Goal: Task Accomplishment & Management: Complete application form

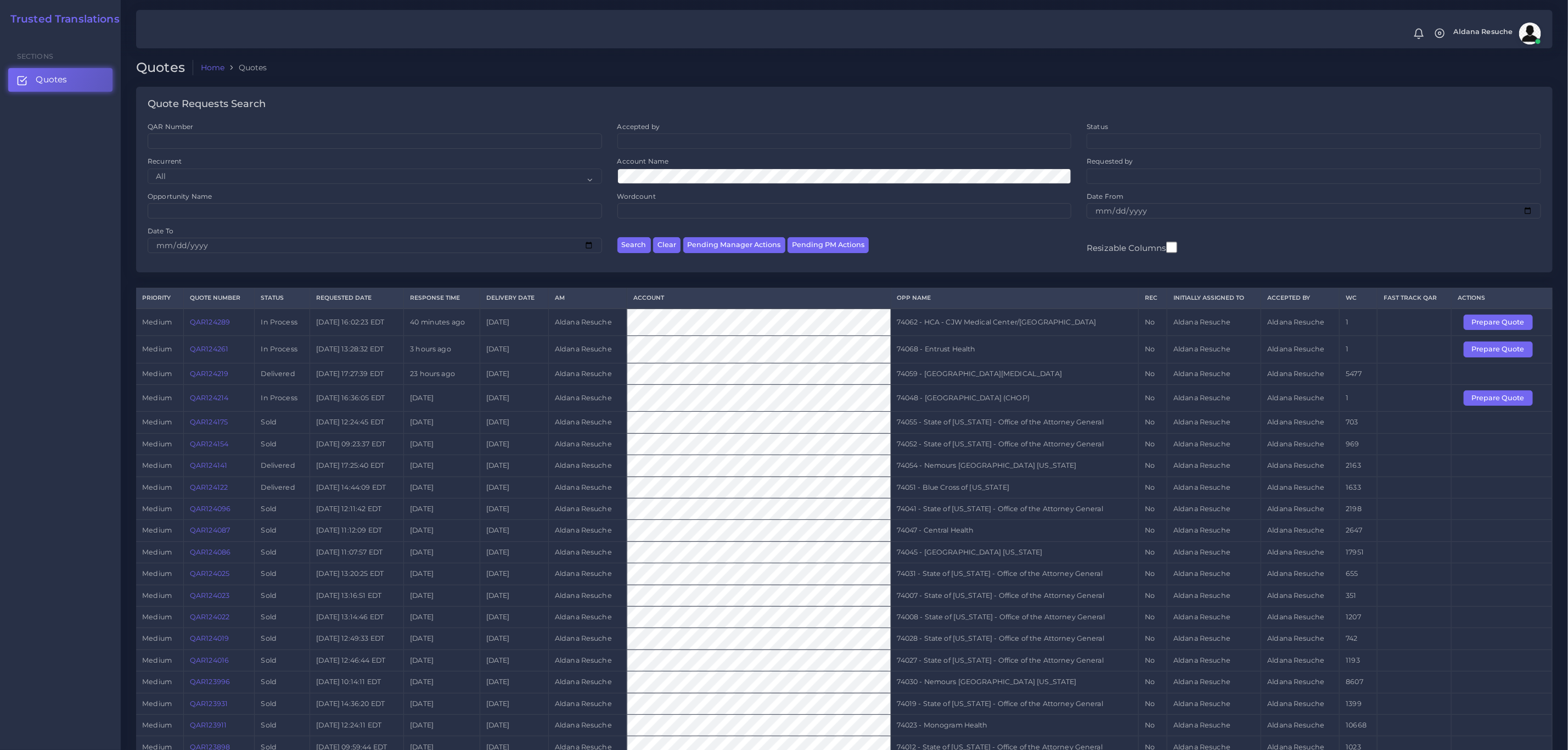
click at [1032, 402] on td "74048 - [GEOGRAPHIC_DATA] (CHOP)" at bounding box center [1014, 398] width 247 height 27
click at [1032, 402] on td "74048 - Children's Hospital of Philadelphia (CHOP)" at bounding box center [1014, 398] width 247 height 27
copy tr "74048 - Children's Hospital of Philadelphia (CHOP)"
click at [1495, 405] on button "Prepare Quote" at bounding box center [1498, 398] width 69 height 15
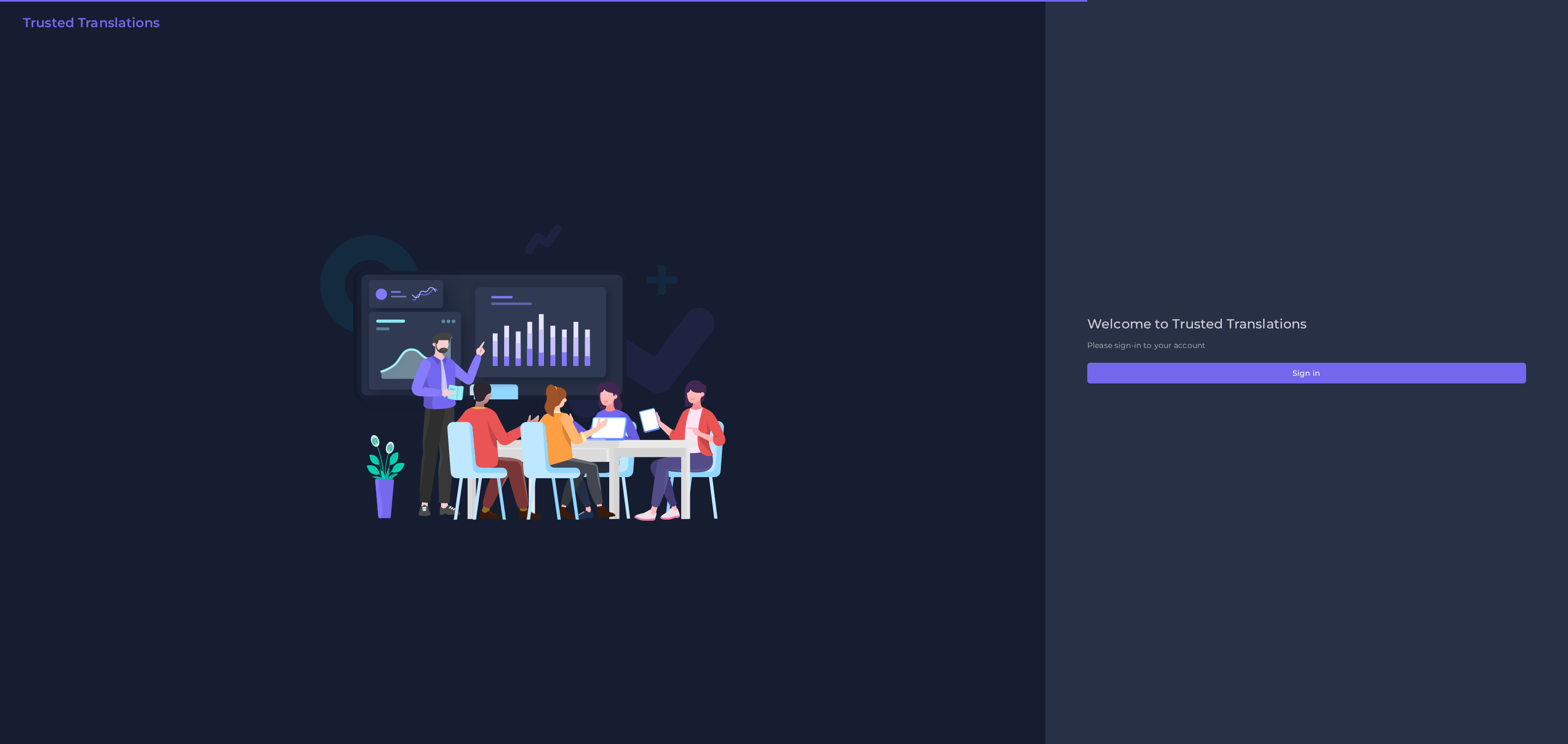
click at [596, 289] on img at bounding box center [523, 372] width 407 height 298
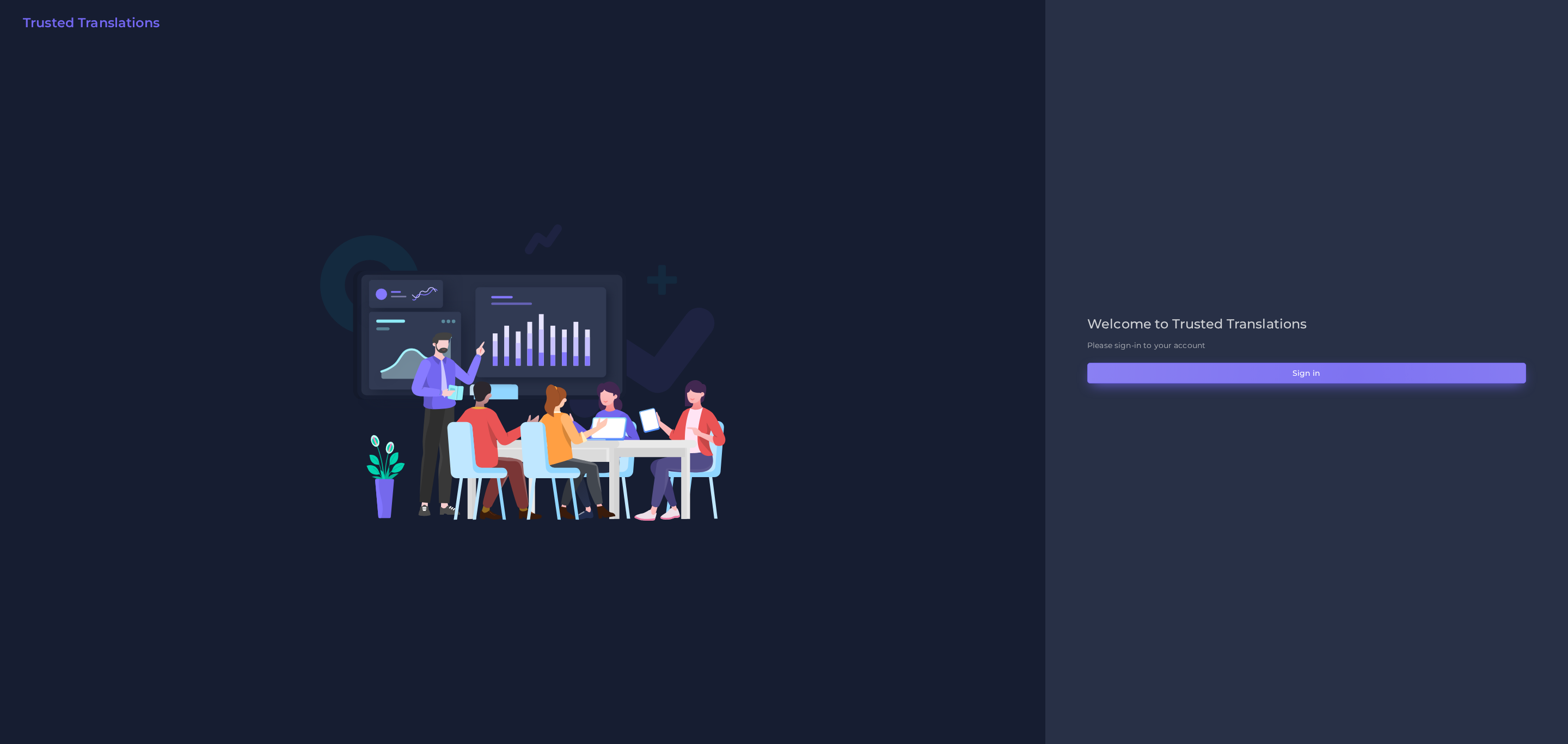
click at [1353, 374] on button "Sign in" at bounding box center [1306, 373] width 439 height 21
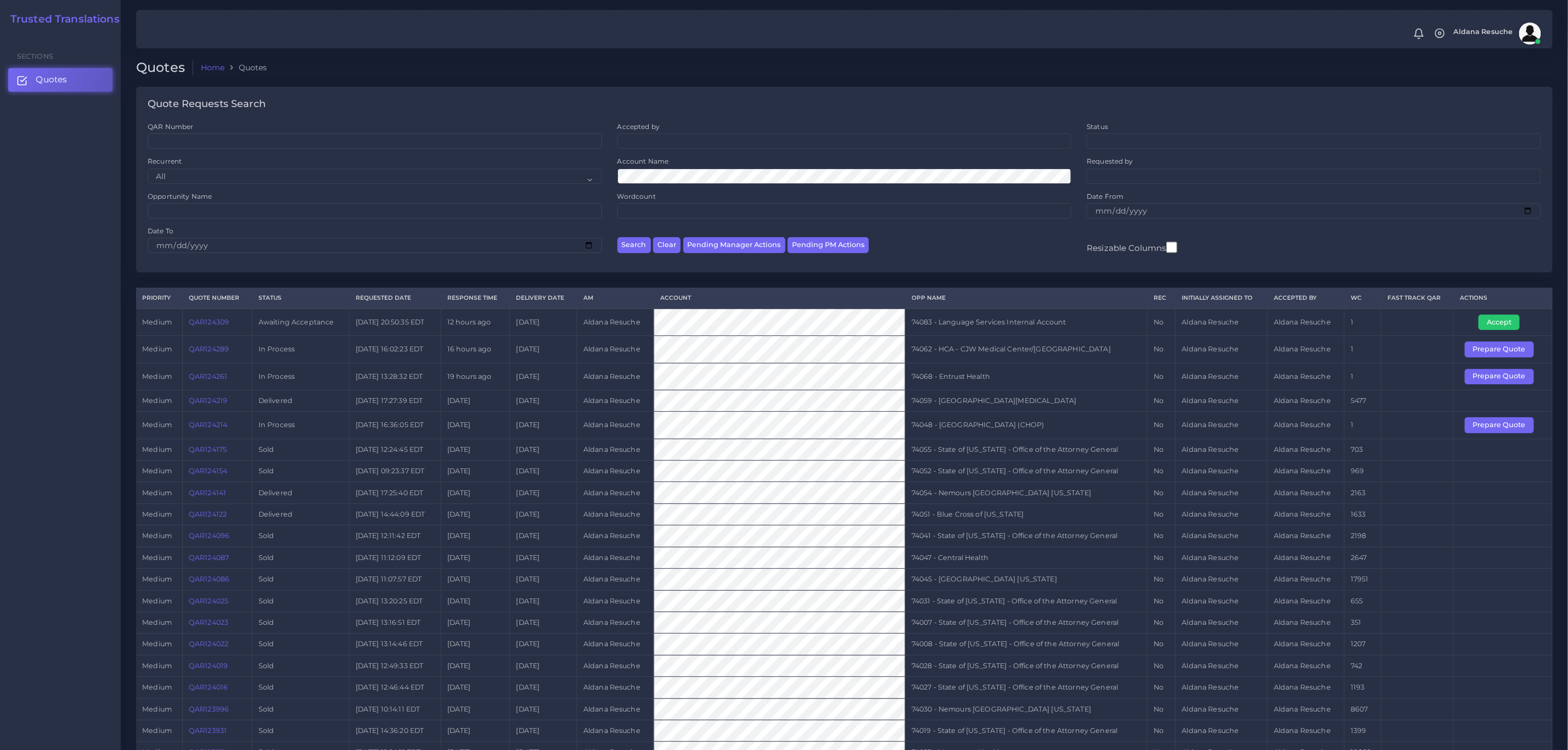
click at [618, 297] on th "AM" at bounding box center [615, 298] width 77 height 20
click at [1010, 372] on td "74068 - Entrust Health" at bounding box center [1026, 376] width 242 height 27
click at [973, 376] on td "74068 - Entrust Health" at bounding box center [1026, 376] width 242 height 27
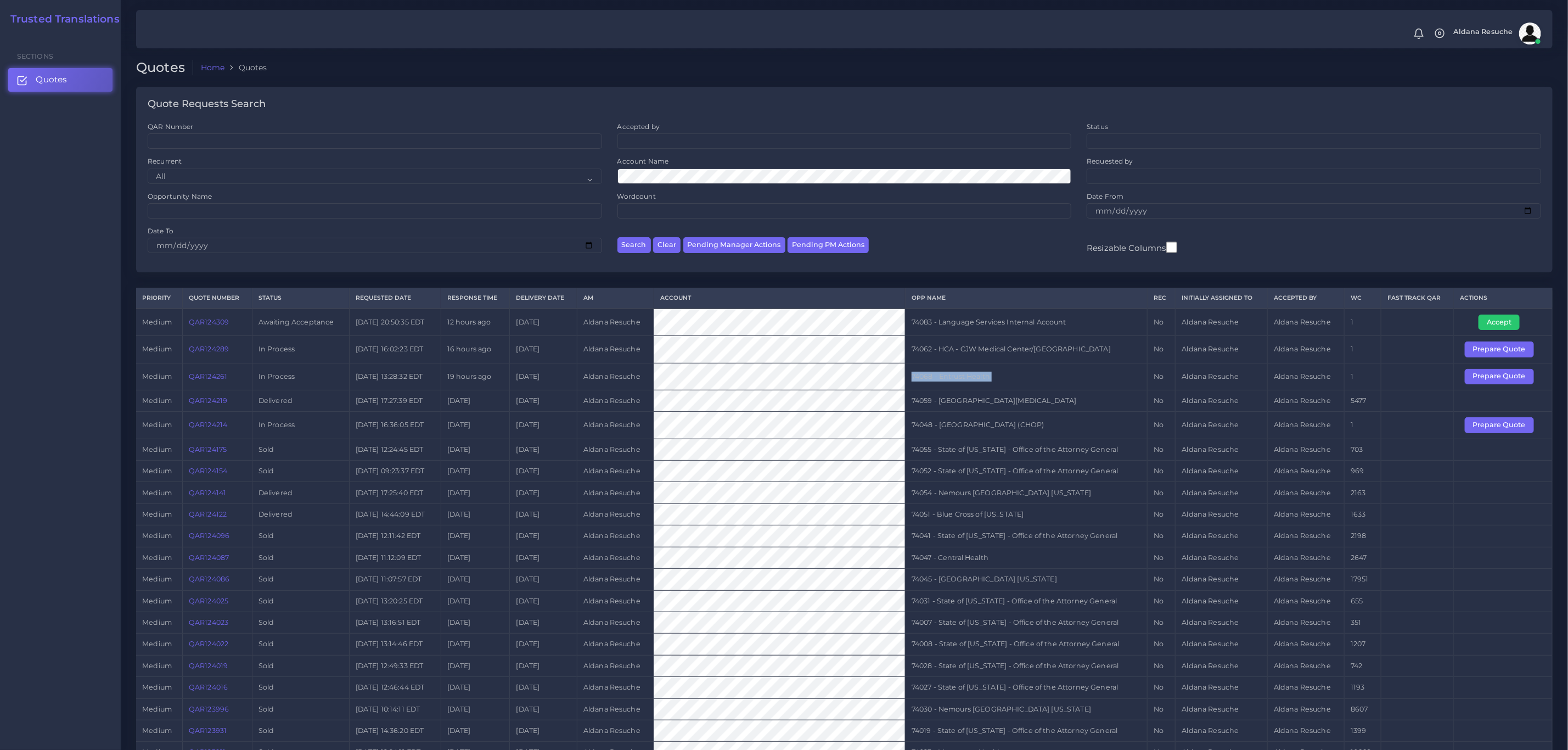
copy tr "74068 - Entrust Health"
click at [1517, 381] on button "Prepare Quote" at bounding box center [1499, 376] width 69 height 15
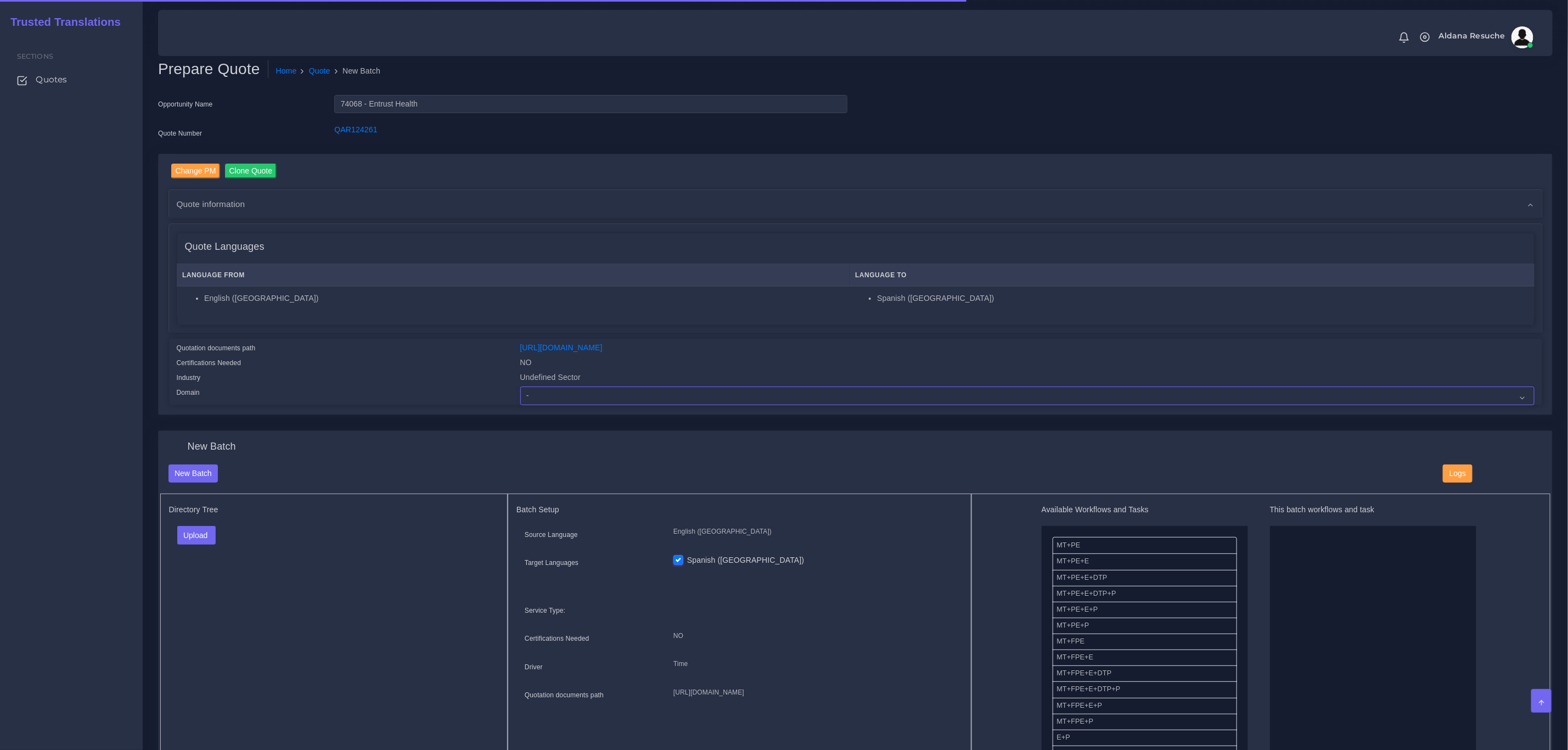
click at [566, 392] on select "- Advertising and Media Agriculture, Forestry and Fishing Architecture, Buildin…" at bounding box center [1027, 396] width 1014 height 18
select select "Healthcare and Health Sciences"
click at [520, 387] on select "- Advertising and Media Agriculture, Forestry and Fishing Architecture, Buildin…" at bounding box center [1027, 396] width 1014 height 18
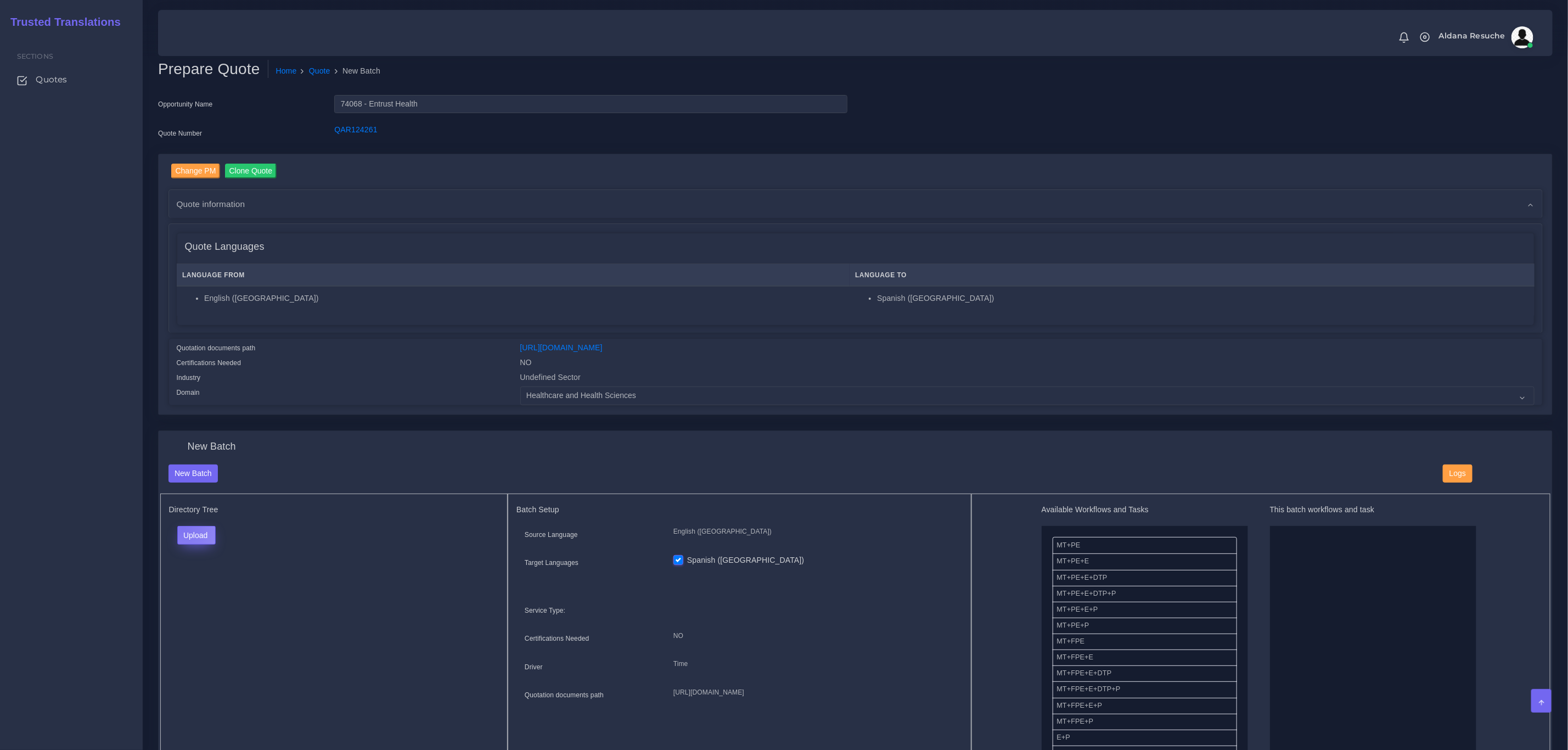
click at [183, 527] on button "Upload" at bounding box center [197, 535] width 39 height 18
click at [206, 581] on label "Files" at bounding box center [215, 577] width 75 height 14
drag, startPoint x: 1153, startPoint y: 546, endPoint x: 1229, endPoint y: 592, distance: 88.8
drag, startPoint x: 1083, startPoint y: 585, endPoint x: 1334, endPoint y: 596, distance: 251.2
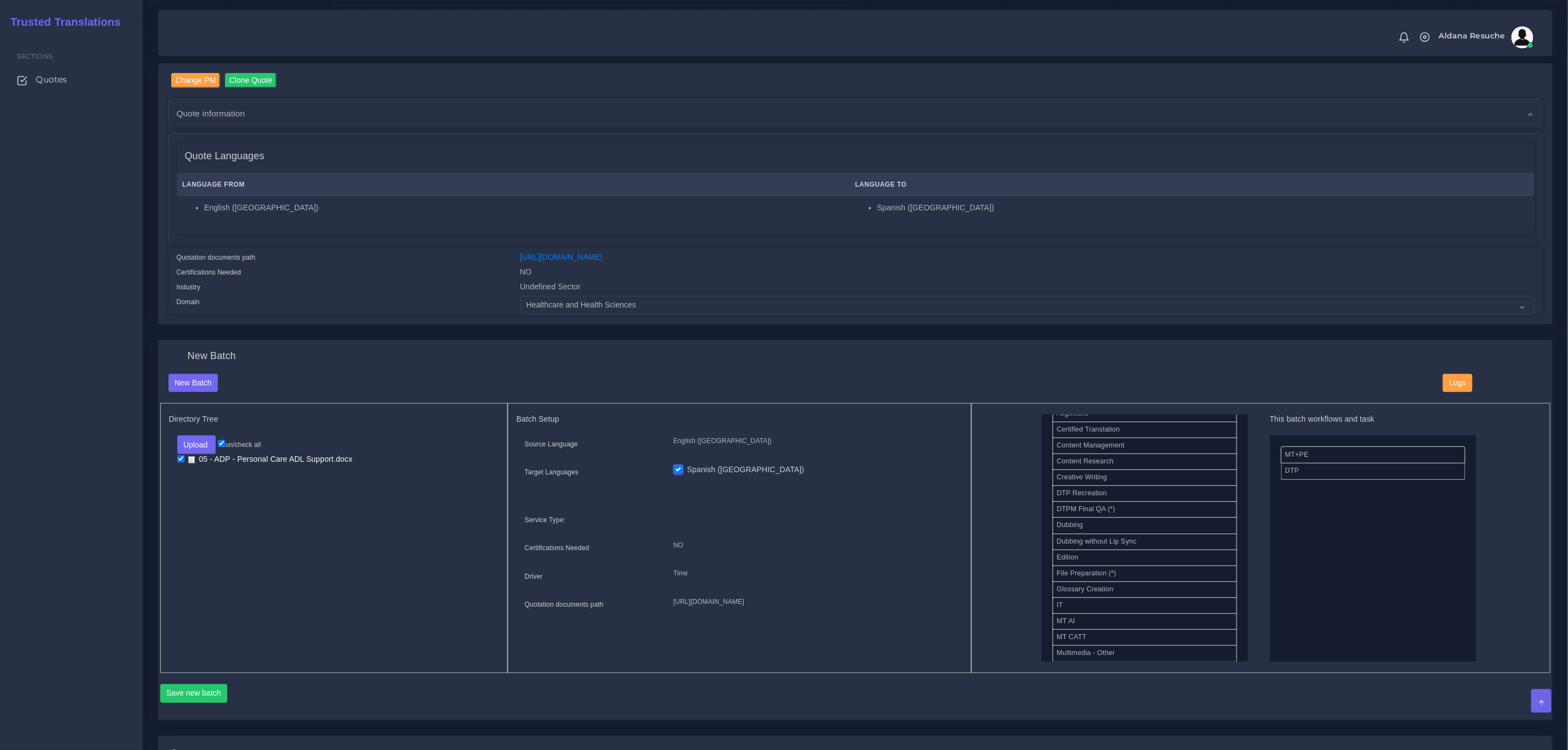
scroll to position [164, 0]
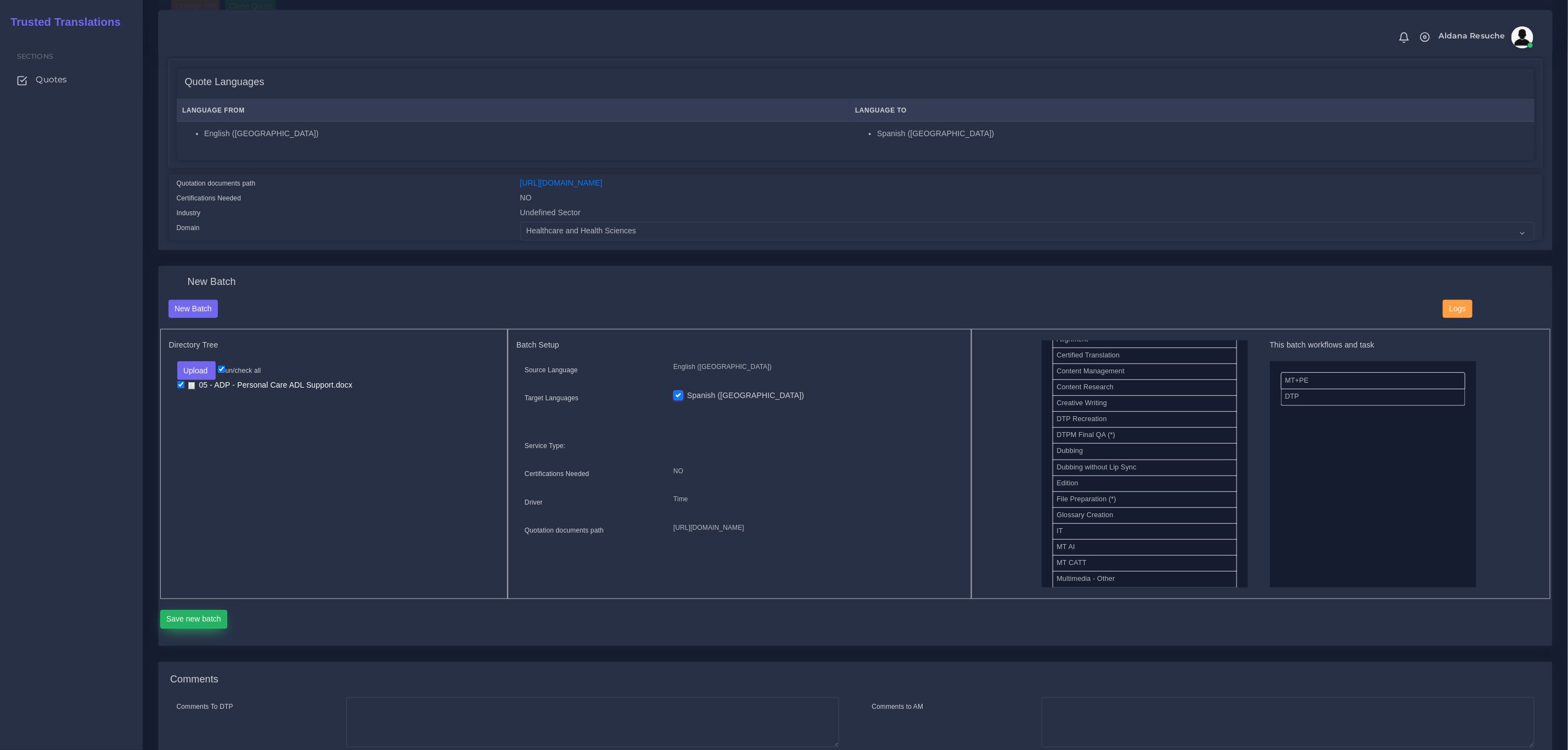
click at [190, 615] on button "Save new batch" at bounding box center [194, 619] width 68 height 18
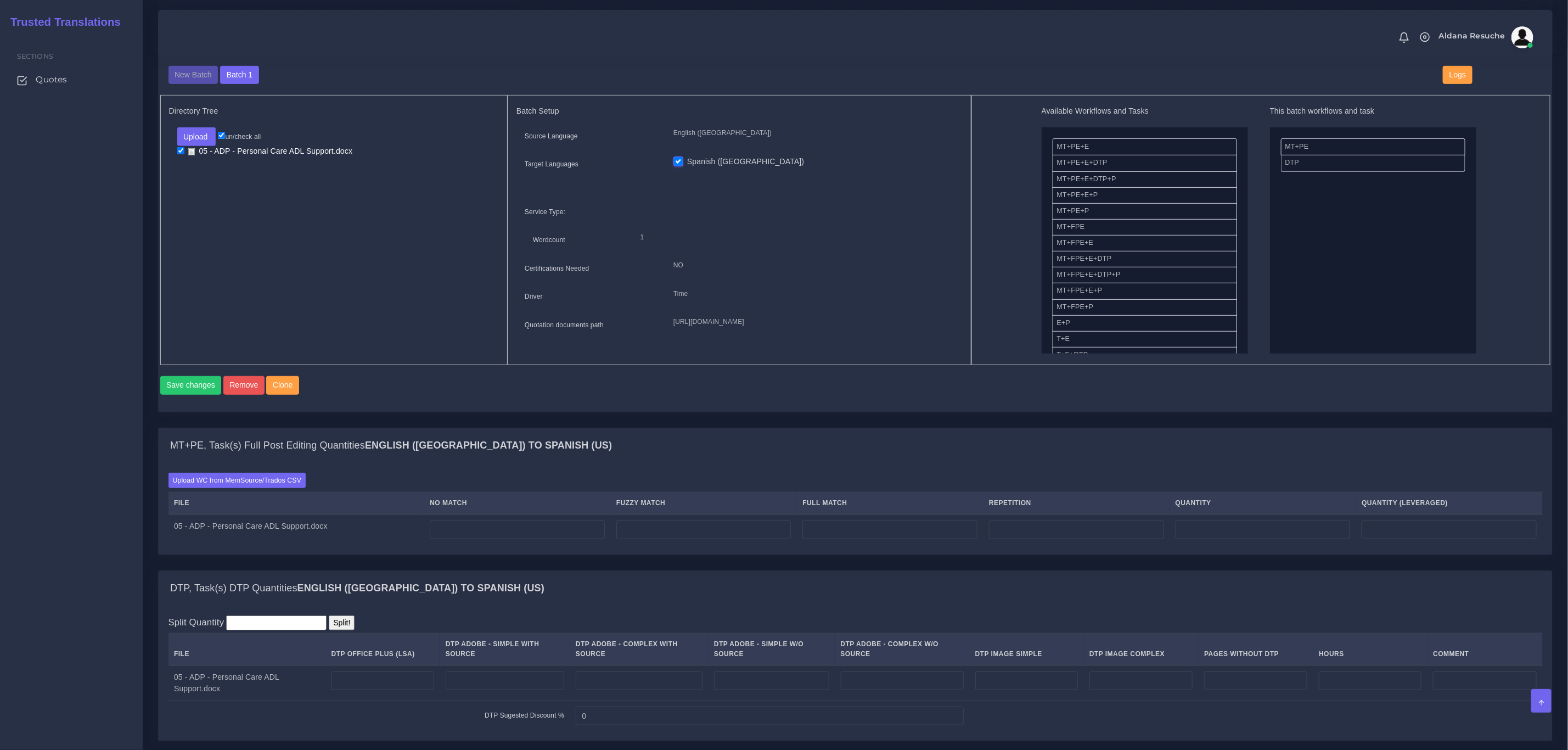
scroll to position [494, 0]
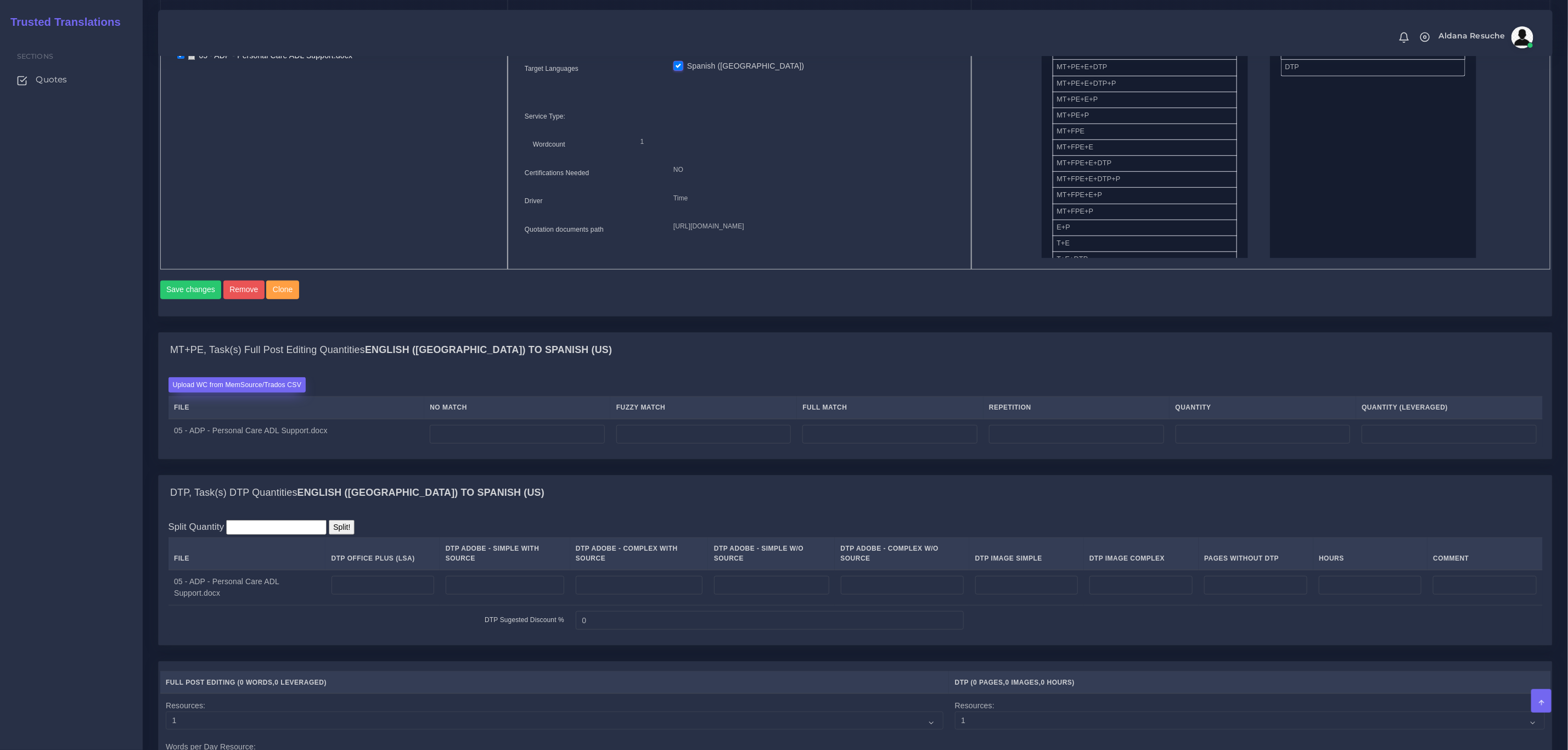
click at [268, 392] on label "Upload WC from MemSource/Trados CSV" at bounding box center [238, 384] width 138 height 15
click at [0, 0] on input "Upload WC from MemSource/Trados CSV" at bounding box center [0, 0] width 0 height 0
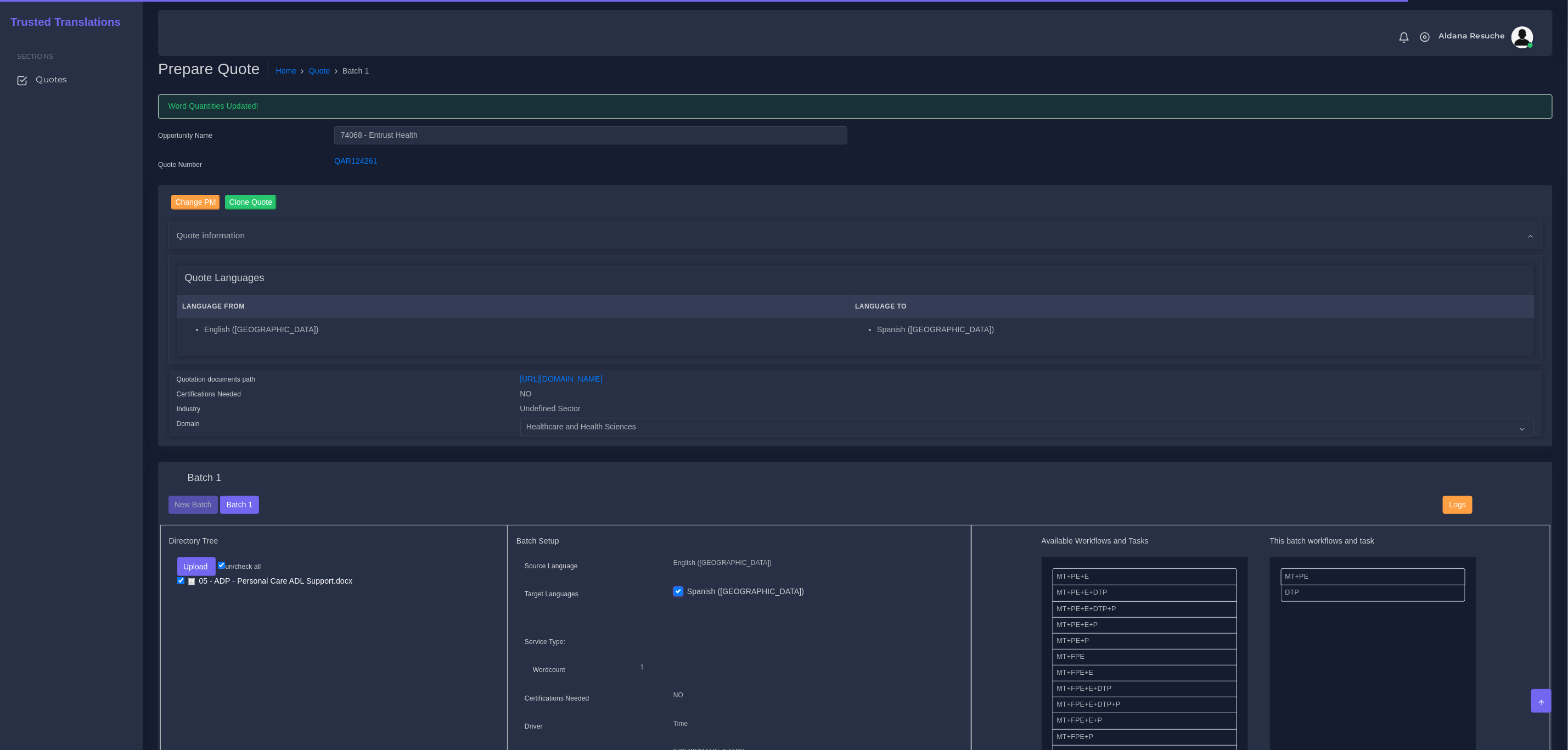
click at [385, 404] on div "Industry" at bounding box center [341, 411] width 344 height 15
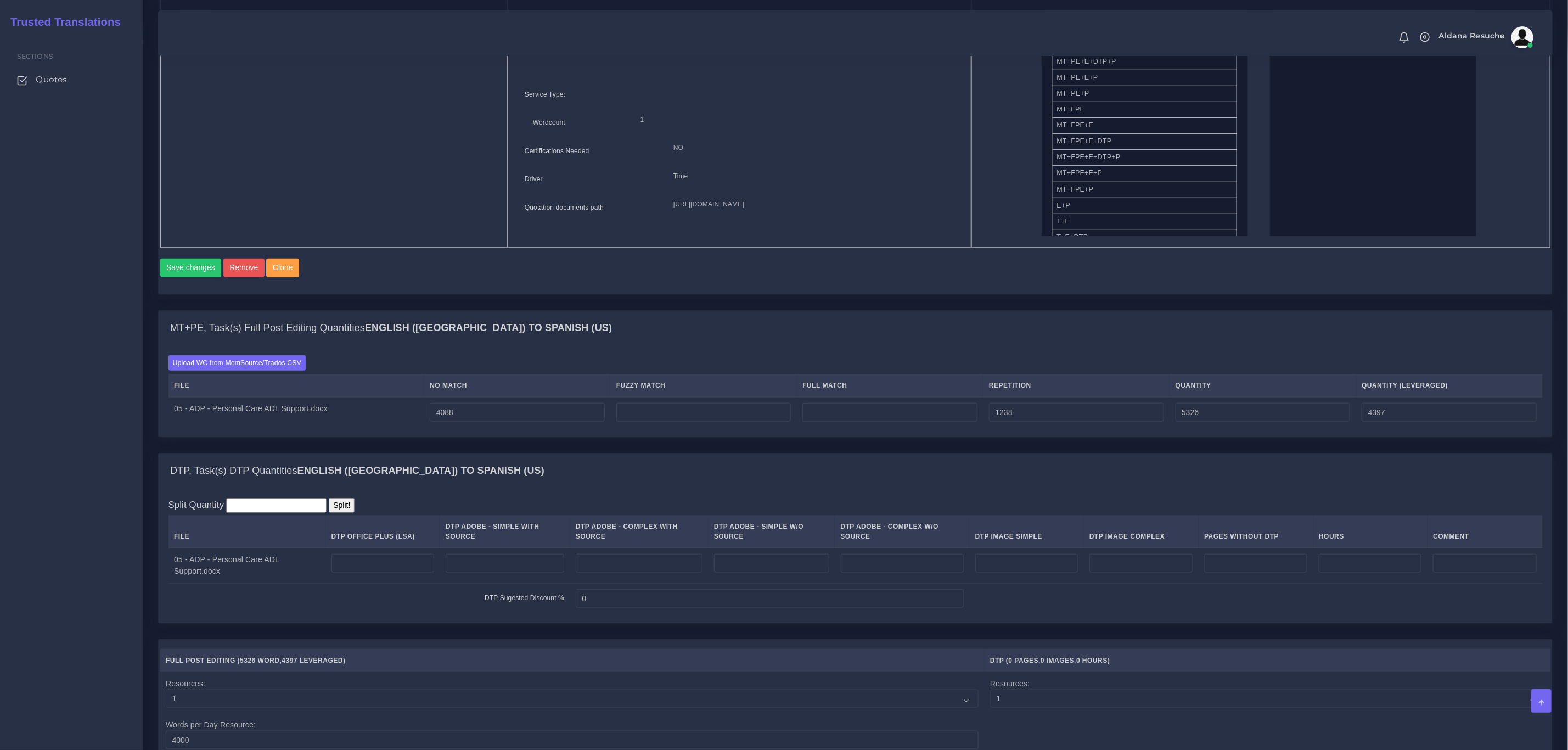
scroll to position [576, 0]
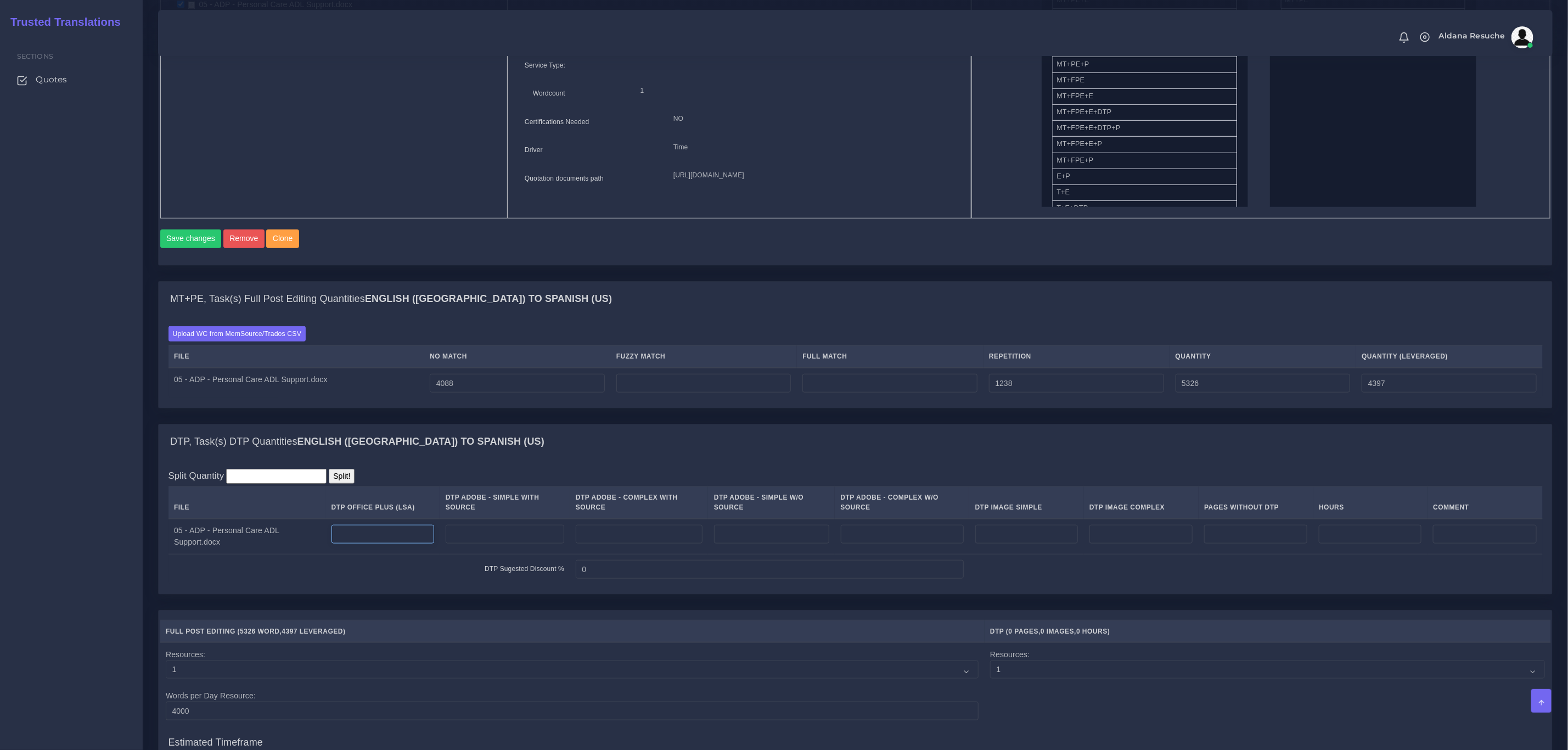
click at [372, 540] on input "number" at bounding box center [382, 534] width 102 height 18
type input "21"
click at [552, 452] on div "DTP, Task(s) DTP Quantities English (US) TO Spanish (US)" at bounding box center [855, 441] width 1394 height 35
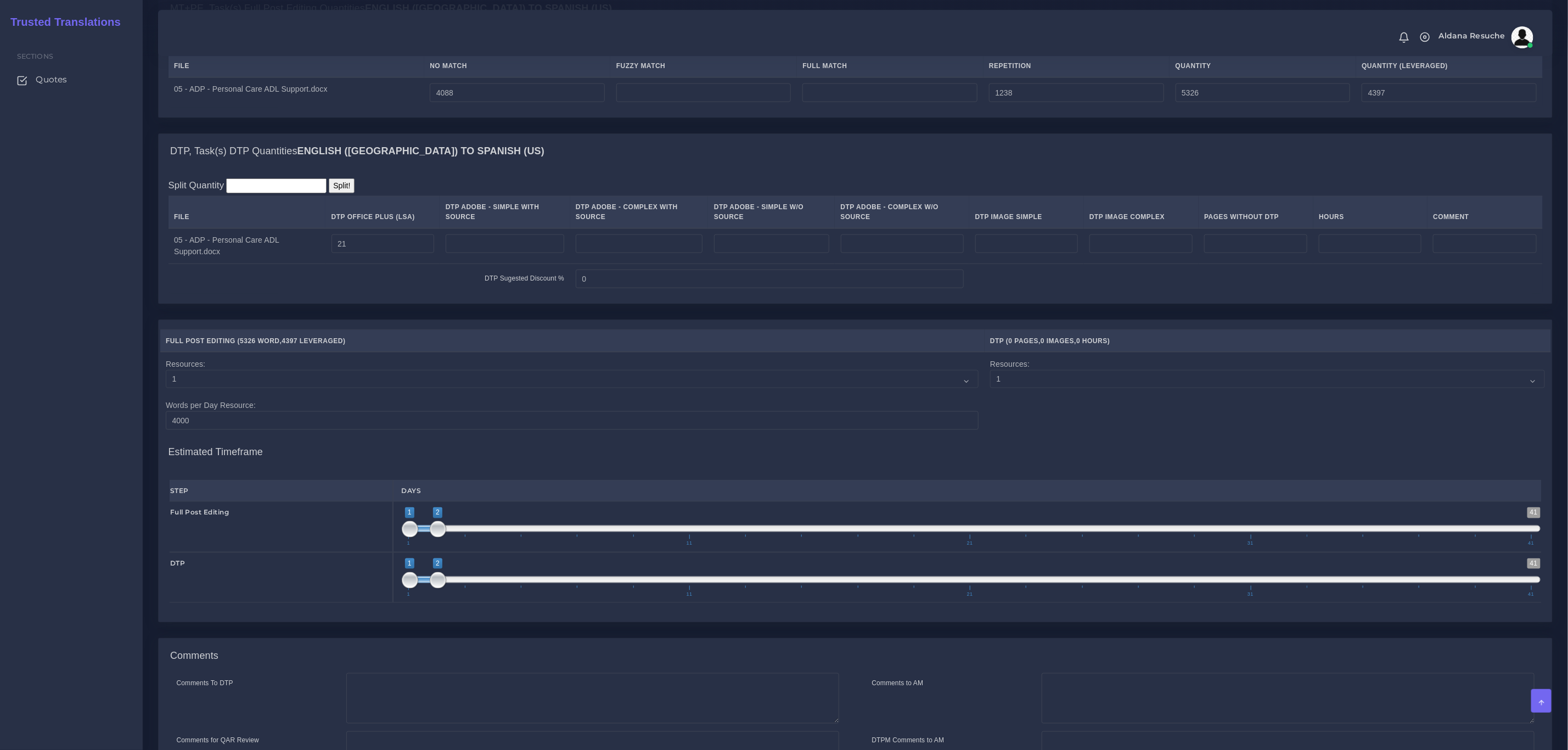
scroll to position [1005, 0]
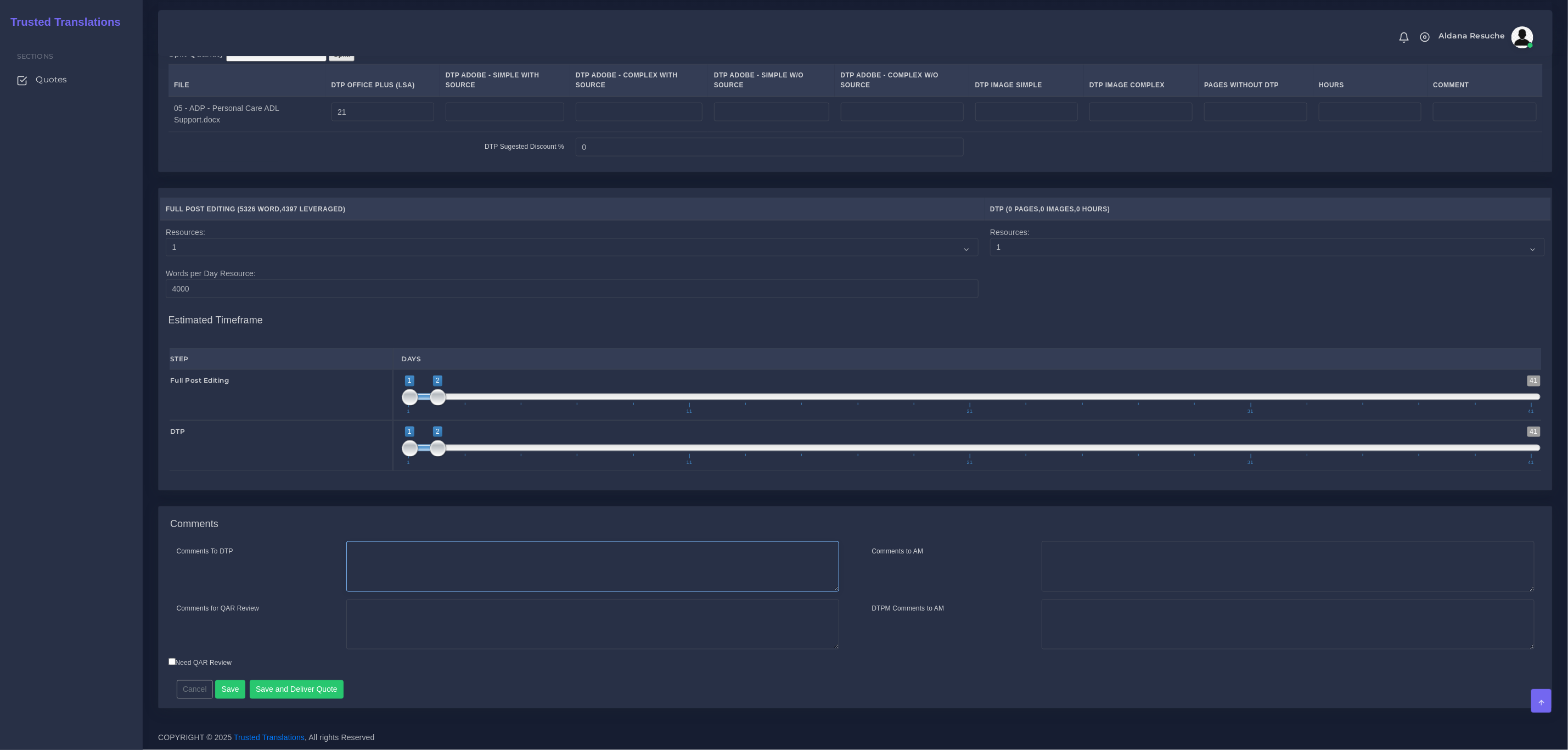
click at [414, 554] on textarea "Comments To DTP" at bounding box center [592, 566] width 493 height 50
type textarea "DTP in word"
click at [372, 613] on textarea "PEEP+DTP" at bounding box center [592, 625] width 493 height 50
type textarea "PE +DTP"
click at [287, 680] on button "Save and Deliver Quote" at bounding box center [297, 689] width 95 height 18
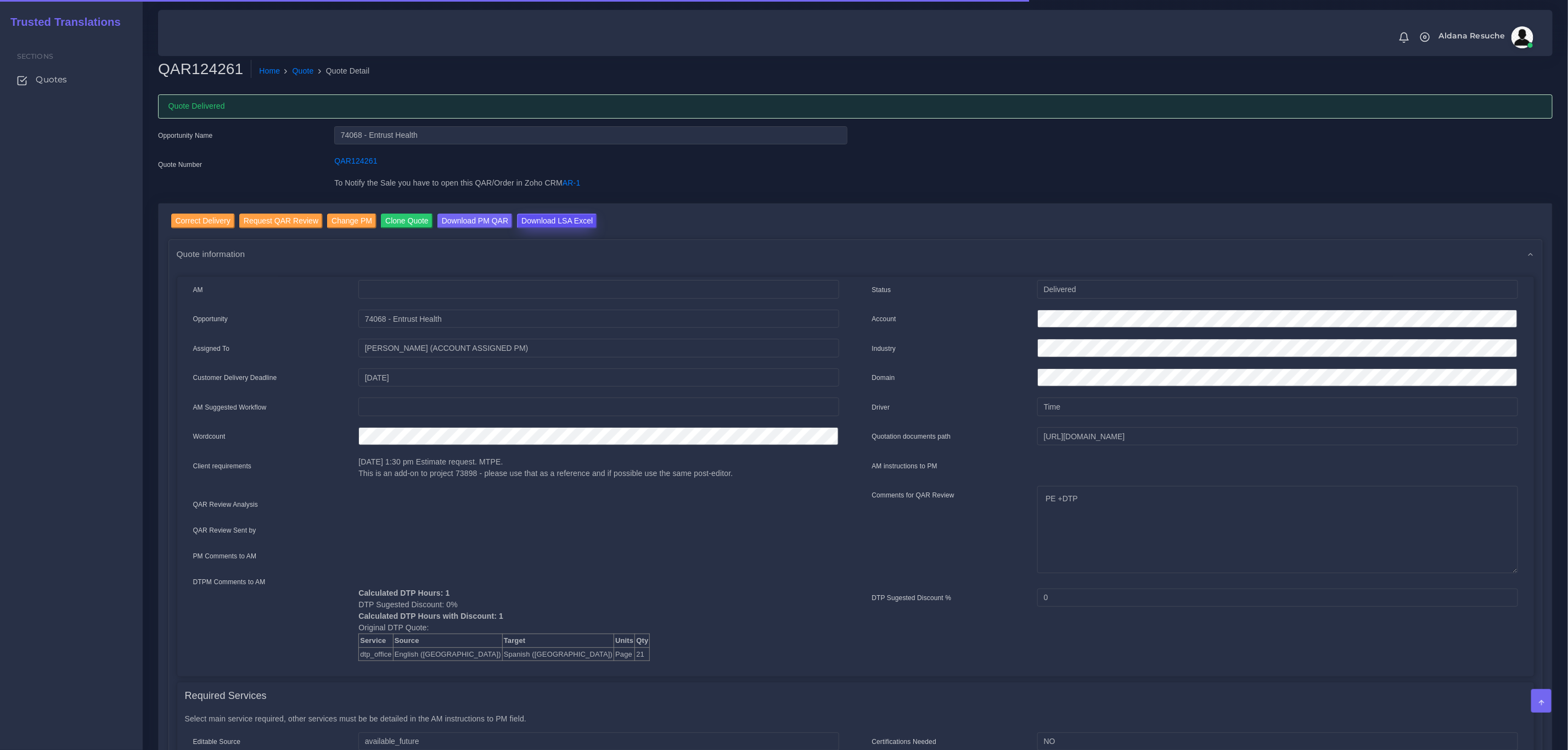
click at [543, 216] on input "Download LSA Excel" at bounding box center [557, 221] width 80 height 15
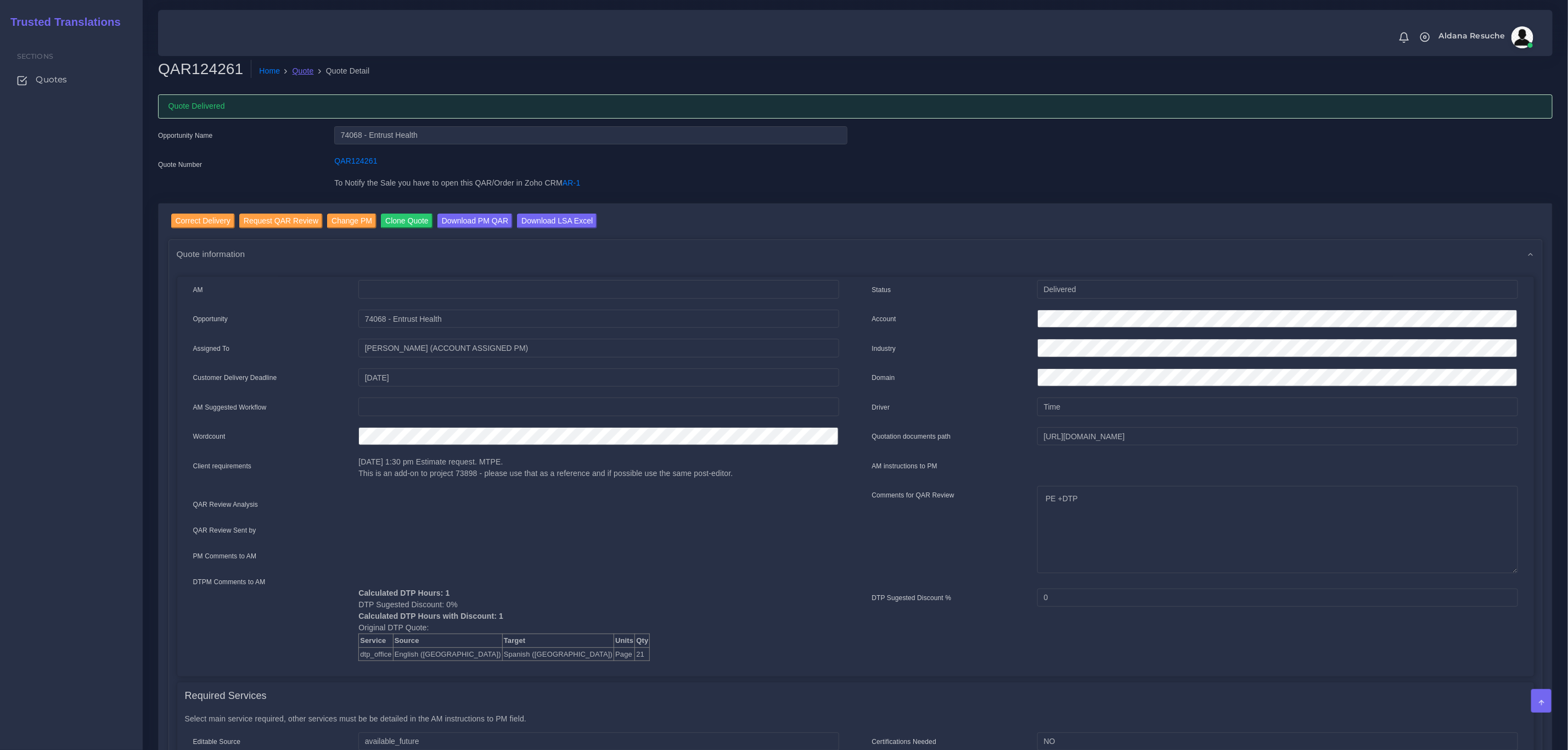
click at [298, 73] on link "Quote" at bounding box center [303, 71] width 21 height 12
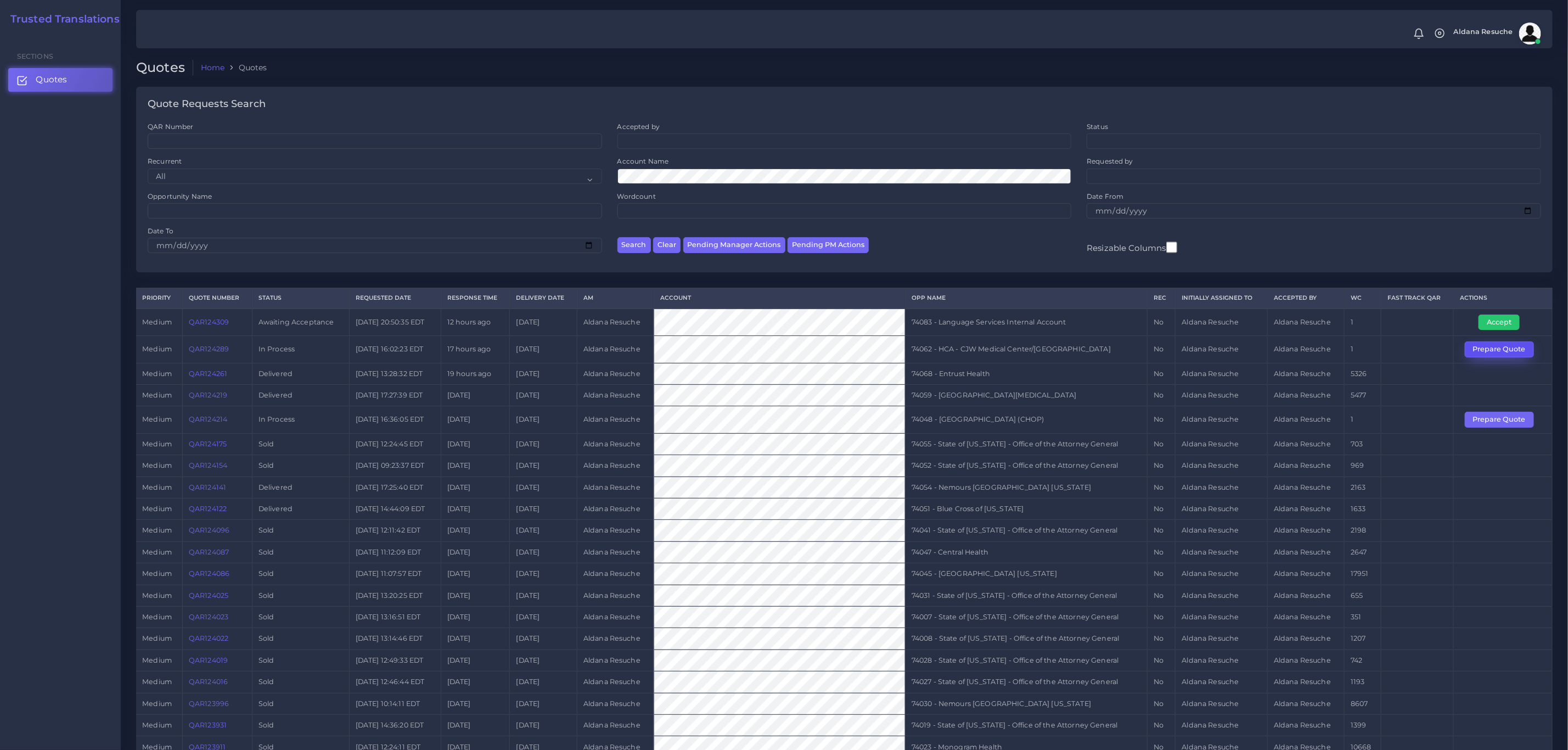
click at [1493, 352] on button "Prepare Quote" at bounding box center [1499, 349] width 69 height 15
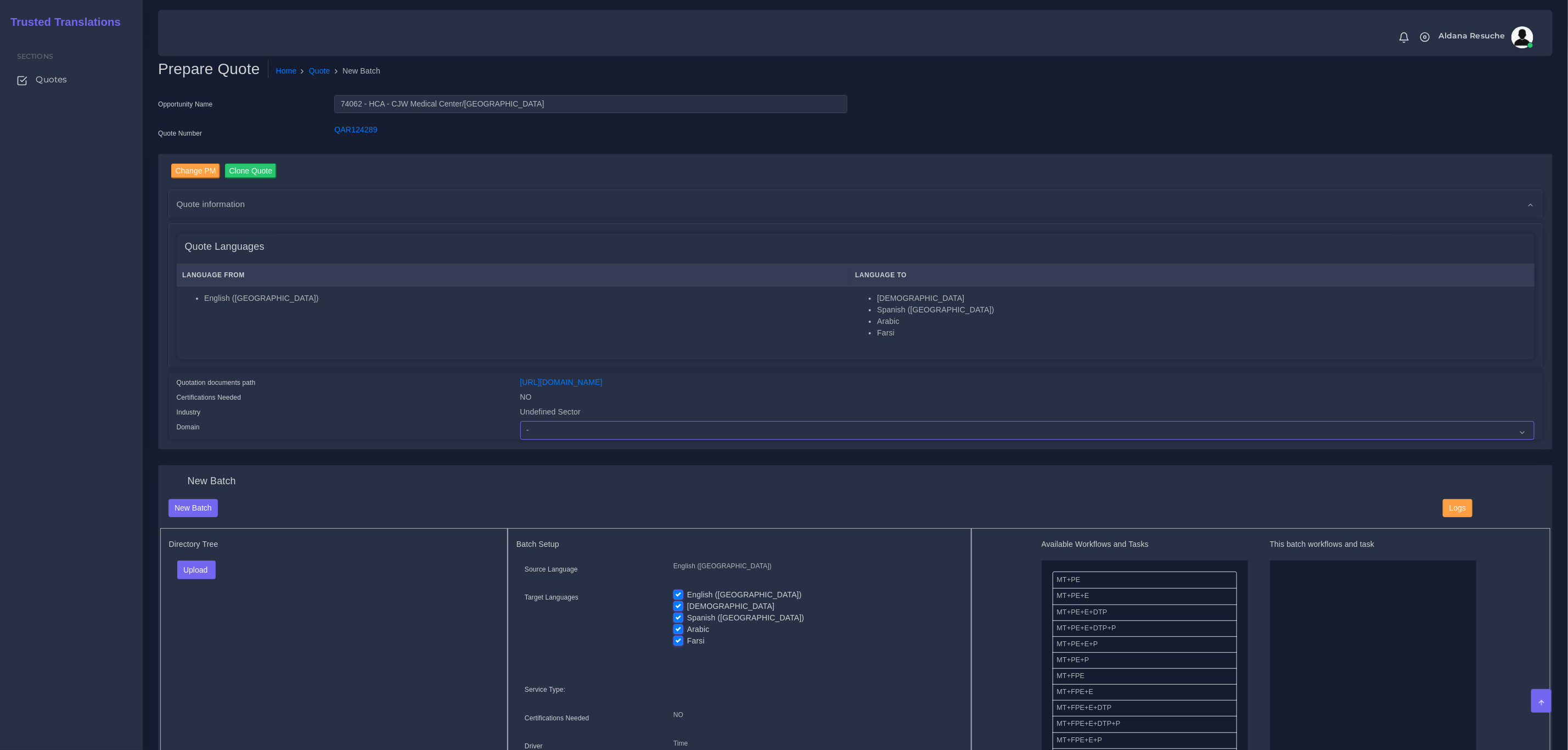
click at [632, 429] on select "- Advertising and Media Agriculture, Forestry and Fishing Architecture, Buildin…" at bounding box center [1027, 430] width 1014 height 18
select select "Healthcare and Health Sciences"
click at [520, 421] on select "- Advertising and Media Agriculture, Forestry and Fishing Architecture, Buildin…" at bounding box center [1027, 430] width 1014 height 18
click at [185, 574] on button "Upload" at bounding box center [197, 570] width 39 height 18
click at [203, 619] on label "Files" at bounding box center [215, 612] width 75 height 14
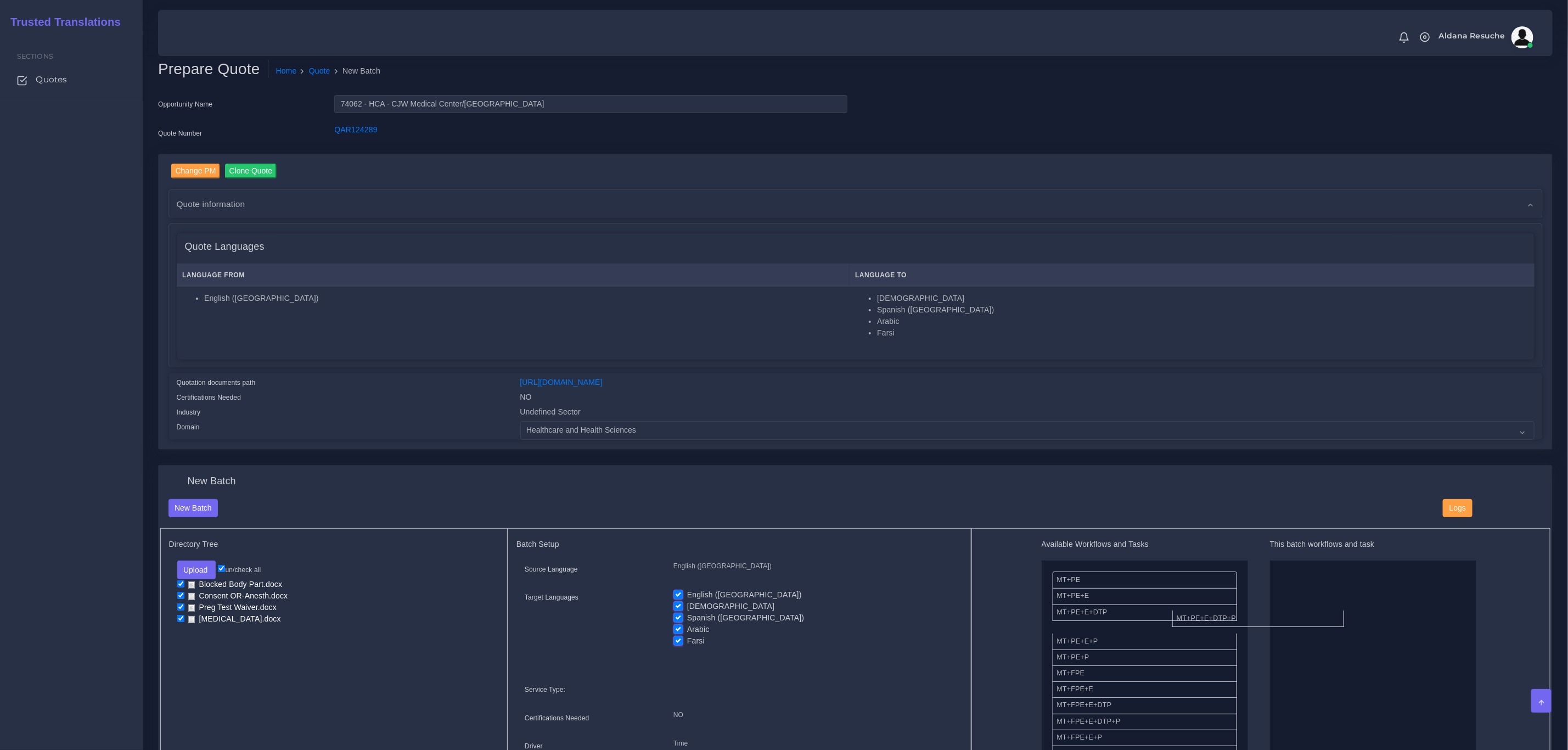
drag, startPoint x: 1134, startPoint y: 627, endPoint x: 1267, endPoint y: 621, distance: 133.1
drag, startPoint x: 1146, startPoint y: 630, endPoint x: 1318, endPoint y: 608, distance: 173.4
drag, startPoint x: 1102, startPoint y: 718, endPoint x: 1314, endPoint y: 661, distance: 219.5
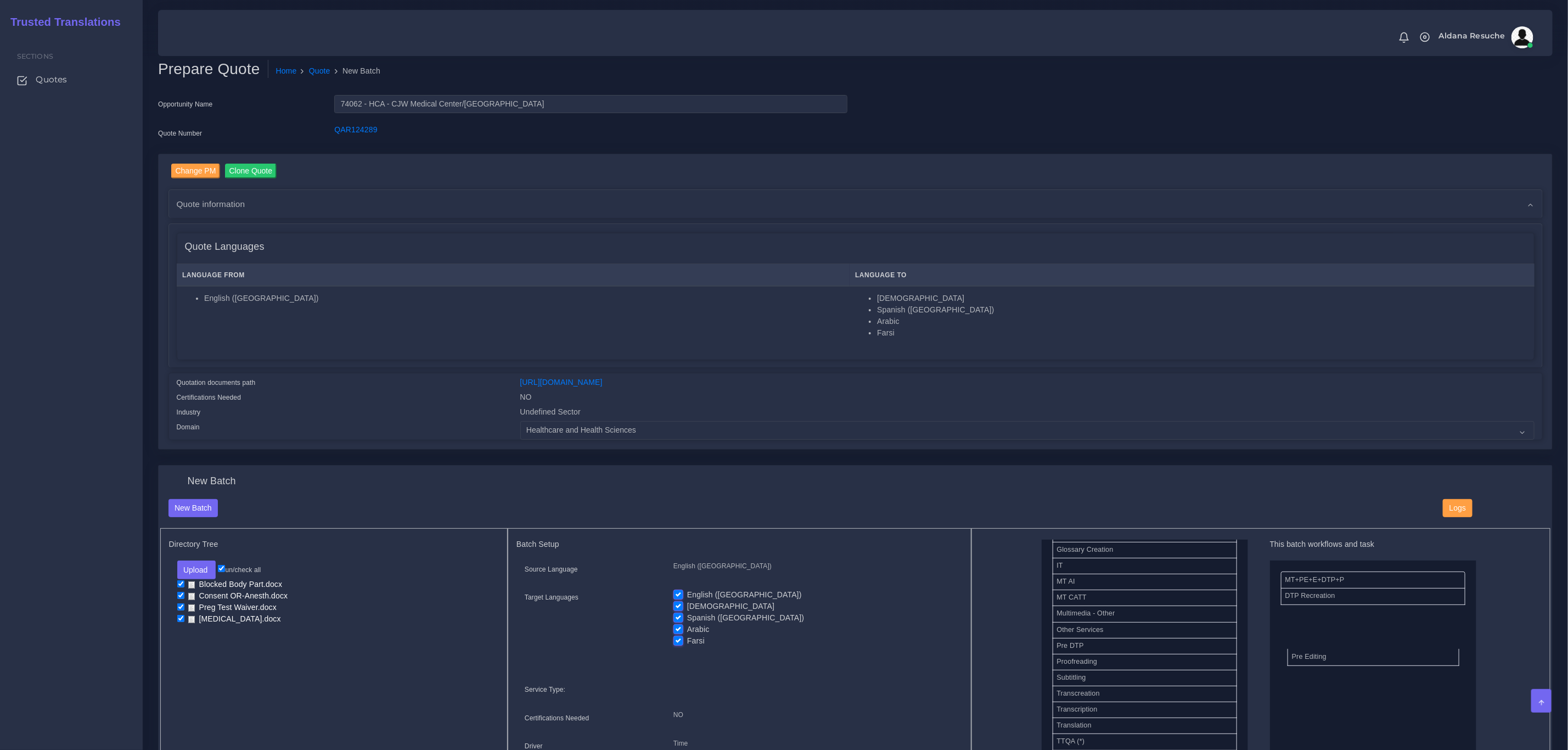
drag, startPoint x: 1086, startPoint y: 670, endPoint x: 1326, endPoint y: 646, distance: 241.2
drag, startPoint x: 1318, startPoint y: 575, endPoint x: 1324, endPoint y: 633, distance: 58.3
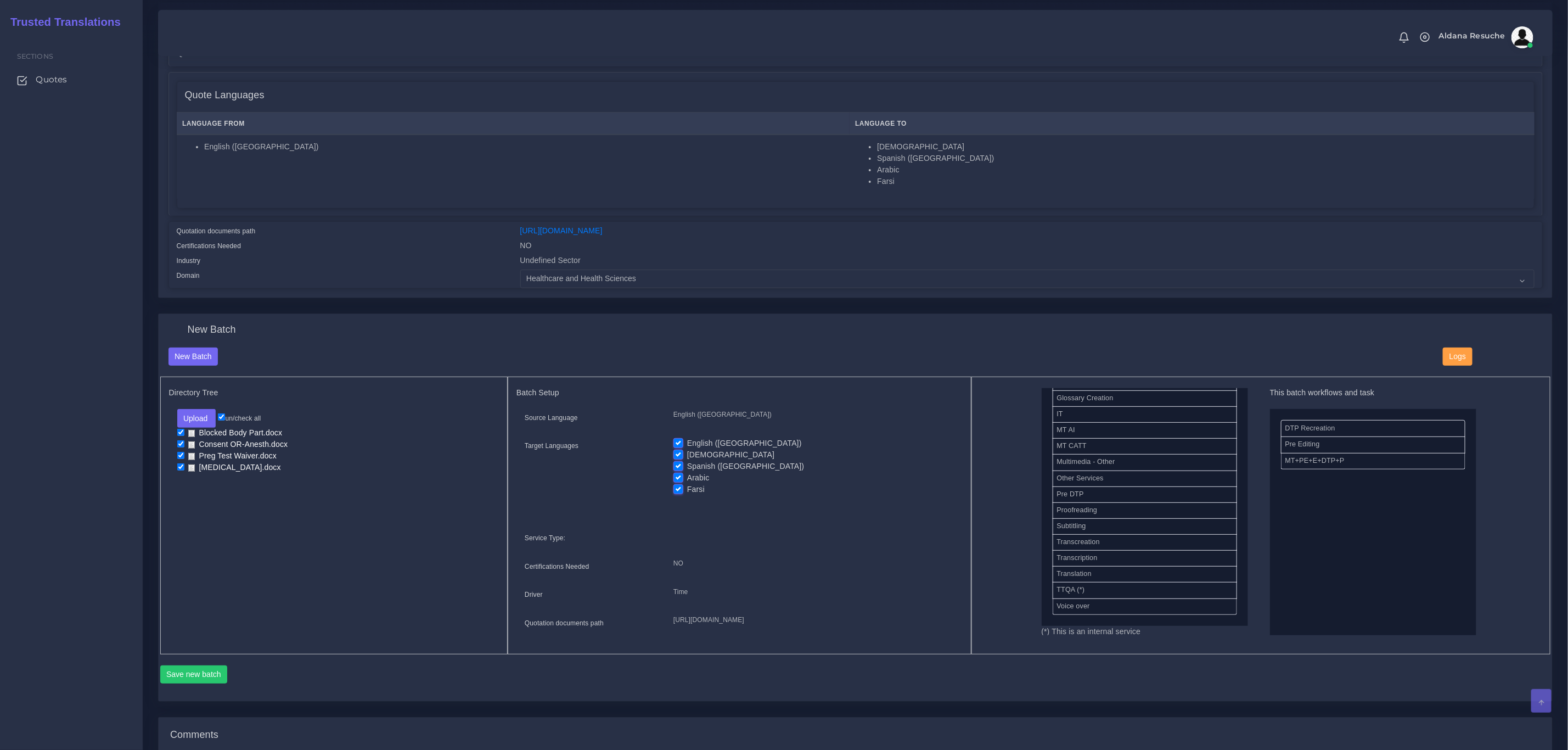
scroll to position [164, 0]
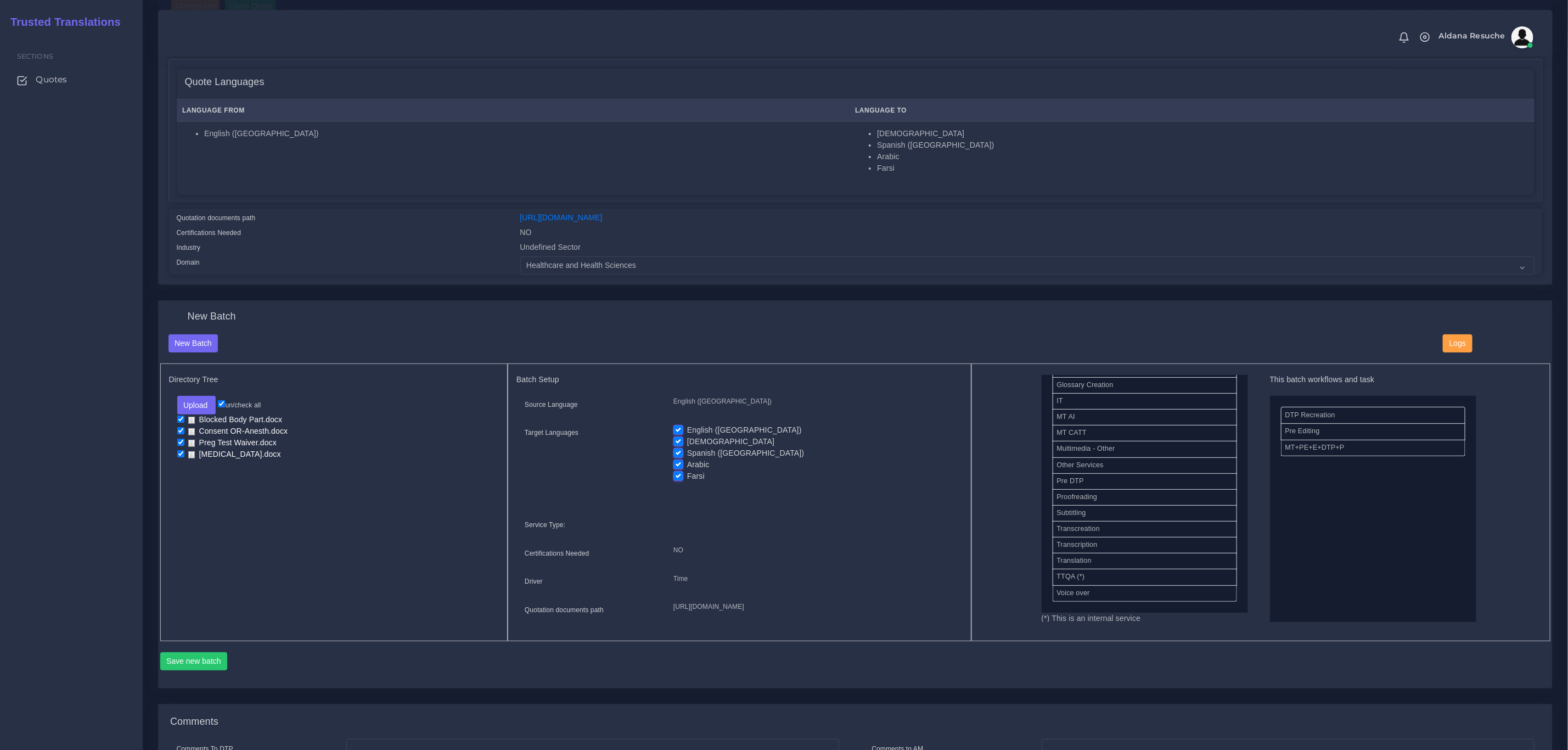
click at [687, 432] on label "English (US)" at bounding box center [744, 430] width 115 height 12
click at [676, 432] on input "English (US)" at bounding box center [678, 429] width 10 height 10
checkbox input "false"
click at [687, 445] on label "Korean" at bounding box center [731, 441] width 87 height 12
click at [679, 445] on input "Korean" at bounding box center [678, 441] width 10 height 10
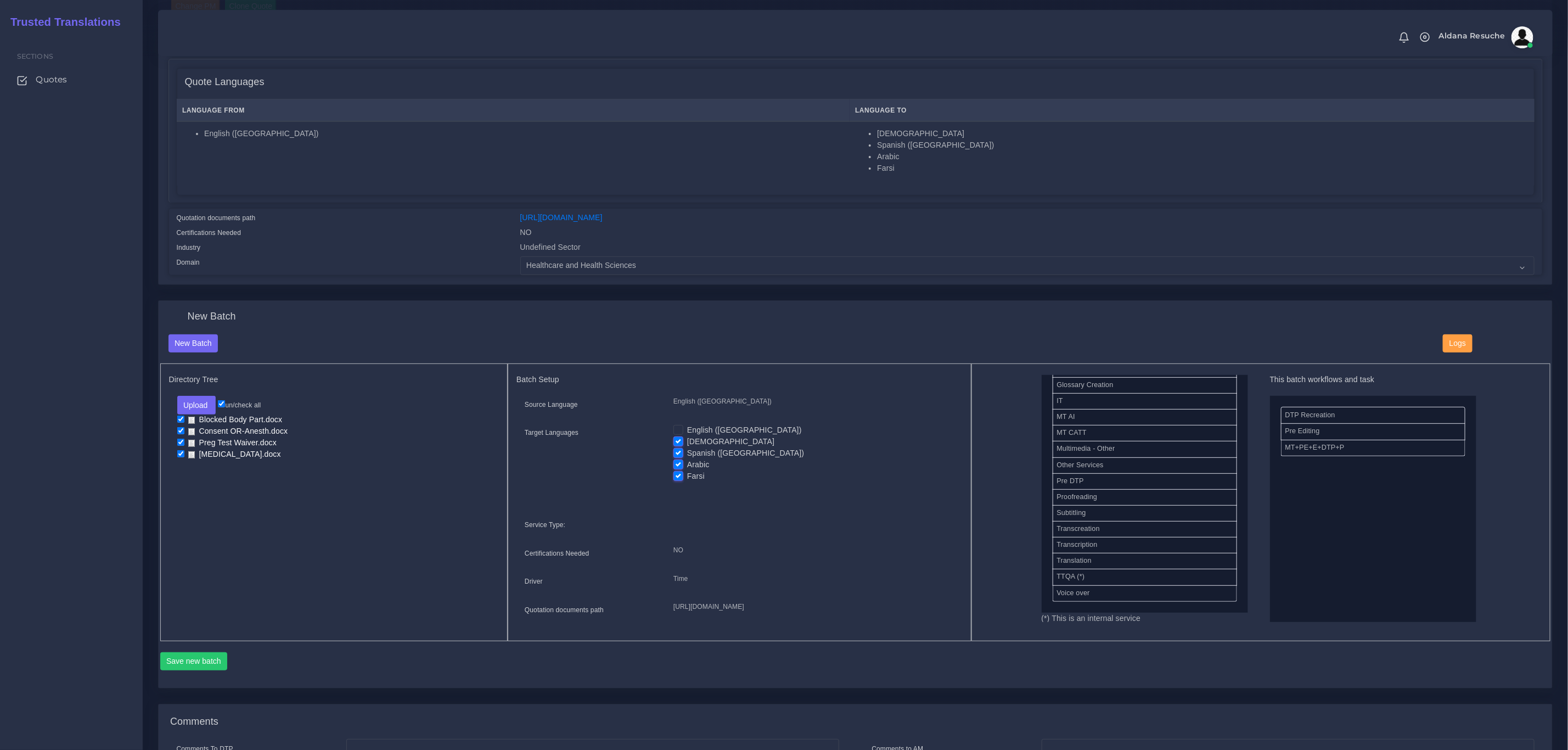
checkbox input "false"
click at [687, 474] on label "Farsi" at bounding box center [696, 476] width 18 height 12
click at [678, 474] on input "Farsi" at bounding box center [678, 476] width 10 height 10
checkbox input "false"
click at [687, 466] on label "Arabic" at bounding box center [698, 465] width 23 height 12
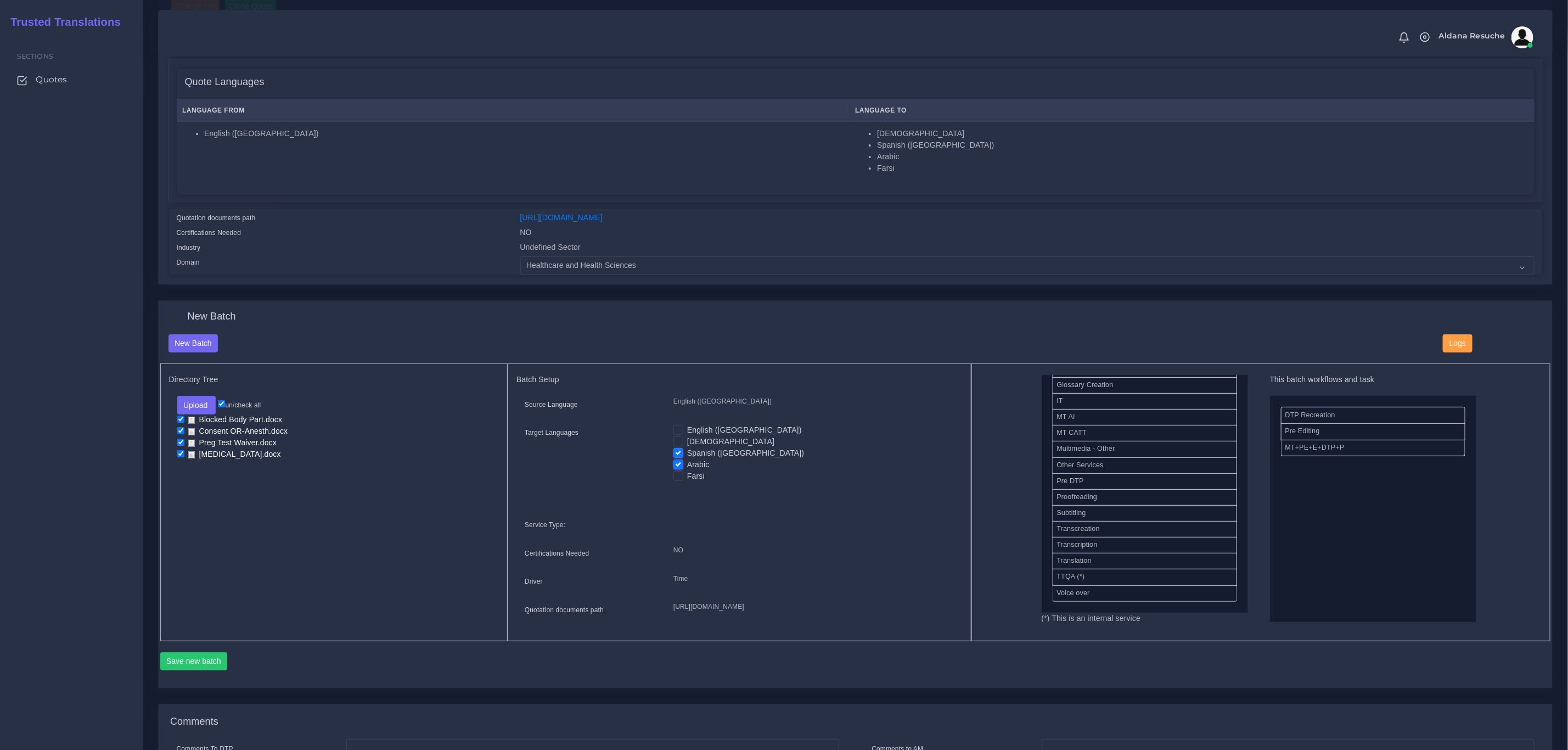
click at [679, 466] on input "Arabic" at bounding box center [678, 464] width 10 height 10
checkbox input "false"
click at [193, 671] on button "Save new batch" at bounding box center [194, 662] width 68 height 18
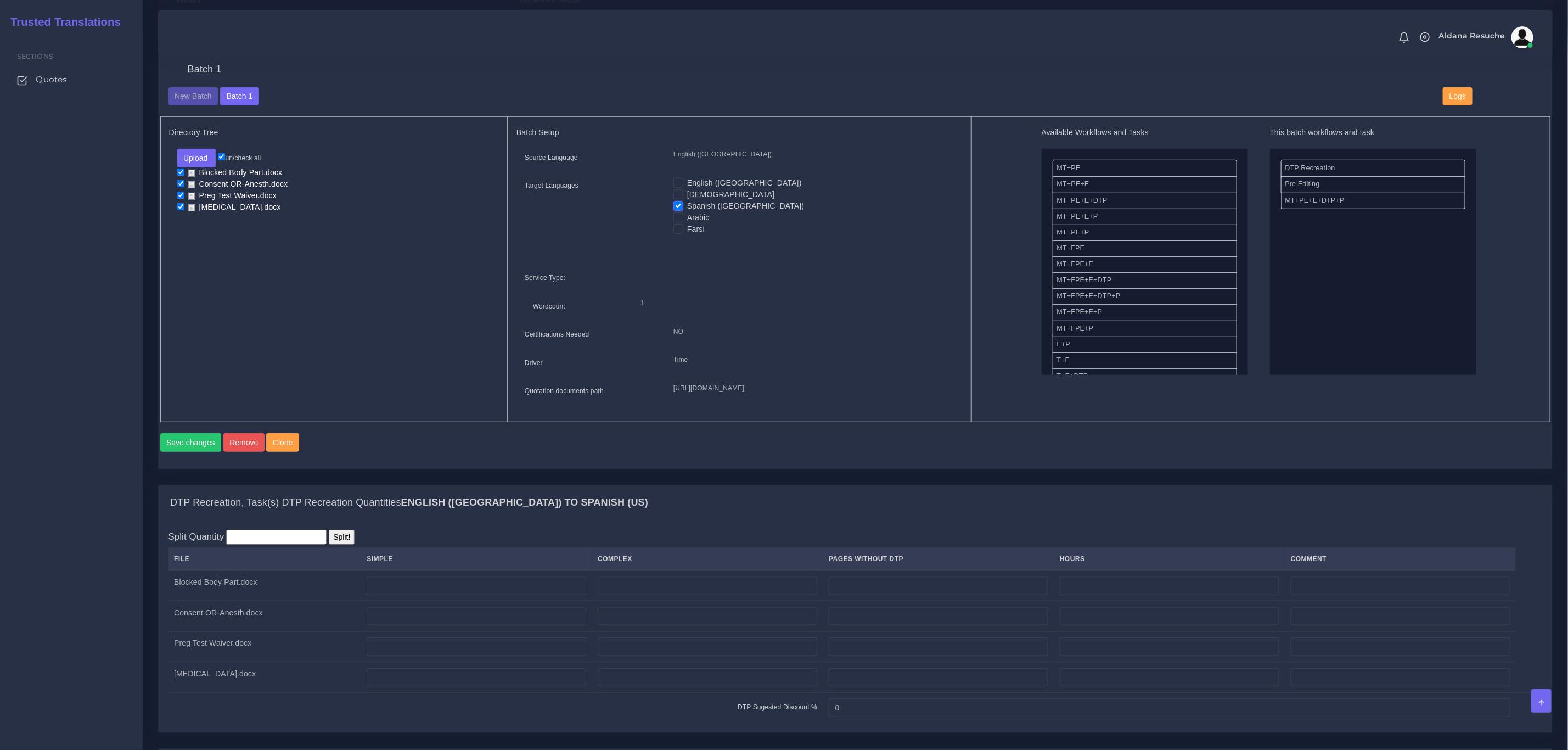
scroll to position [330, 0]
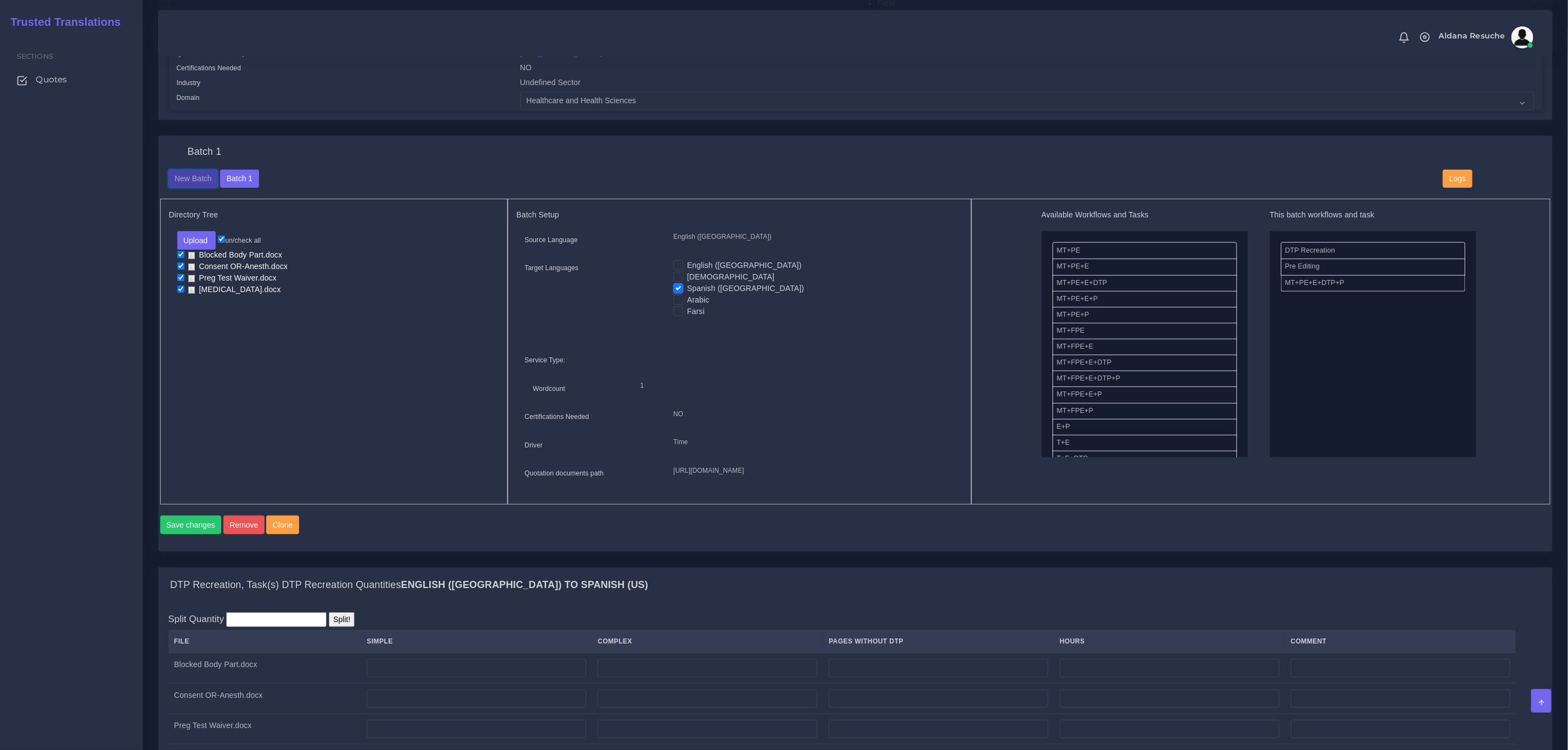
drag, startPoint x: 185, startPoint y: 176, endPoint x: 277, endPoint y: 180, distance: 92.1
click at [185, 176] on button "New Batch" at bounding box center [193, 179] width 50 height 18
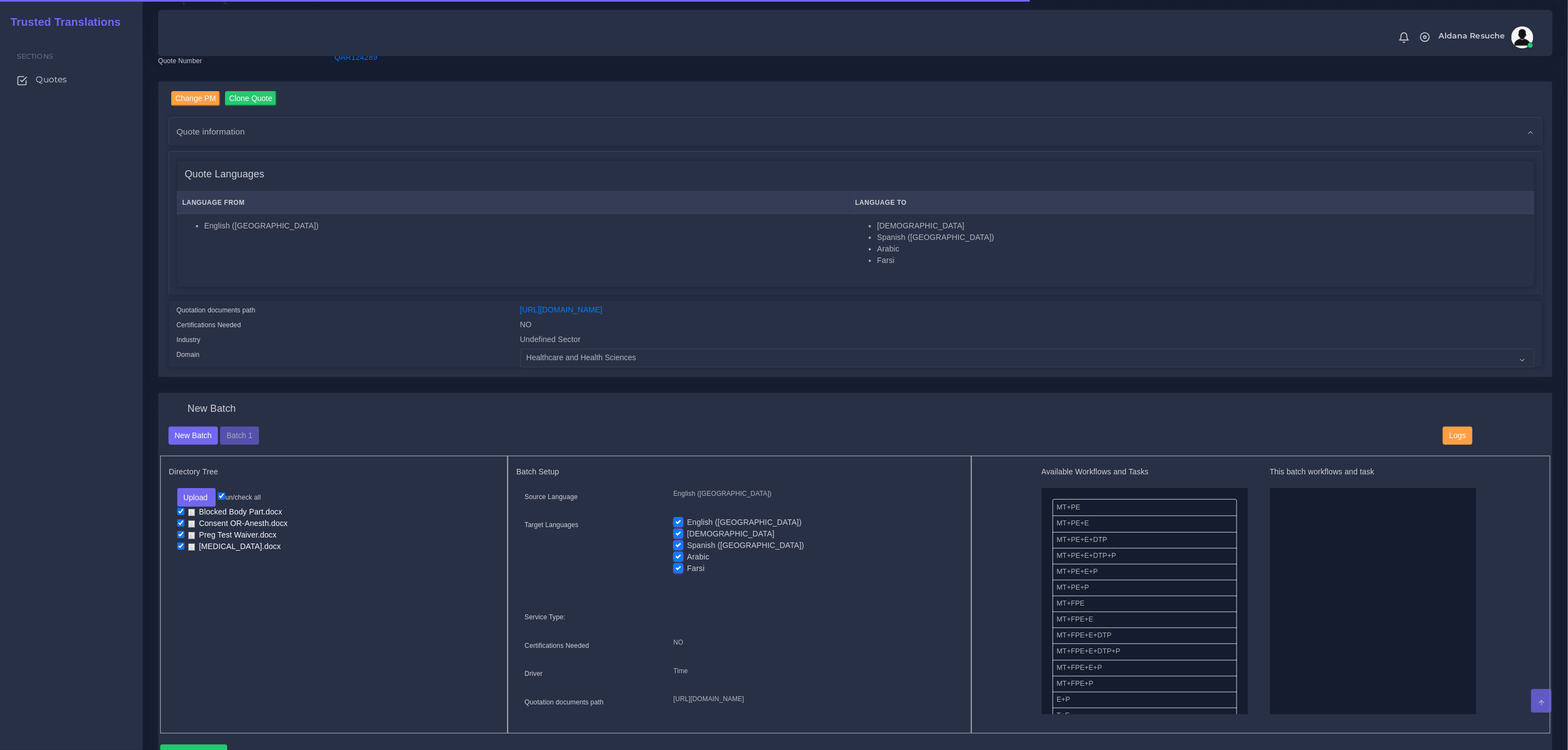
scroll to position [82, 0]
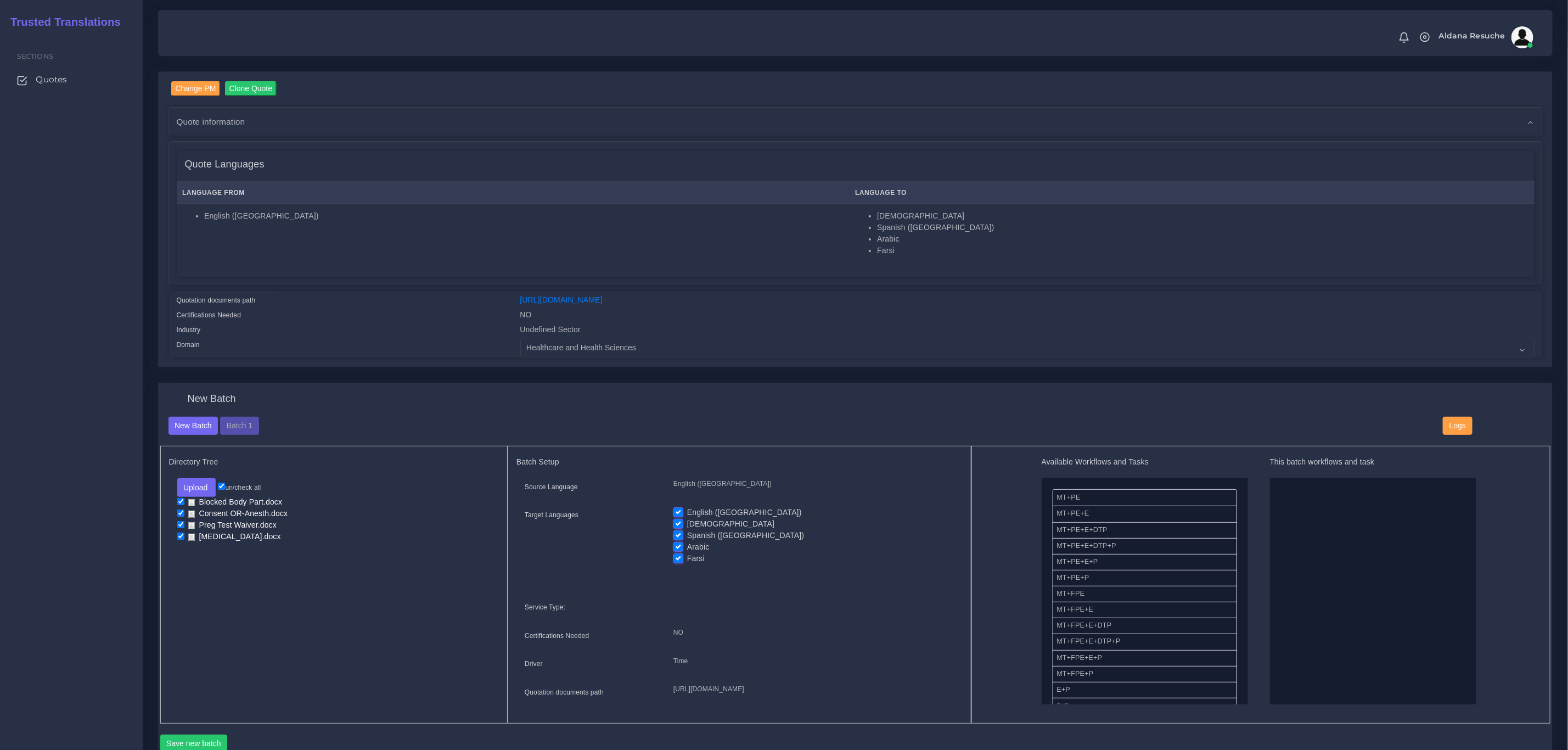
click at [687, 512] on label "English ([GEOGRAPHIC_DATA])" at bounding box center [744, 512] width 115 height 12
click at [682, 512] on input "English ([GEOGRAPHIC_DATA])" at bounding box center [678, 512] width 10 height 10
checkbox input "false"
click at [687, 536] on label "Spanish ([GEOGRAPHIC_DATA])" at bounding box center [746, 535] width 117 height 12
click at [677, 536] on input "Spanish ([GEOGRAPHIC_DATA])" at bounding box center [678, 535] width 10 height 10
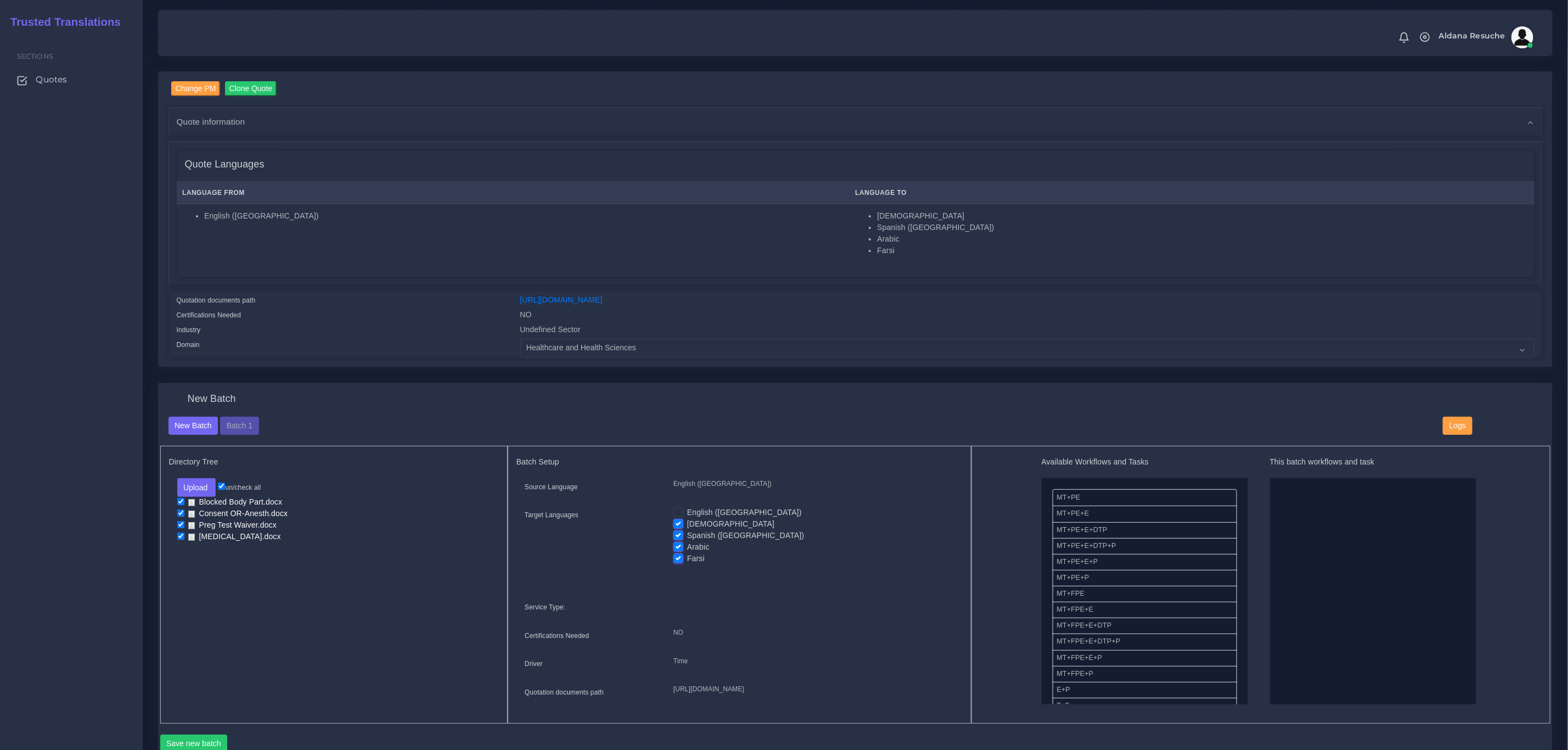
checkbox input "false"
drag, startPoint x: 1107, startPoint y: 552, endPoint x: 1306, endPoint y: 536, distance: 199.6
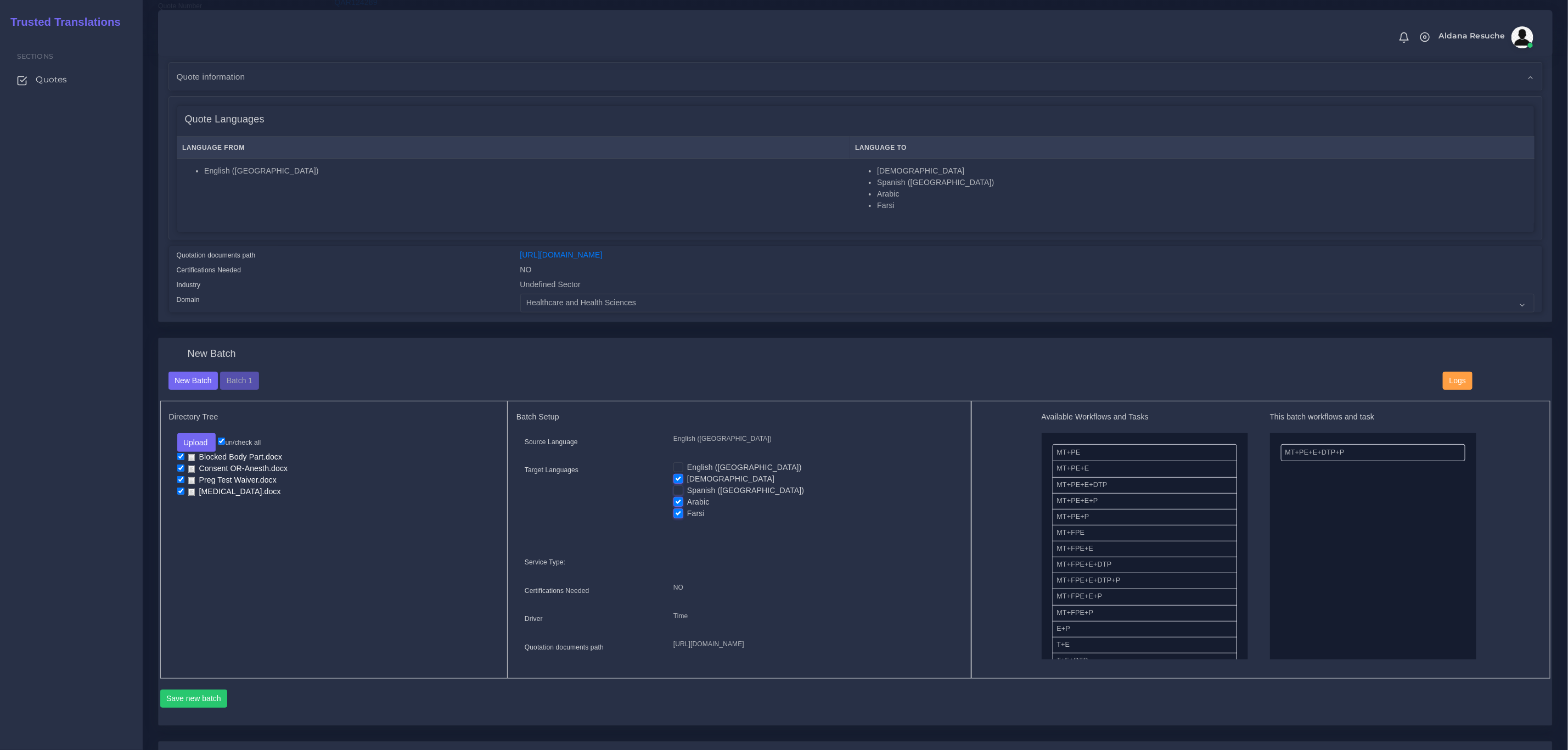
scroll to position [164, 0]
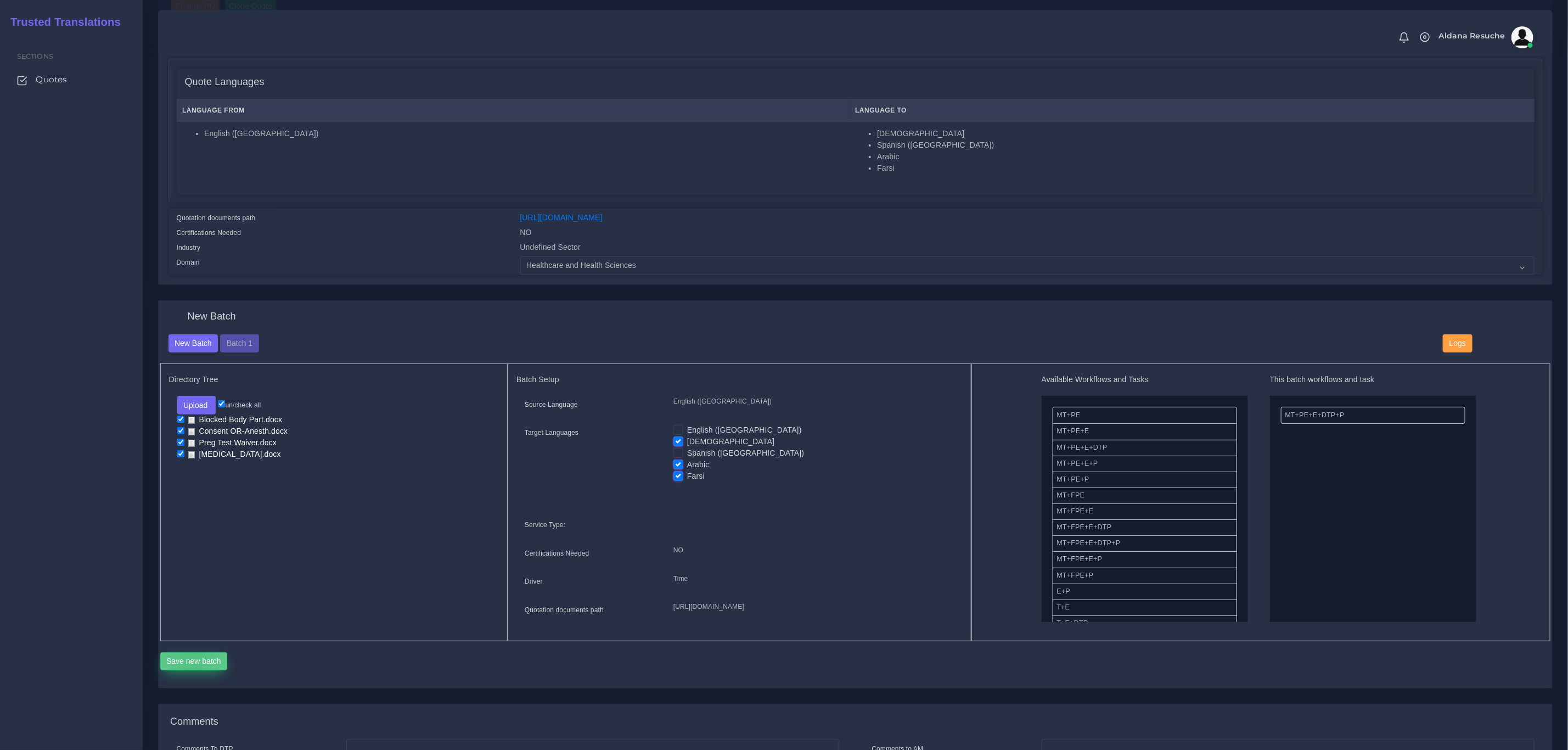
click at [193, 671] on button "Save new batch" at bounding box center [194, 662] width 68 height 18
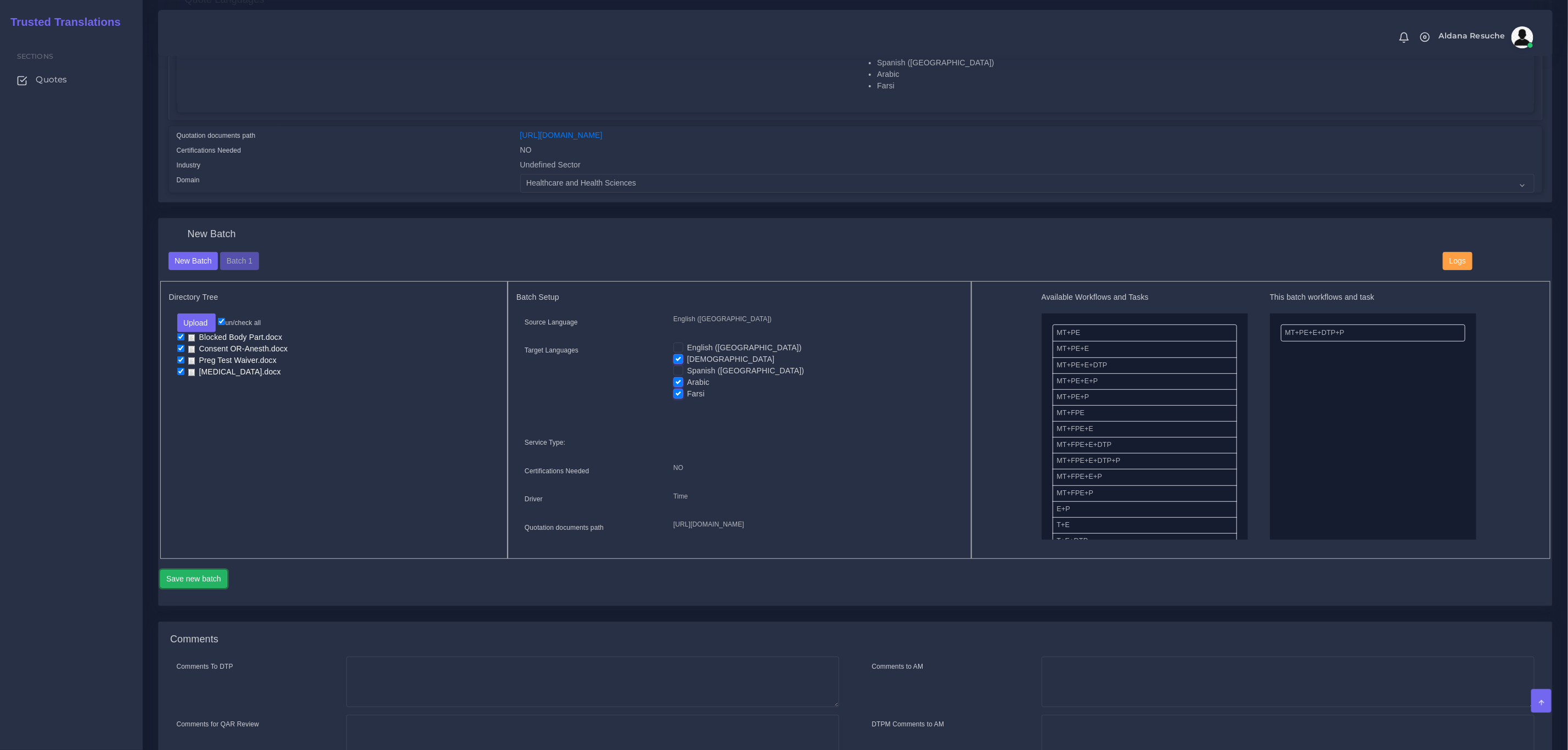
scroll to position [330, 0]
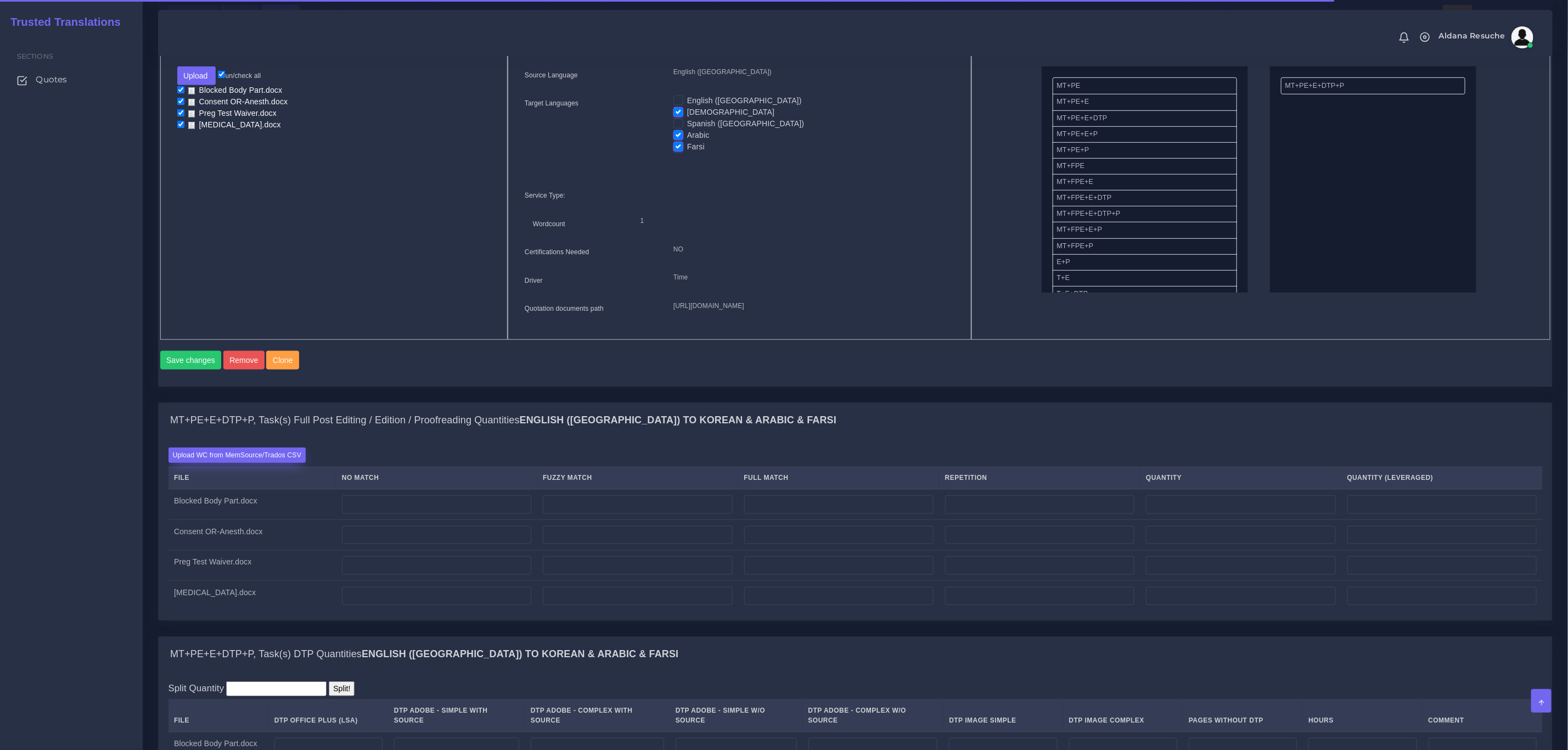
scroll to position [576, 0]
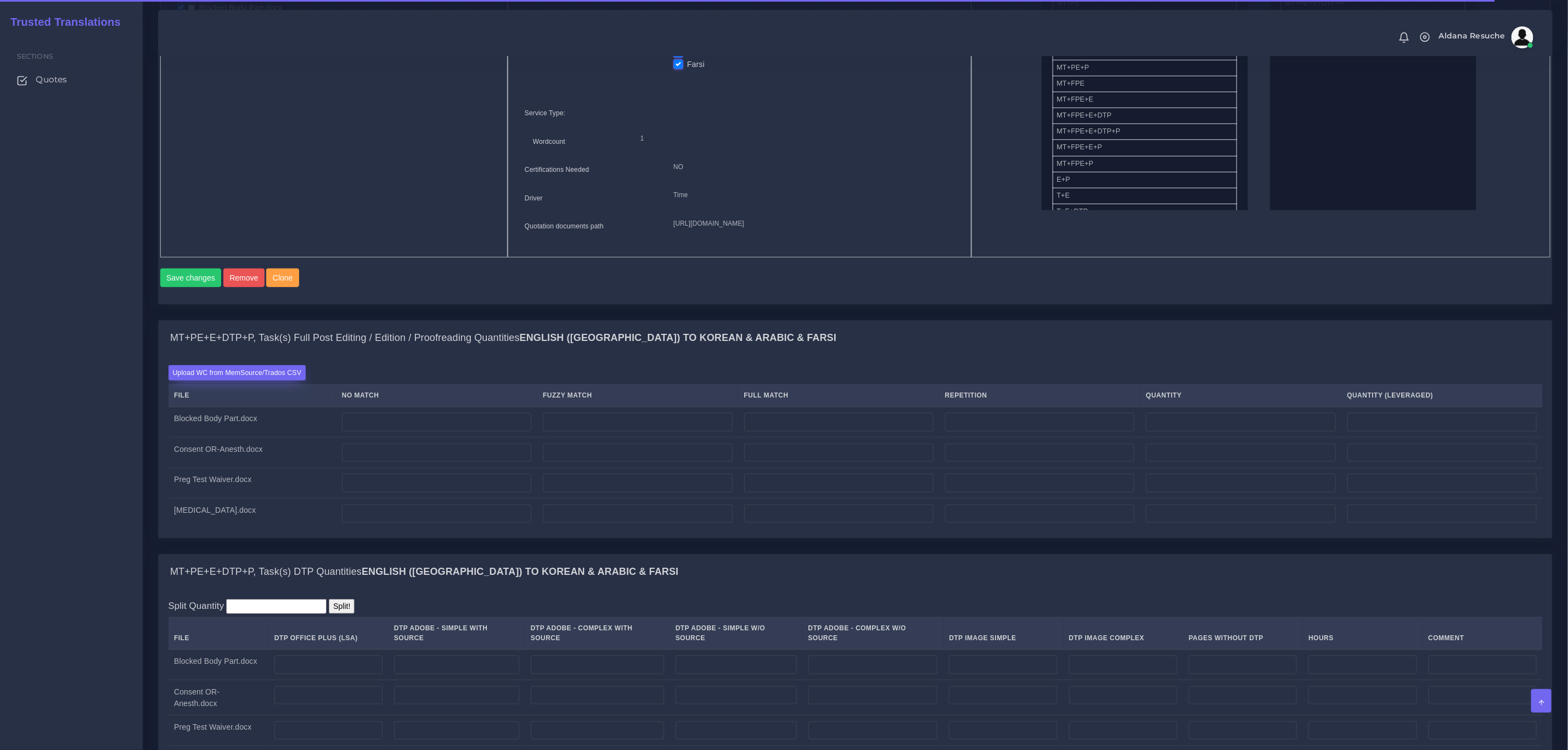
click at [268, 380] on label "Upload WC from MemSource/Trados CSV" at bounding box center [238, 373] width 138 height 15
click at [0, 0] on input "Upload WC from MemSource/Trados CSV" at bounding box center [0, 0] width 0 height 0
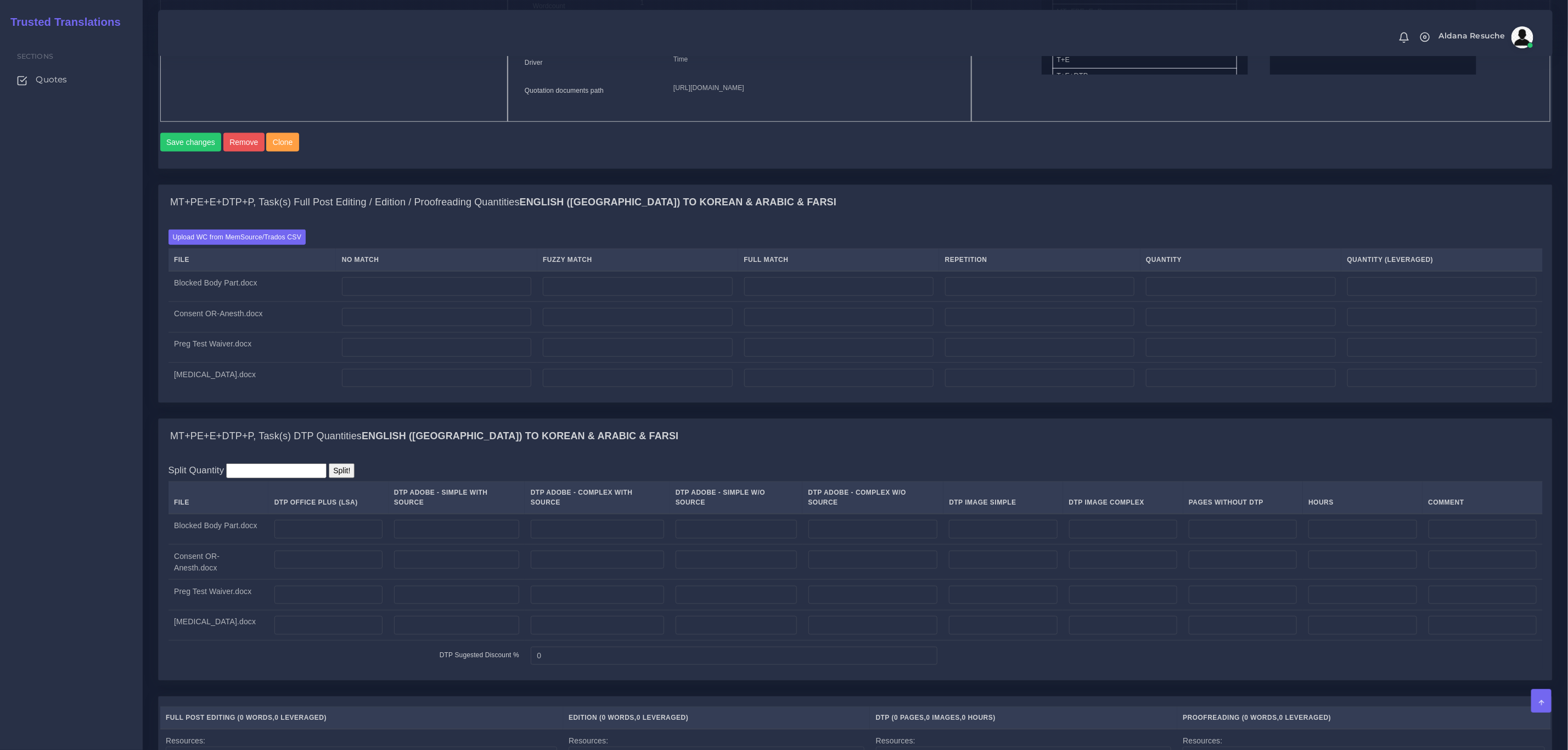
scroll to position [741, 0]
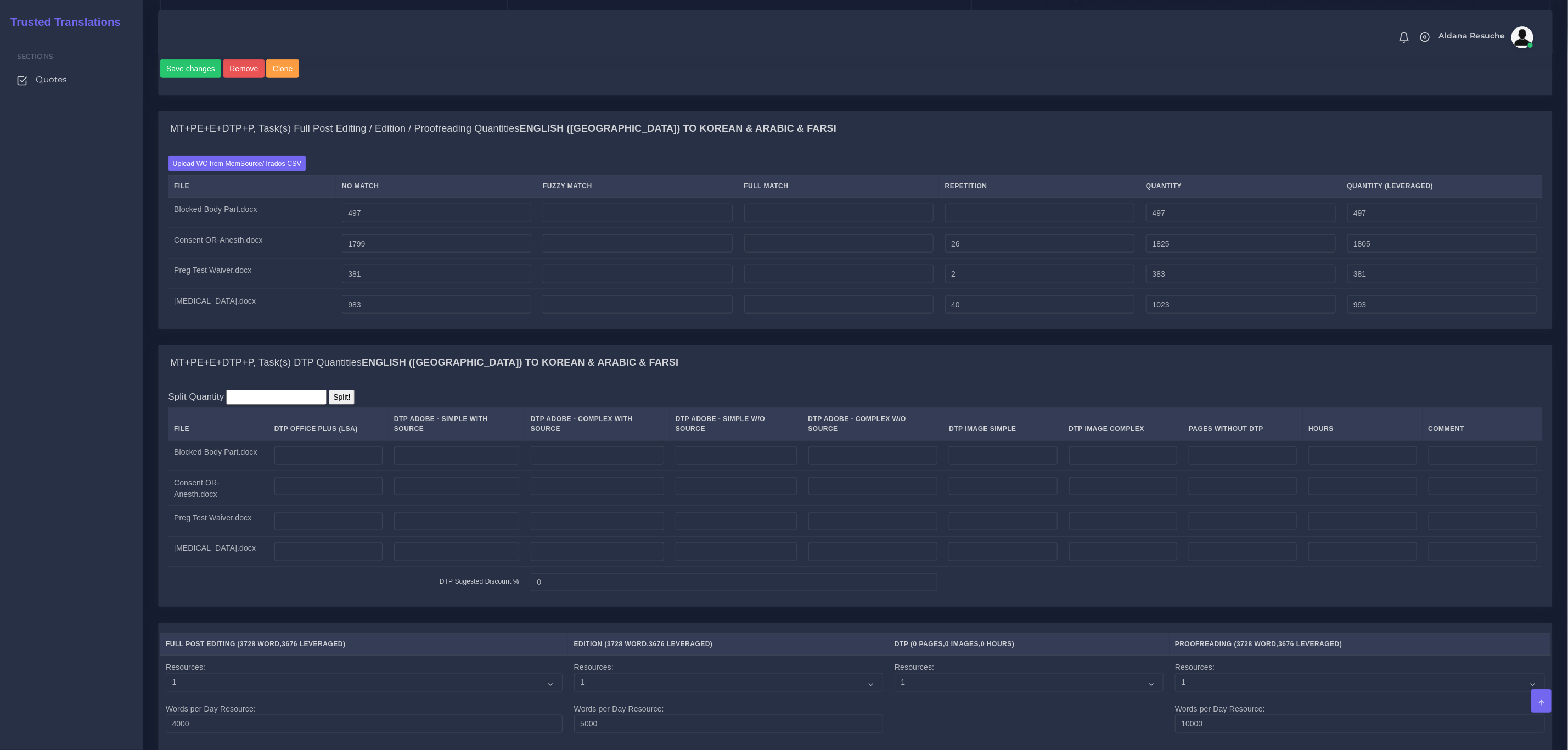
scroll to position [824, 0]
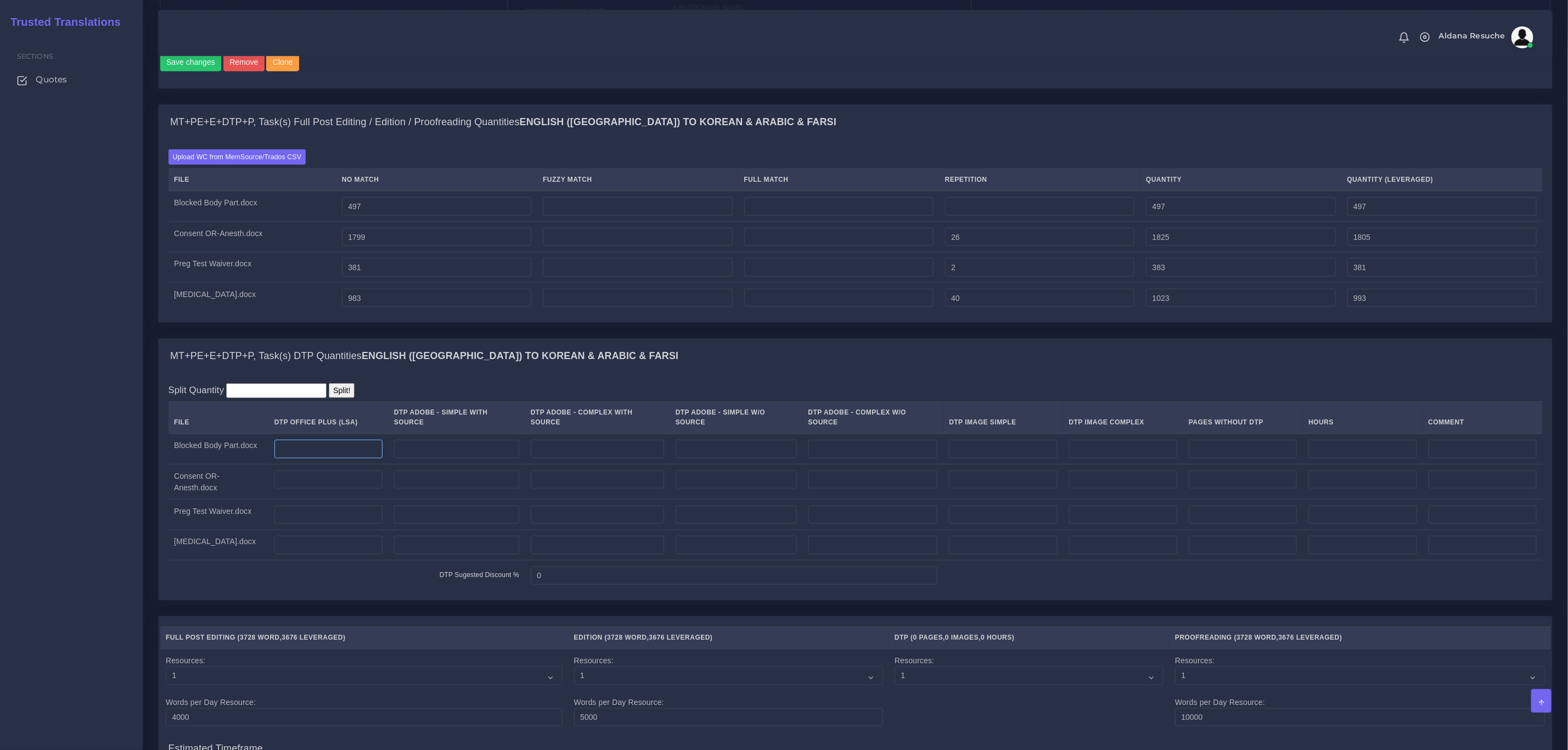
click at [349, 458] on input "number" at bounding box center [328, 449] width 108 height 18
type input "2"
click at [340, 489] on input "number" at bounding box center [328, 480] width 108 height 18
type input "3"
click at [288, 520] on input "number" at bounding box center [328, 515] width 108 height 18
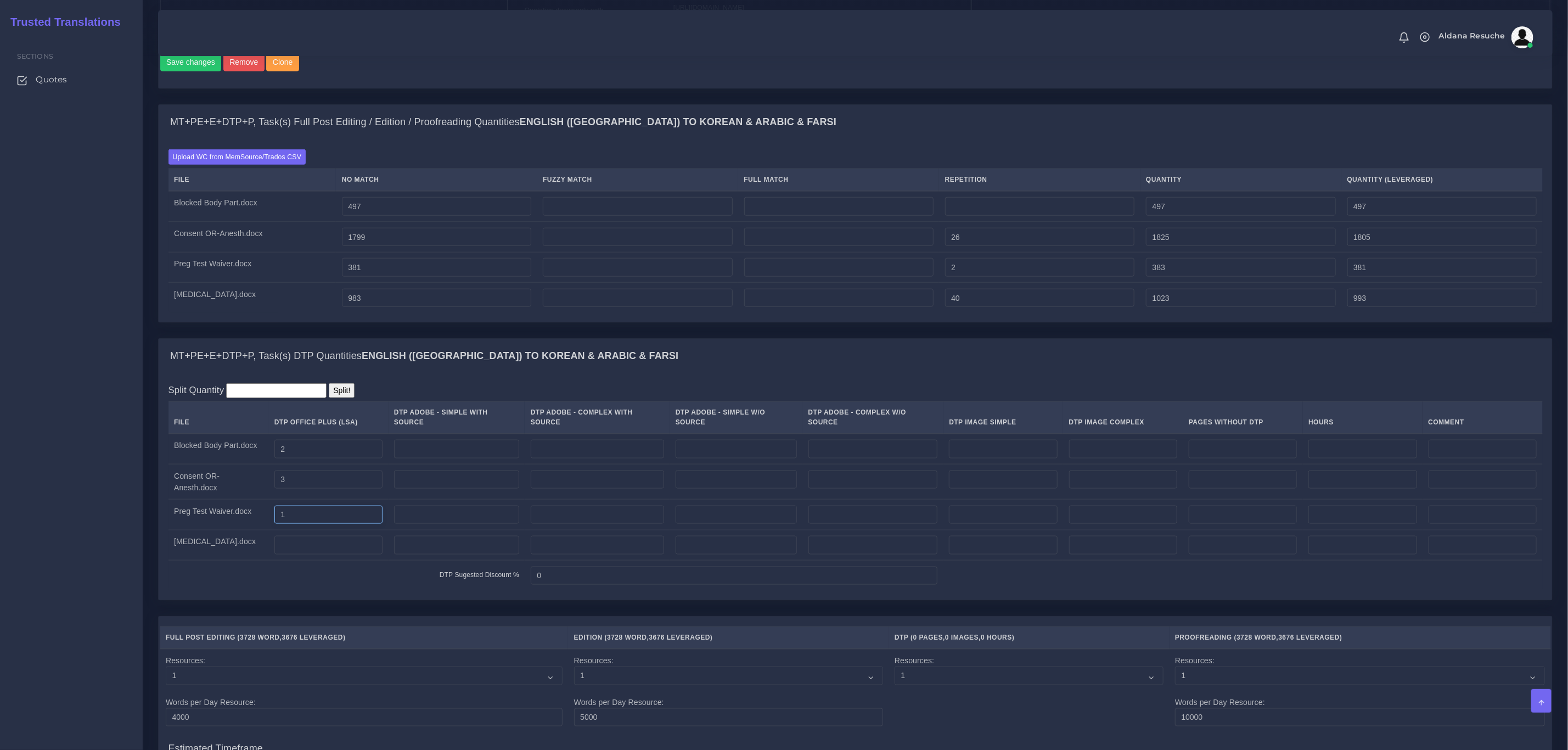
type input "1"
click at [312, 554] on input "number" at bounding box center [328, 545] width 108 height 18
type input "3"
click at [470, 338] on div "MT+PE+E+DTP+P, Task(s) Full Post Editing / Edition / Proofreading Quantities En…" at bounding box center [855, 221] width 1412 height 234
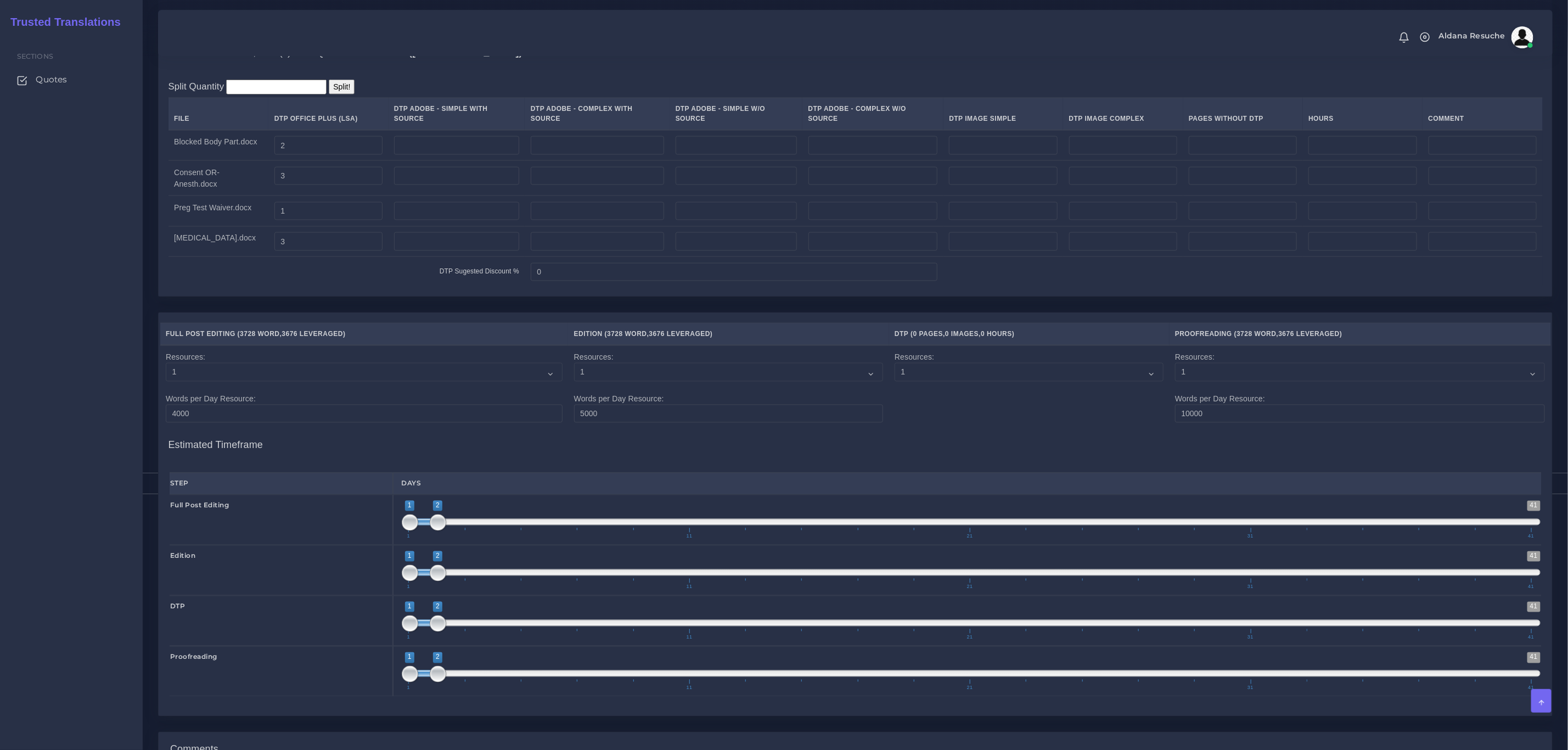
scroll to position [1370, 0]
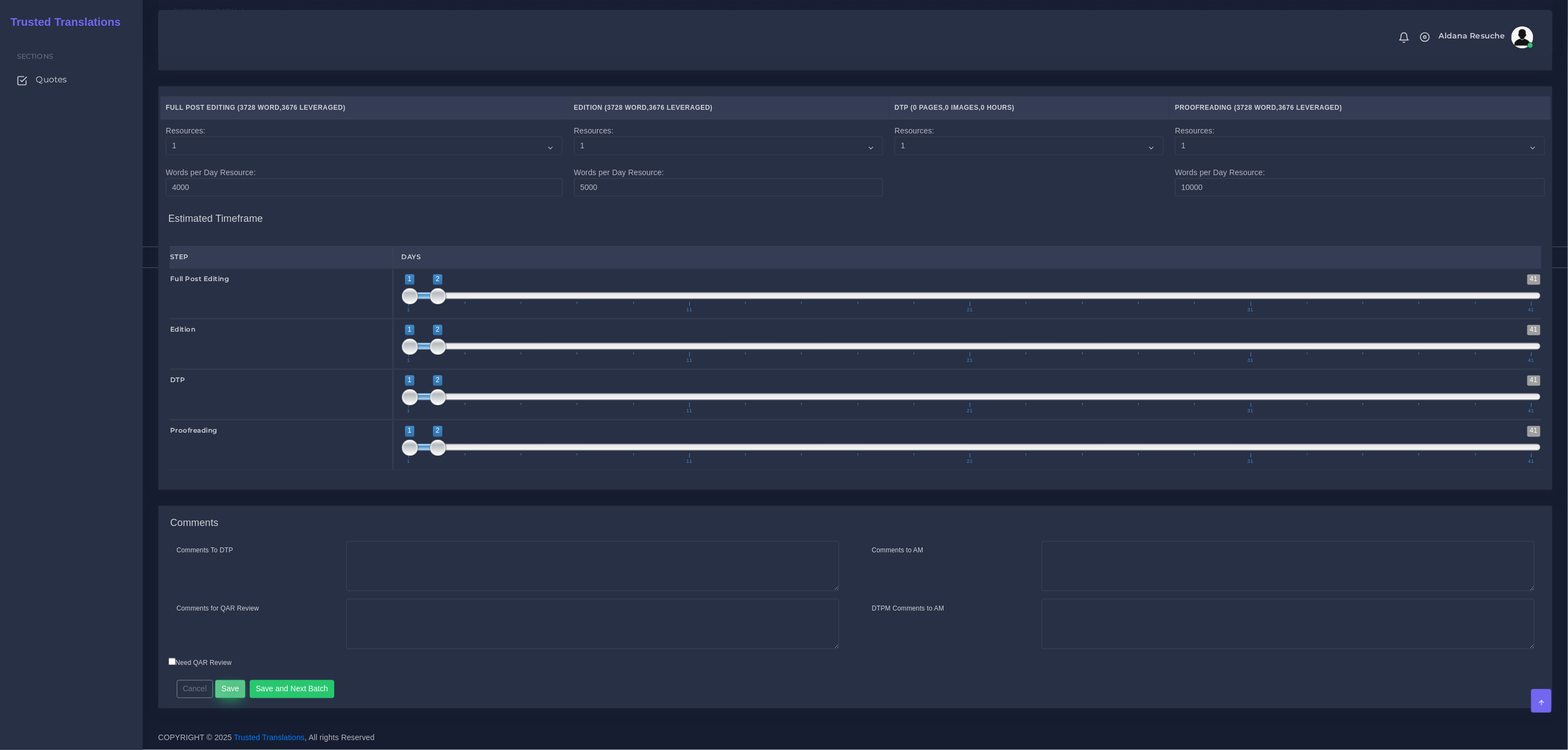
click at [233, 689] on button "Save" at bounding box center [230, 689] width 30 height 18
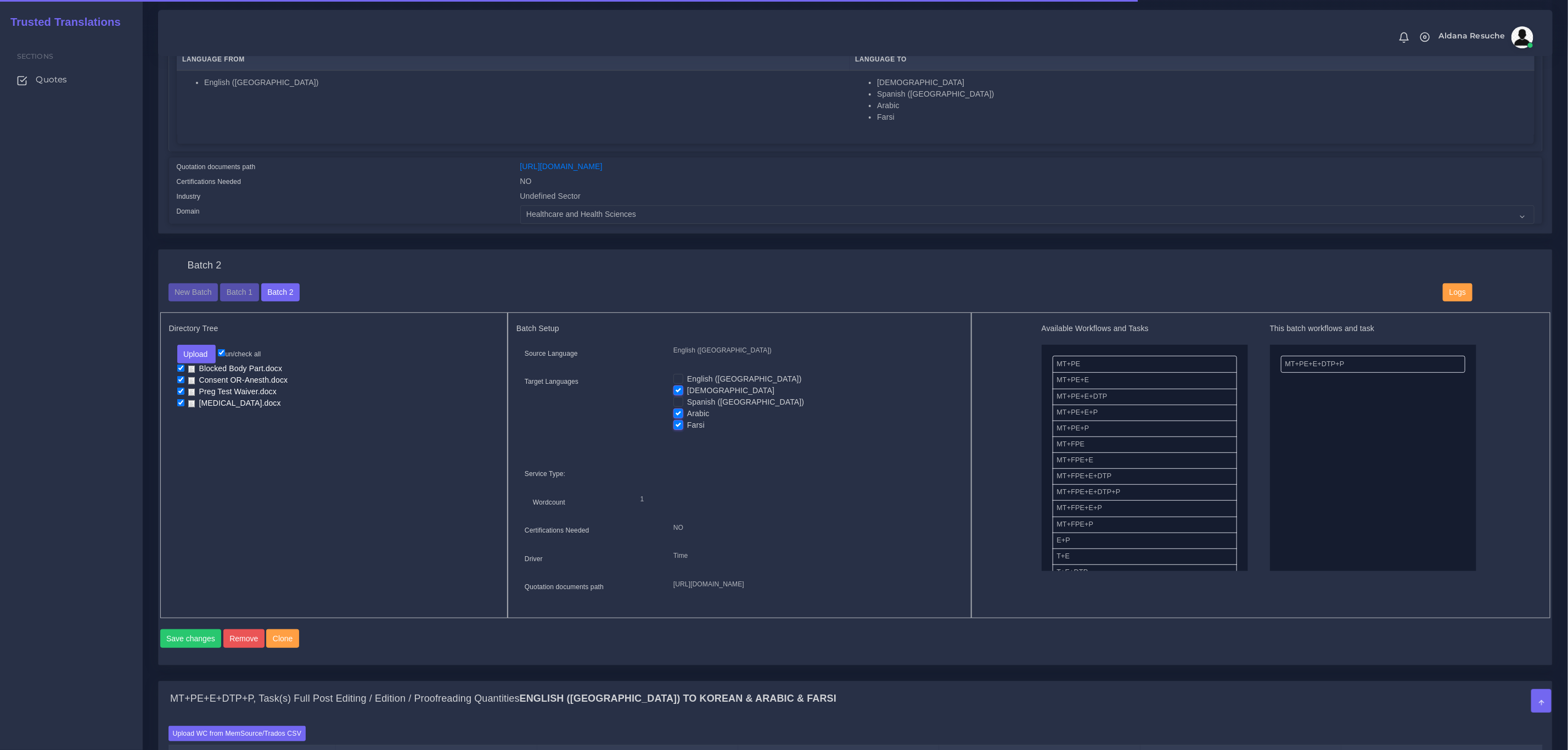
scroll to position [330, 0]
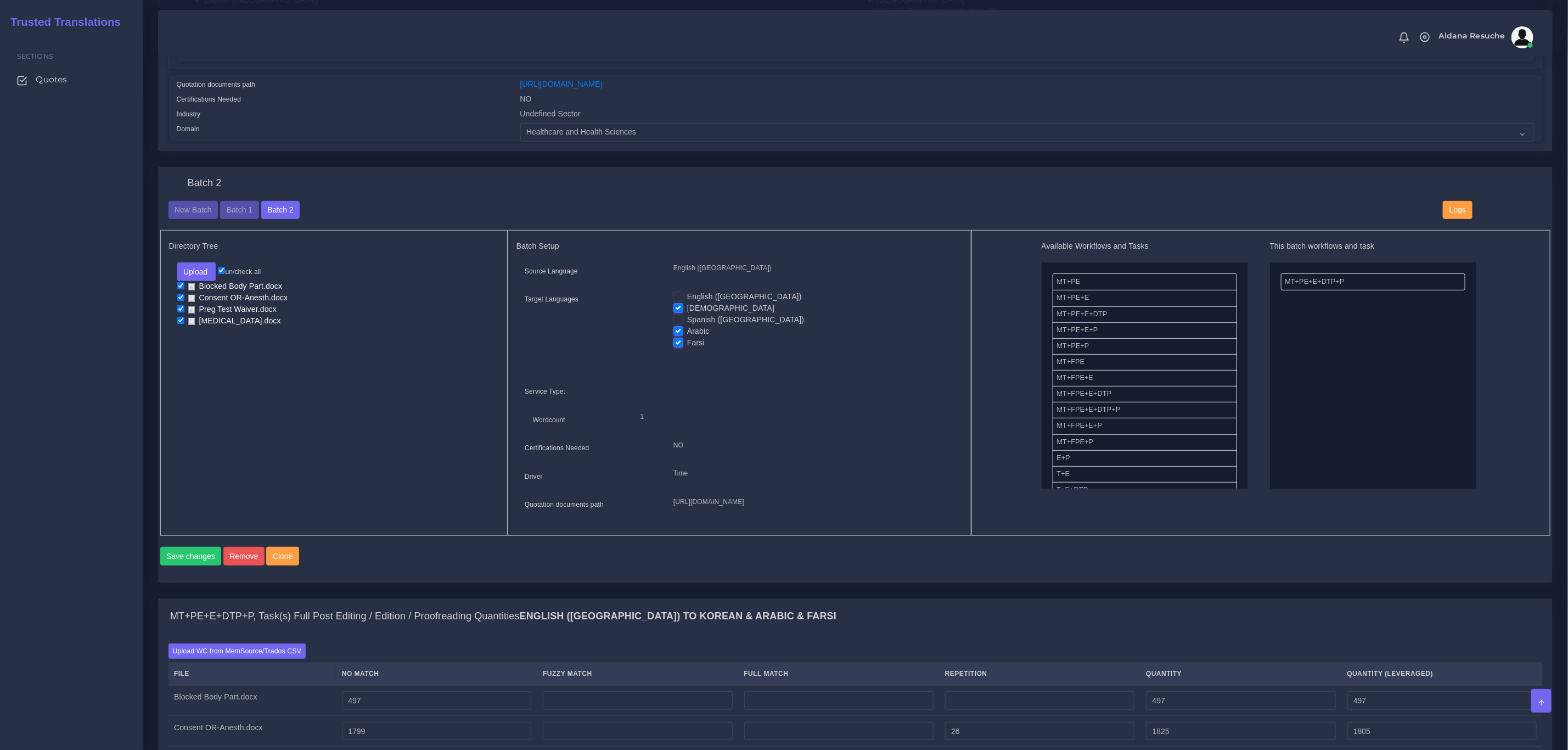
click at [687, 333] on label "Arabic" at bounding box center [698, 331] width 23 height 12
click at [679, 333] on input "Arabic" at bounding box center [678, 330] width 10 height 10
checkbox input "false"
click at [687, 346] on label "Farsi" at bounding box center [696, 342] width 18 height 12
click at [679, 346] on input "Farsi" at bounding box center [678, 342] width 10 height 10
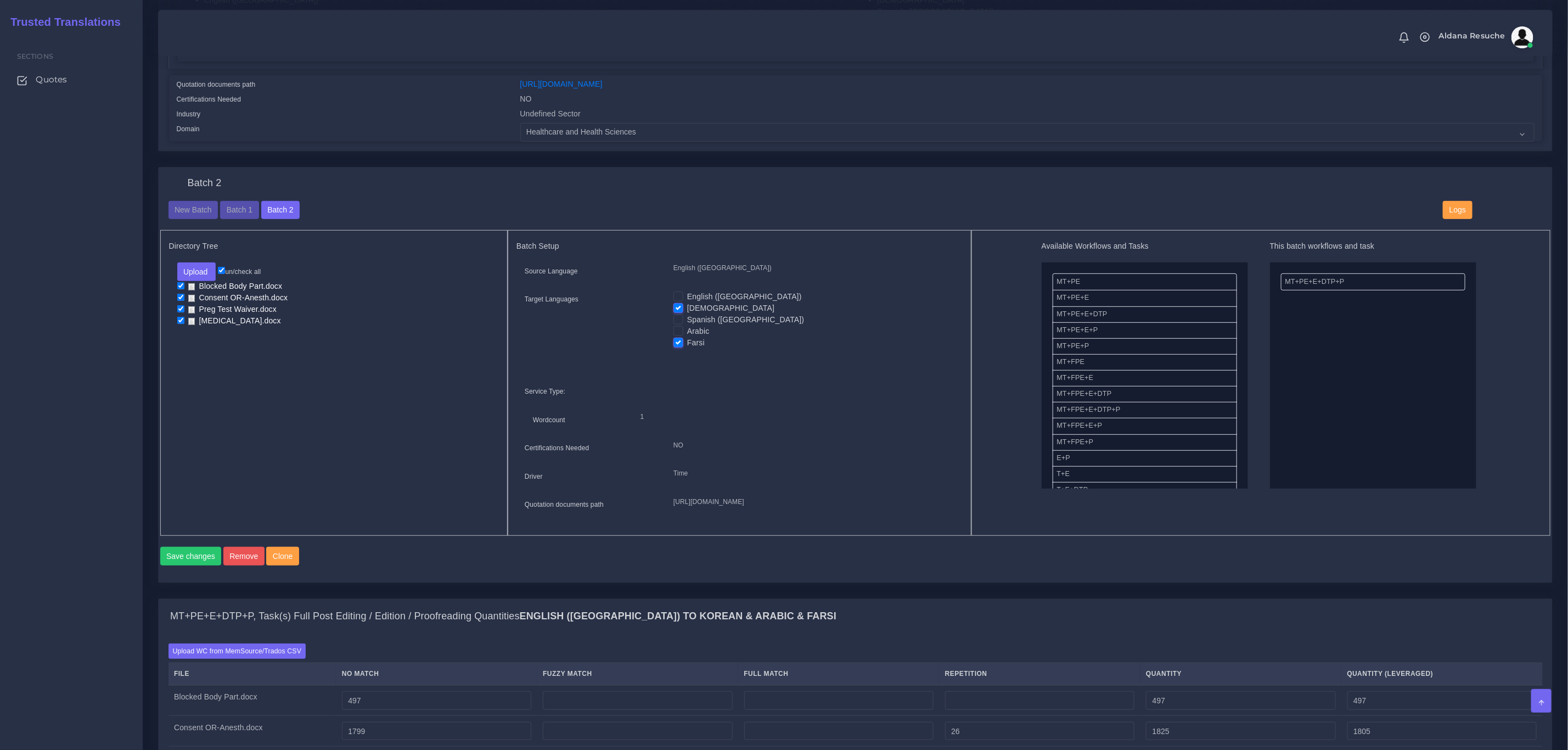
checkbox input "false"
click at [183, 565] on button "Save changes" at bounding box center [191, 556] width 61 height 18
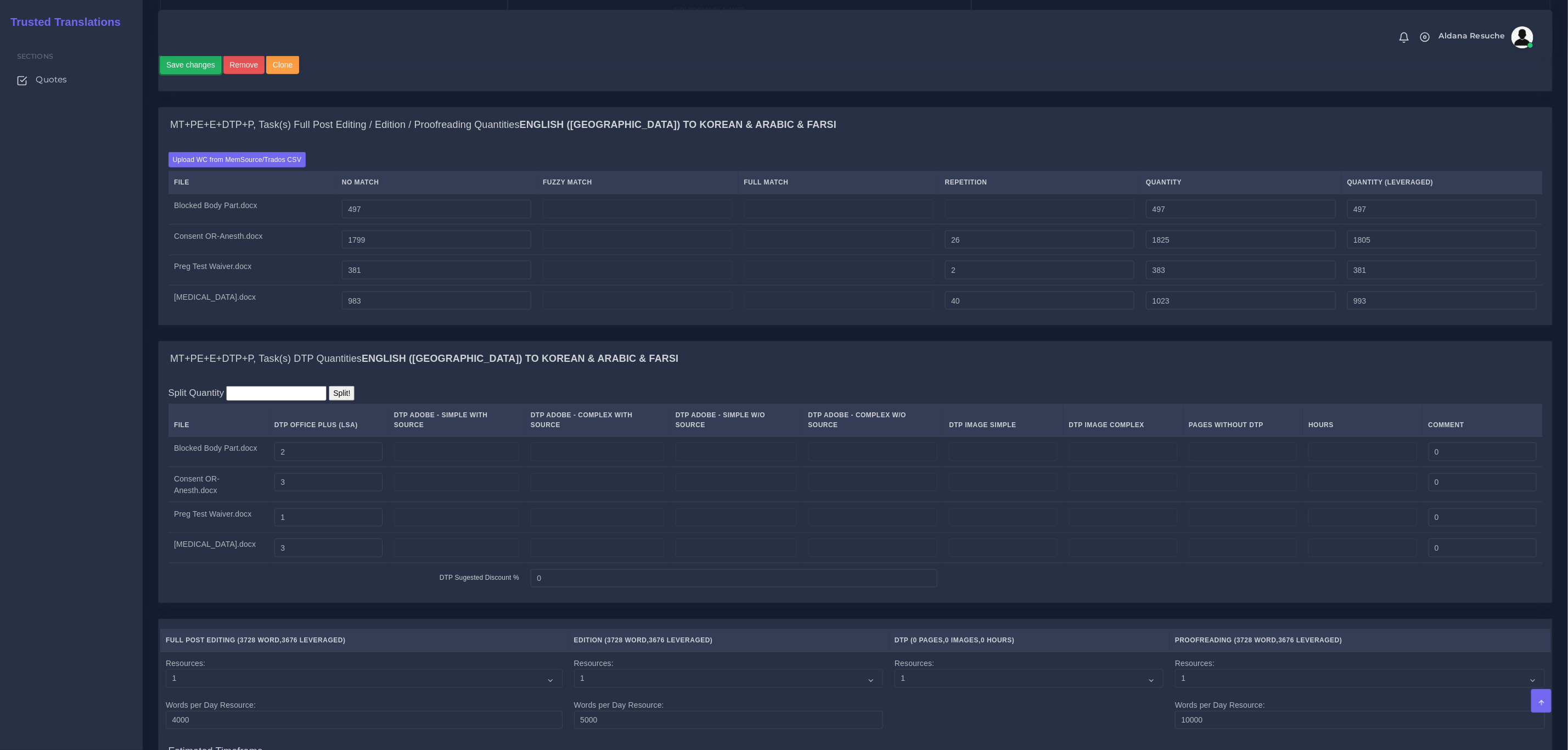
scroll to position [824, 0]
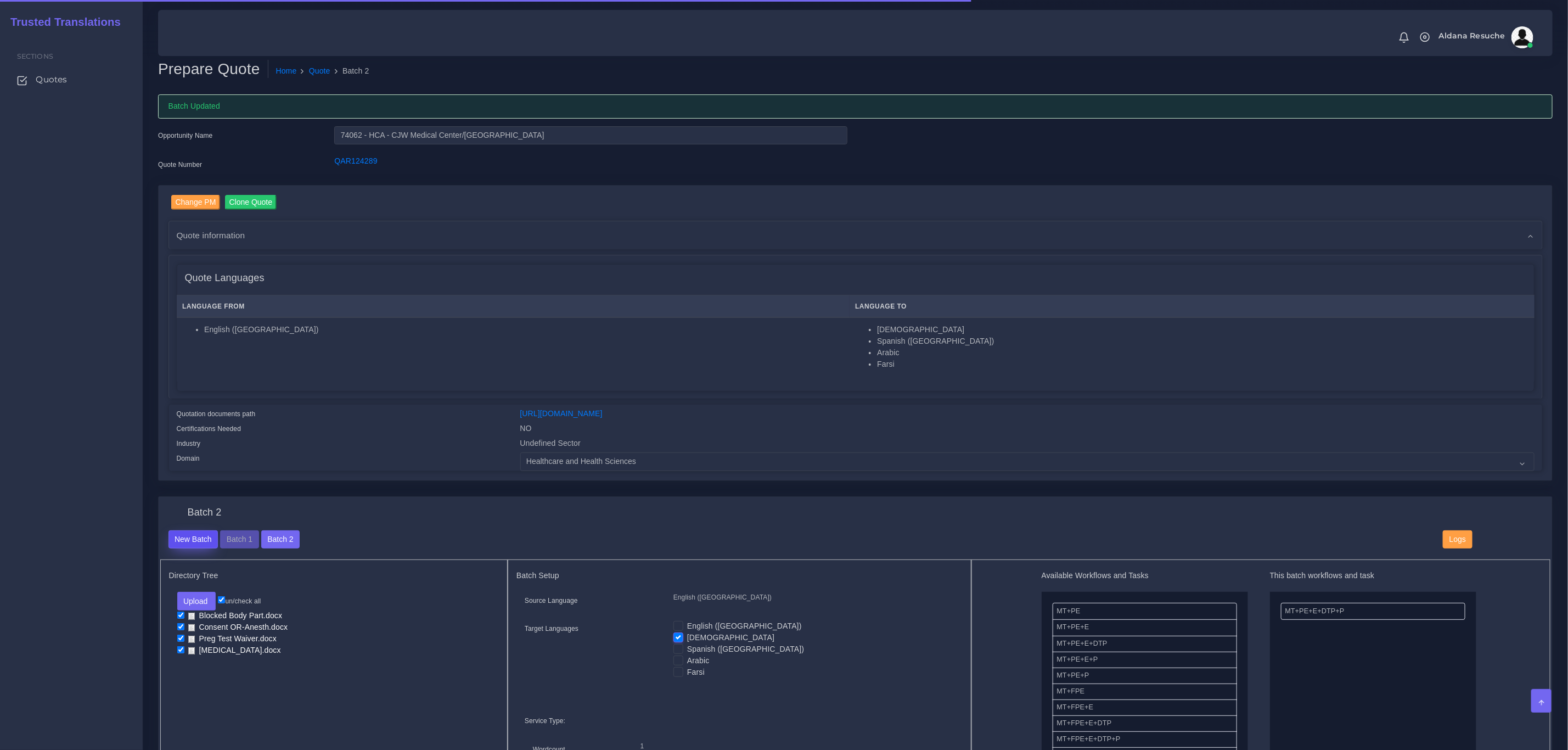
click at [187, 542] on button "New Batch" at bounding box center [193, 539] width 50 height 18
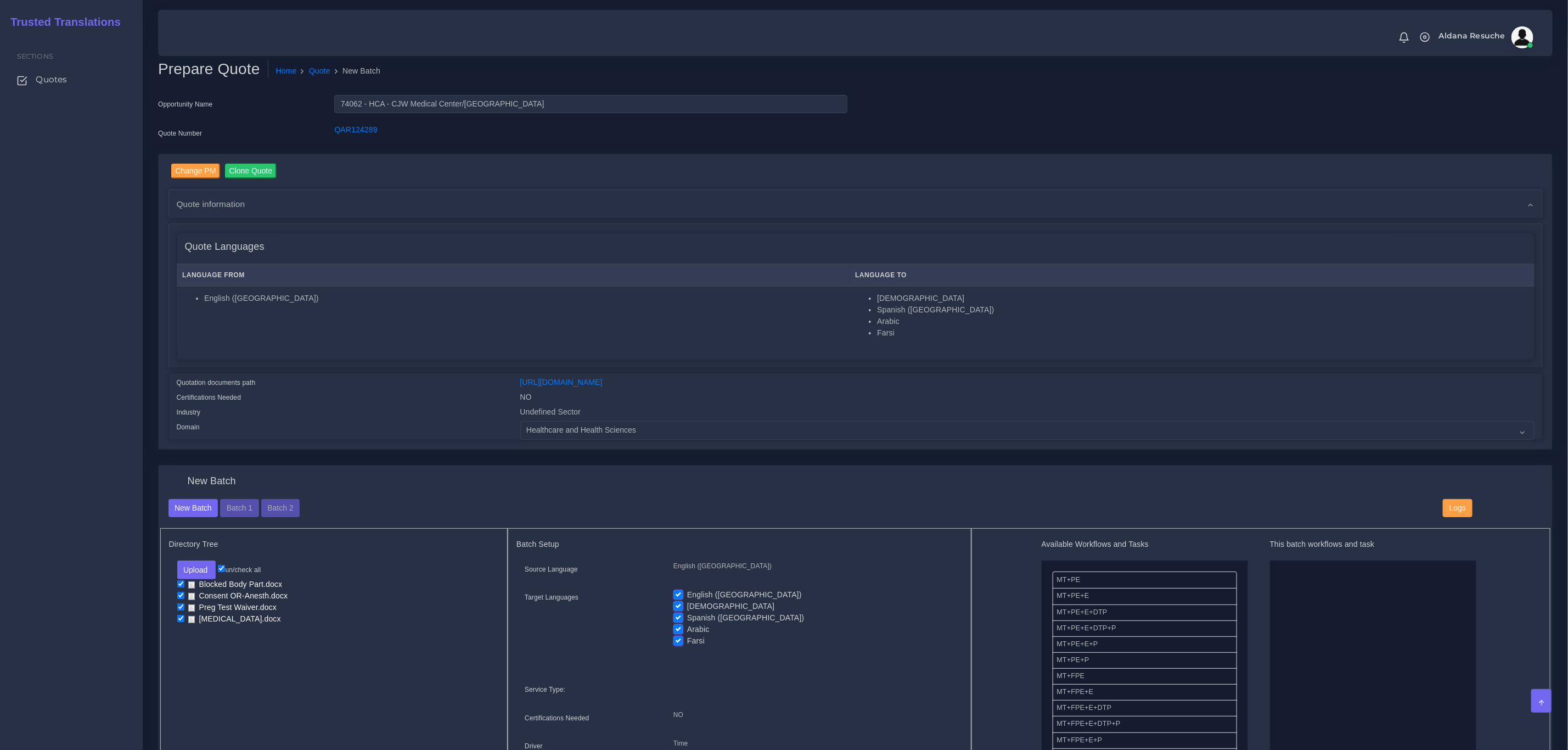
click at [420, 443] on div "Change PM Clone Quote Quote information AM time" at bounding box center [855, 301] width 1394 height 295
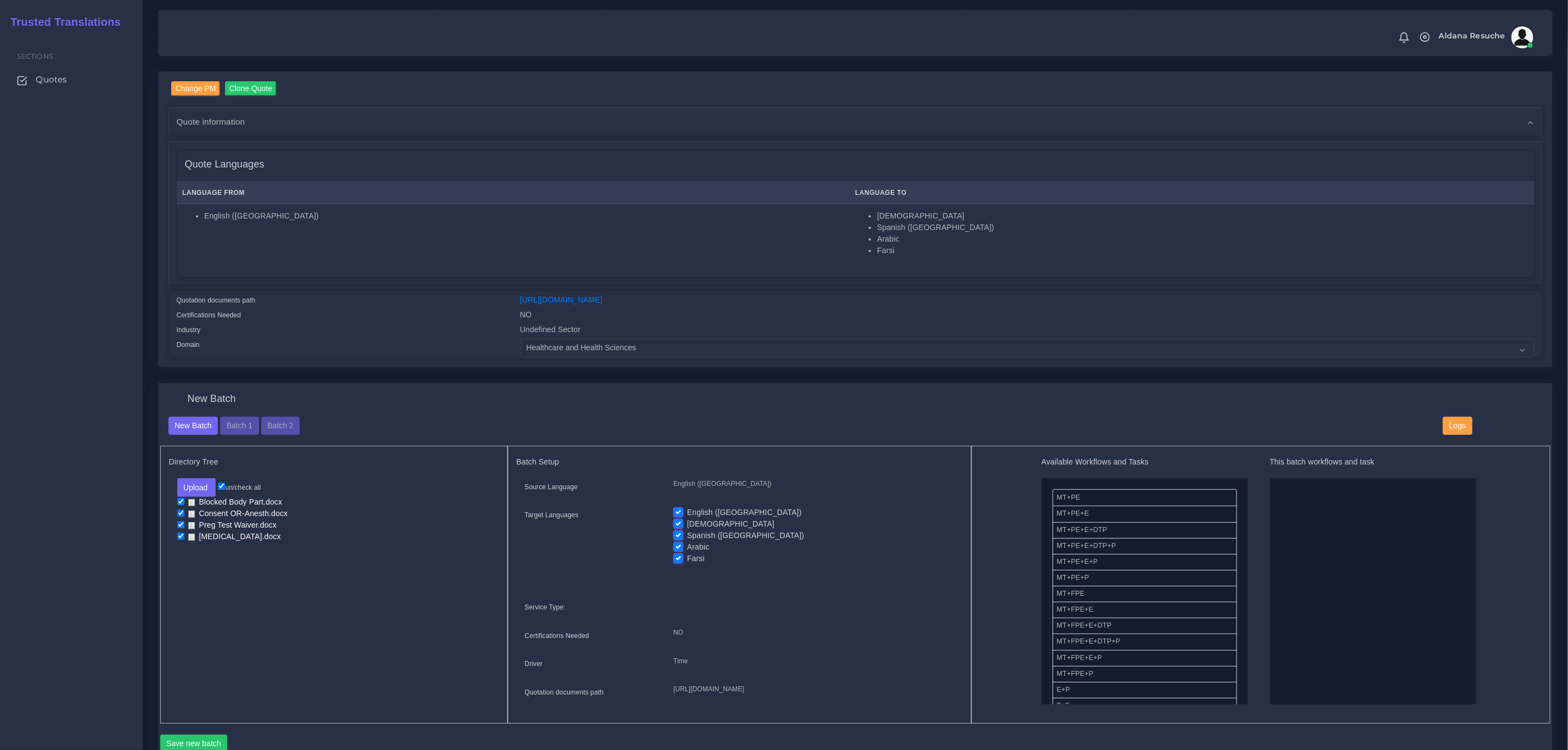
click at [671, 512] on div "English ([GEOGRAPHIC_DATA]) [DEMOGRAPHIC_DATA] Spanish ([GEOGRAPHIC_DATA]) Arab…" at bounding box center [814, 539] width 298 height 65
click at [687, 509] on label "English ([GEOGRAPHIC_DATA])" at bounding box center [744, 512] width 115 height 12
click at [680, 509] on input "English ([GEOGRAPHIC_DATA])" at bounding box center [678, 512] width 10 height 10
checkbox input "false"
click at [687, 526] on label "[DEMOGRAPHIC_DATA]" at bounding box center [731, 524] width 87 height 12
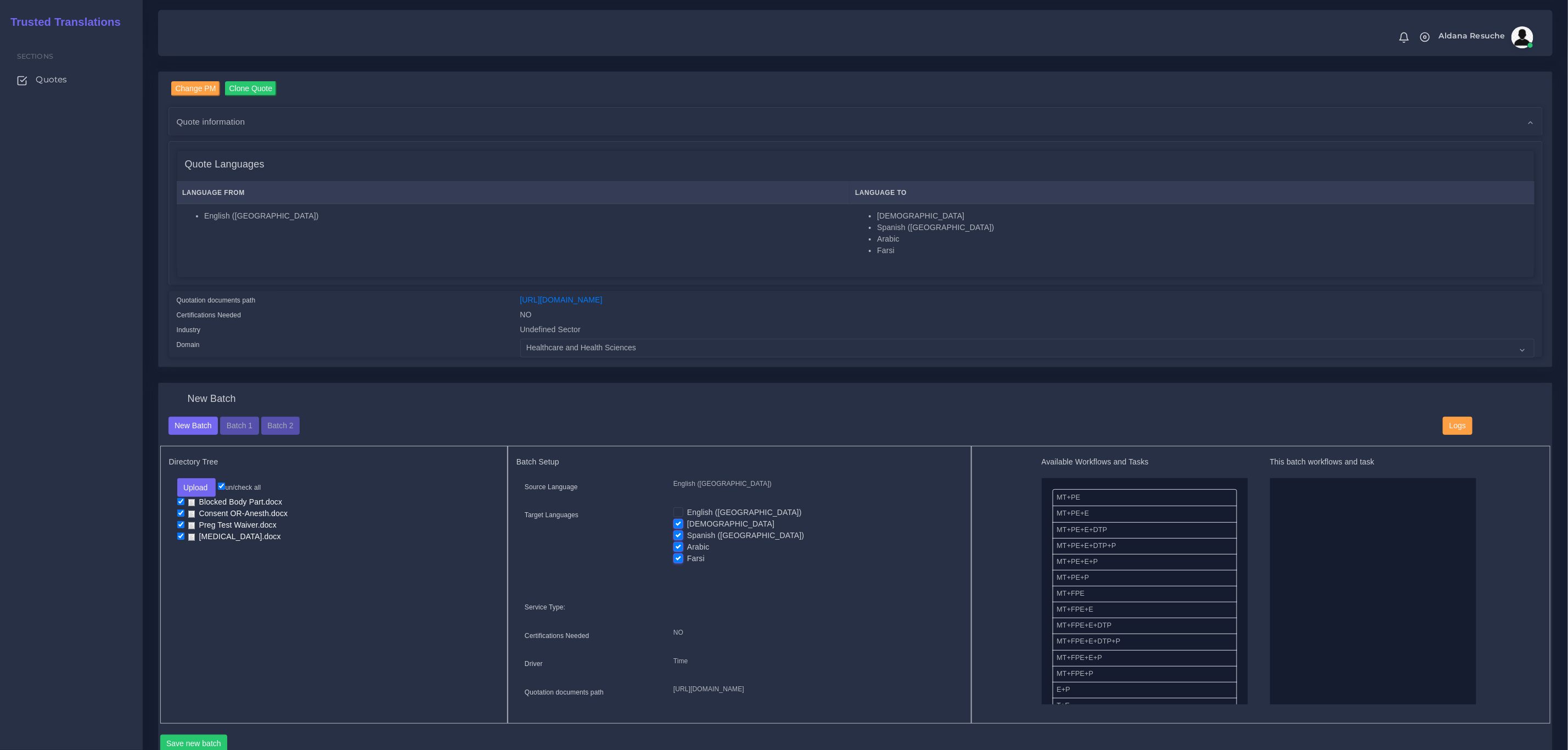
click at [674, 526] on input "[DEMOGRAPHIC_DATA]" at bounding box center [678, 523] width 10 height 10
checkbox input "false"
click at [687, 538] on label "Spanish ([GEOGRAPHIC_DATA])" at bounding box center [746, 535] width 117 height 12
click at [674, 538] on input "Spanish ([GEOGRAPHIC_DATA])" at bounding box center [678, 535] width 10 height 10
checkbox input "false"
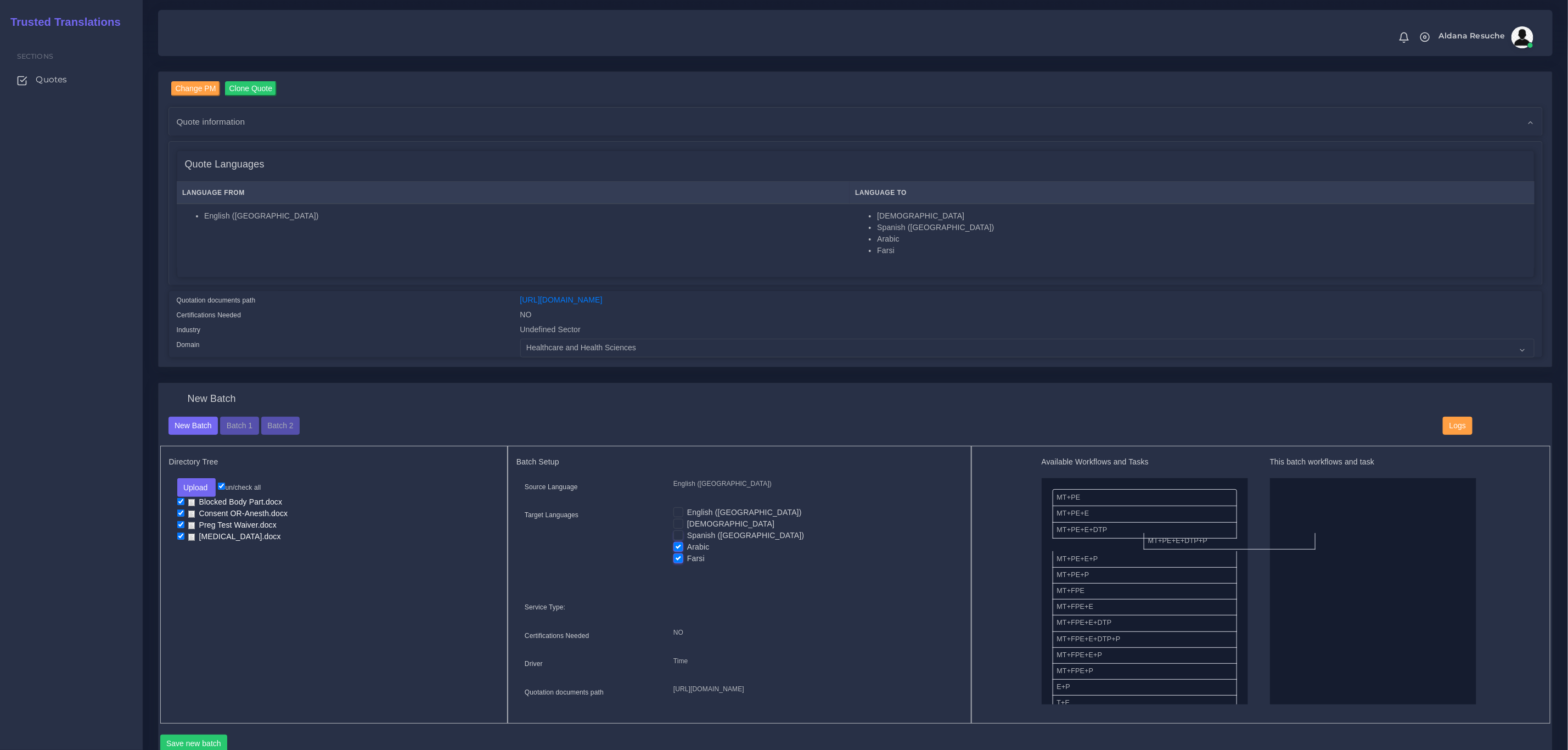
drag, startPoint x: 1162, startPoint y: 547, endPoint x: 1332, endPoint y: 536, distance: 170.4
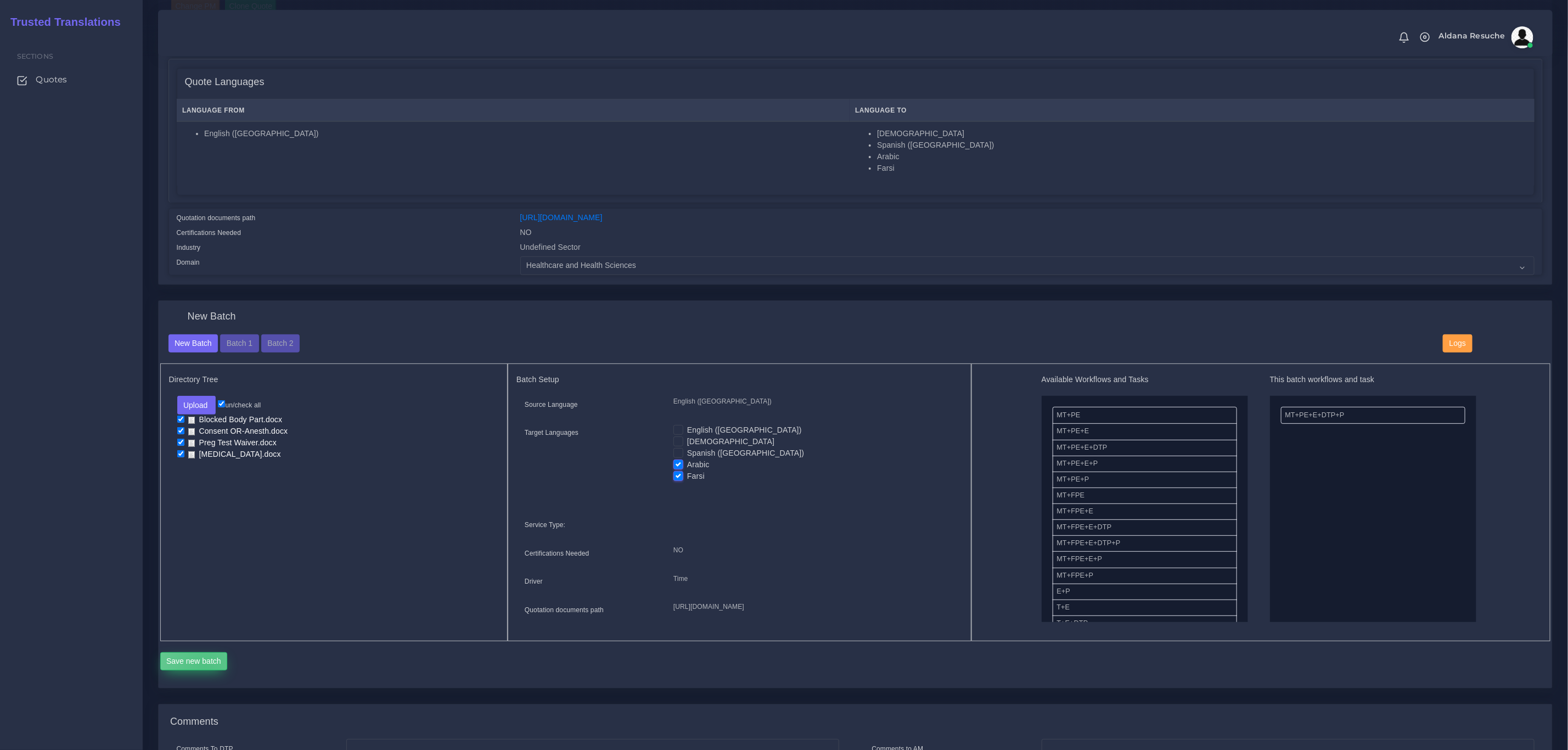
click at [205, 671] on button "Save new batch" at bounding box center [194, 662] width 68 height 18
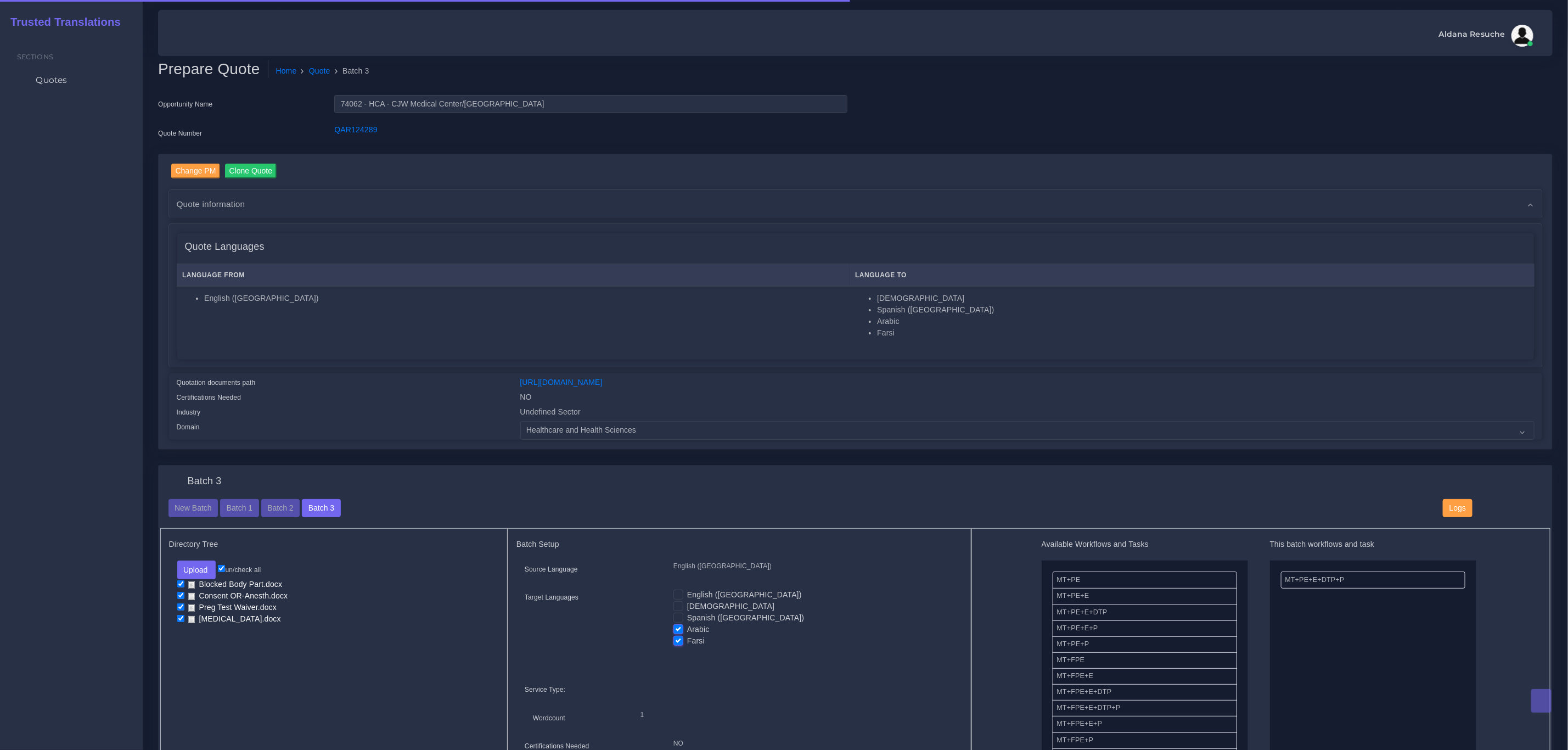
scroll to position [247, 0]
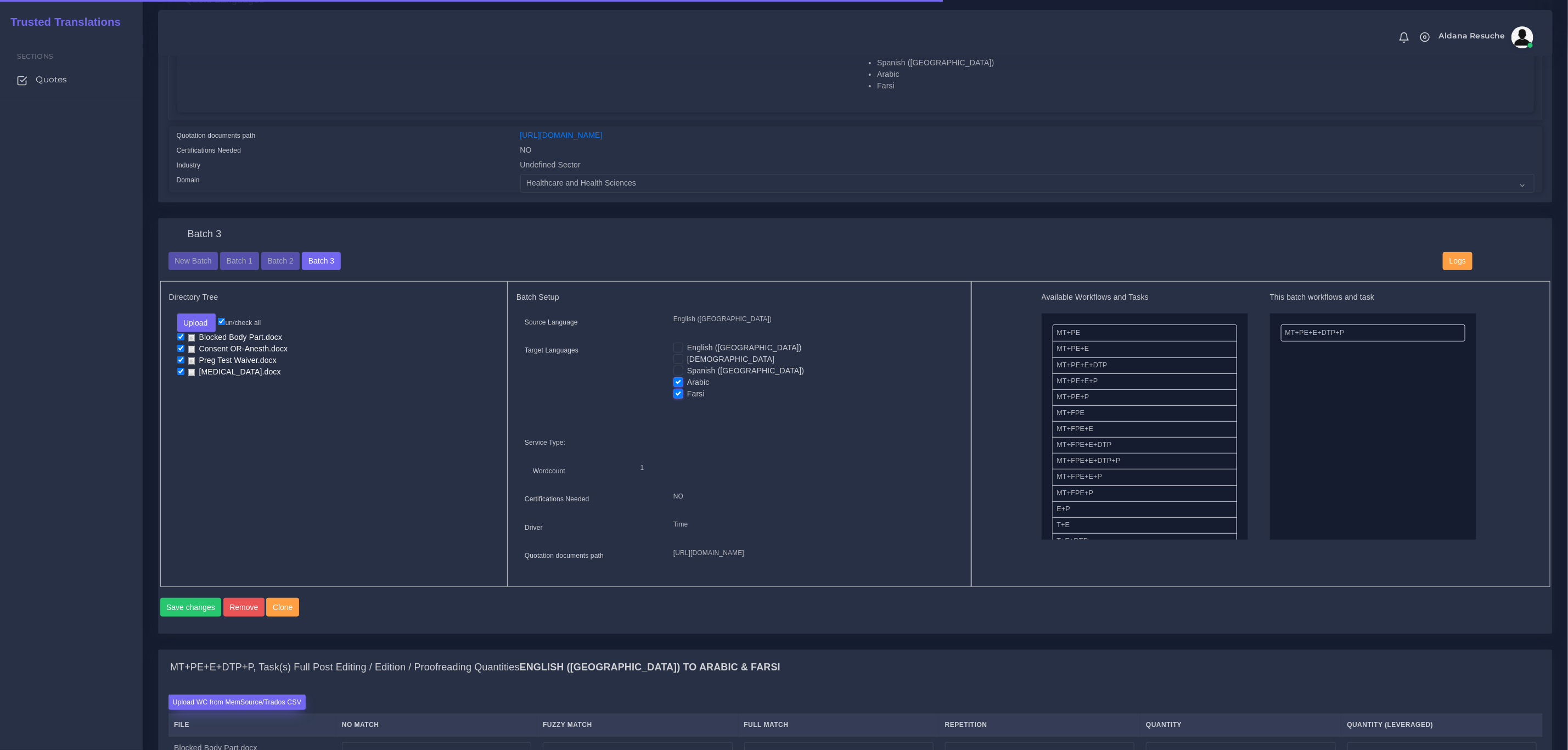
click at [275, 694] on label "Upload WC from MemSource/Trados CSV" at bounding box center [238, 702] width 138 height 15
click at [0, 0] on input "Upload WC from MemSource/Trados CSV" at bounding box center [0, 0] width 0 height 0
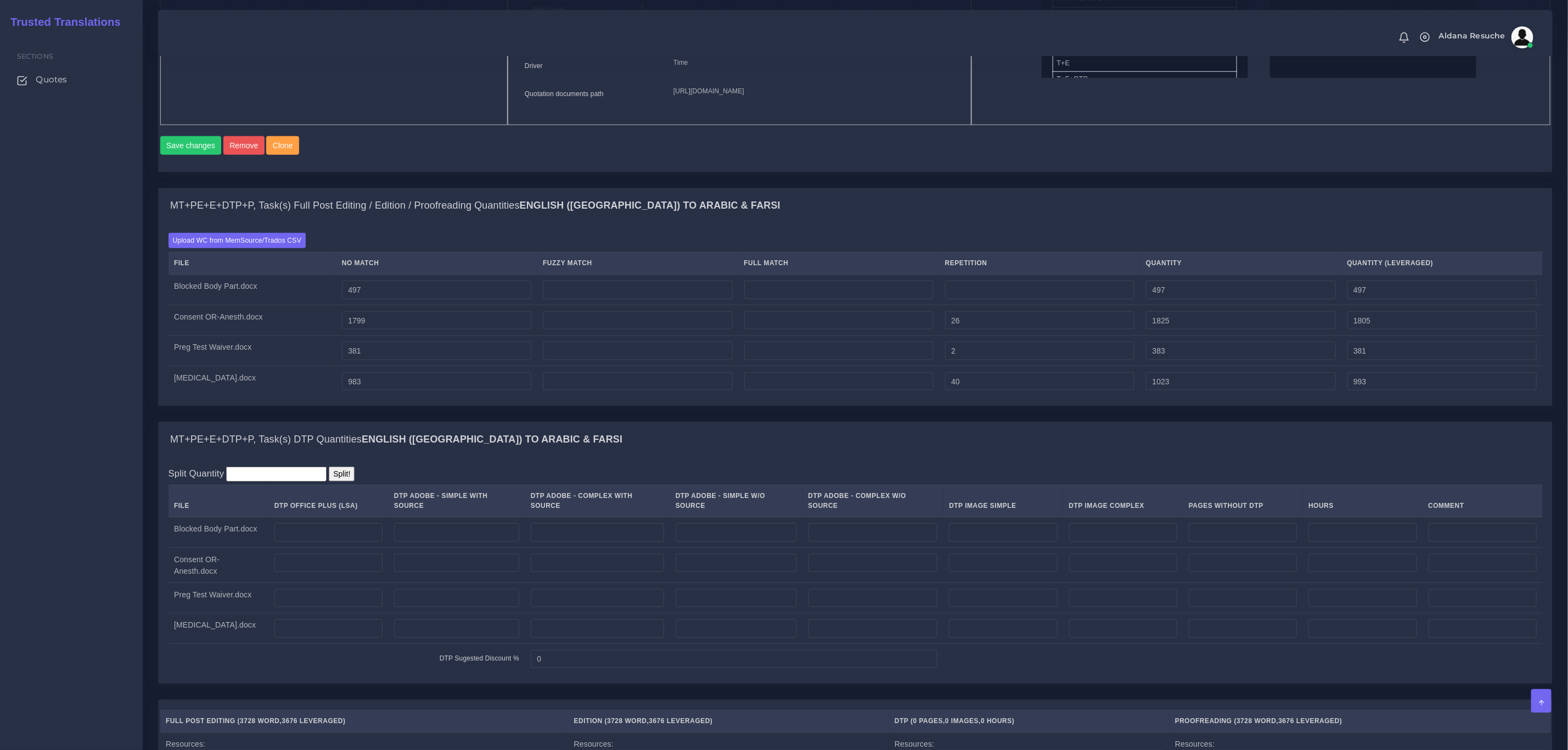
scroll to position [741, 0]
click at [652, 541] on input "number" at bounding box center [597, 532] width 133 height 18
type input "2"
click at [627, 571] on input "number" at bounding box center [597, 562] width 133 height 18
type input "3"
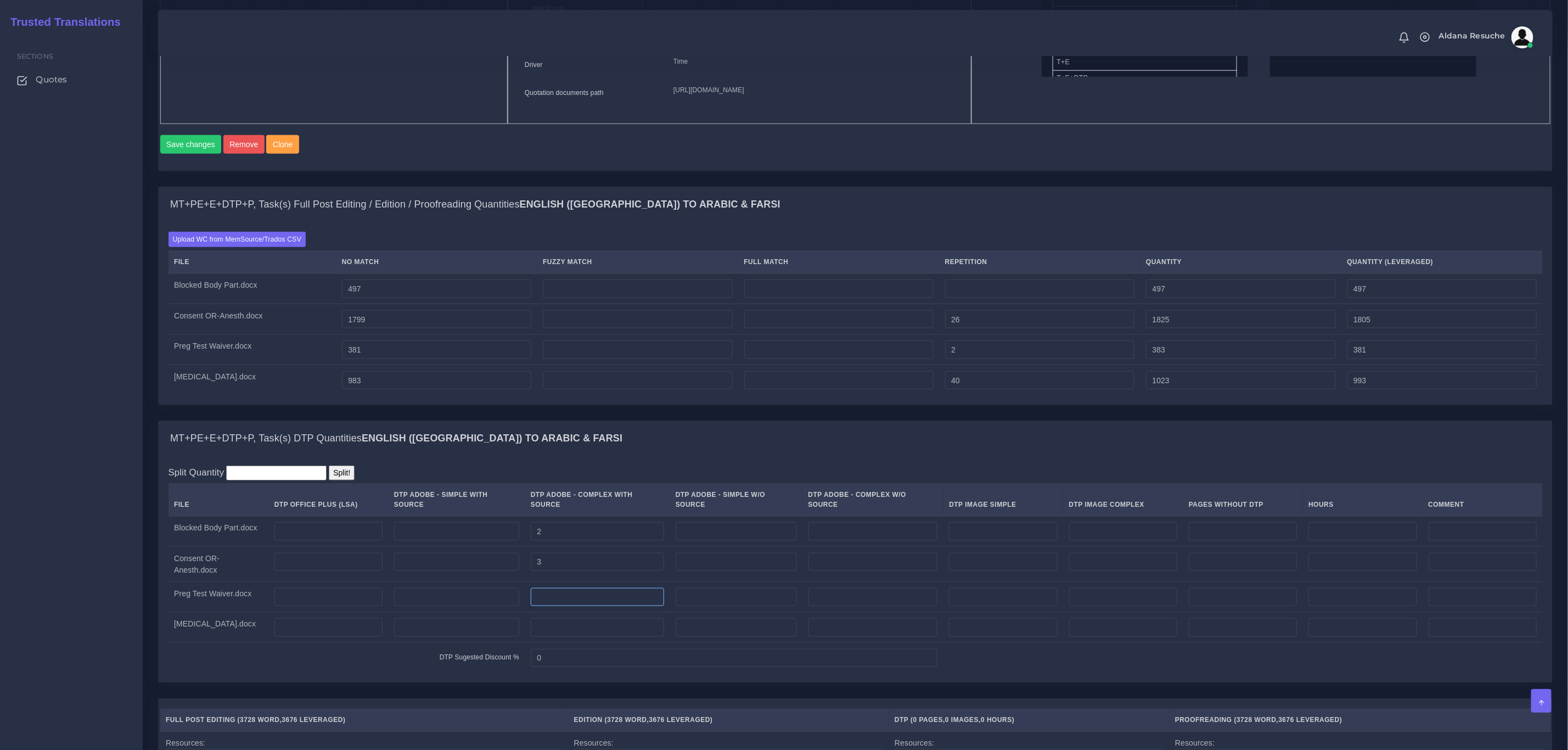
click at [617, 605] on input "number" at bounding box center [597, 597] width 133 height 18
type input "1"
click at [603, 637] on input "number" at bounding box center [597, 627] width 133 height 18
type input "3"
click at [690, 395] on td at bounding box center [638, 380] width 201 height 30
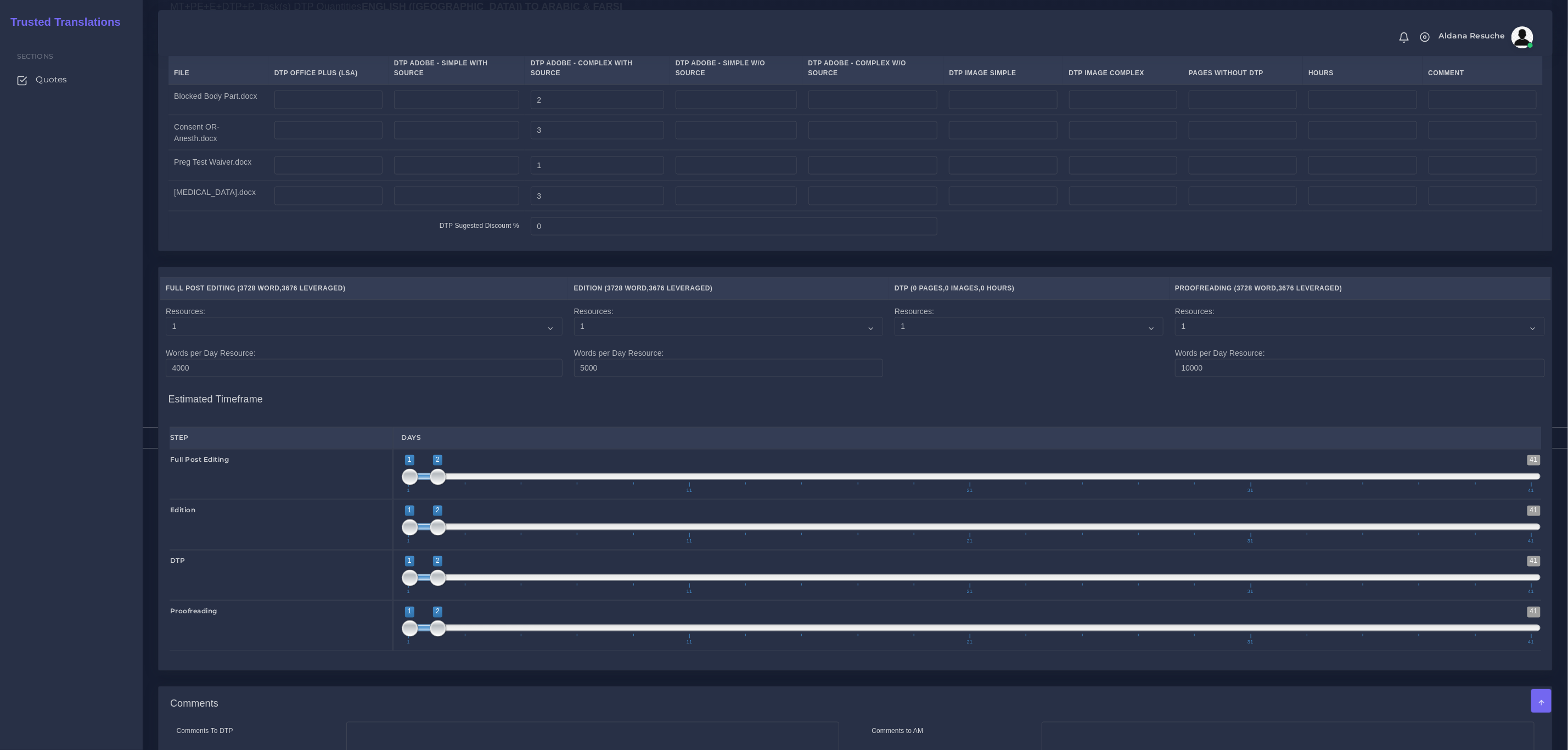
scroll to position [1370, 0]
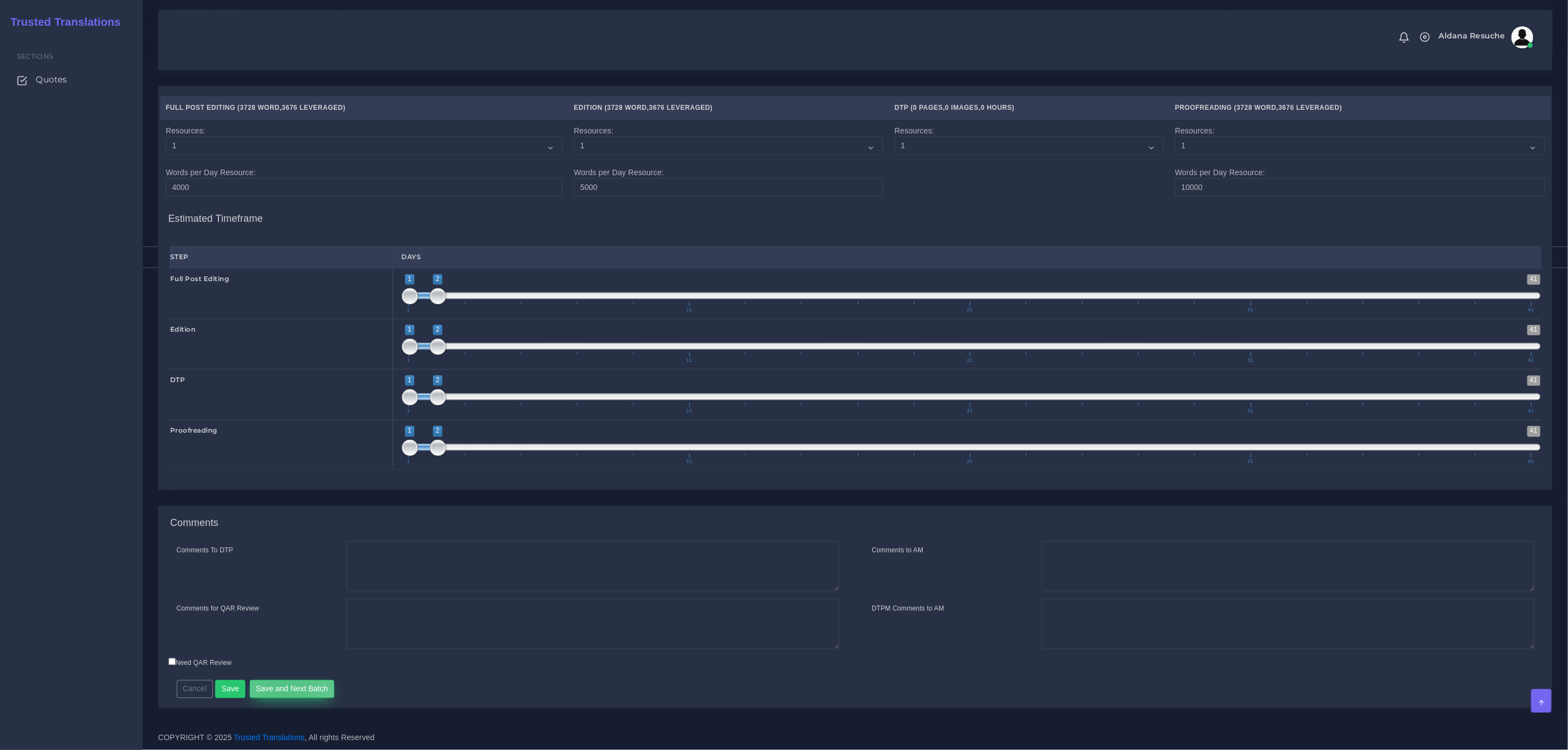
click at [282, 692] on button "Save and Next Batch" at bounding box center [292, 689] width 85 height 18
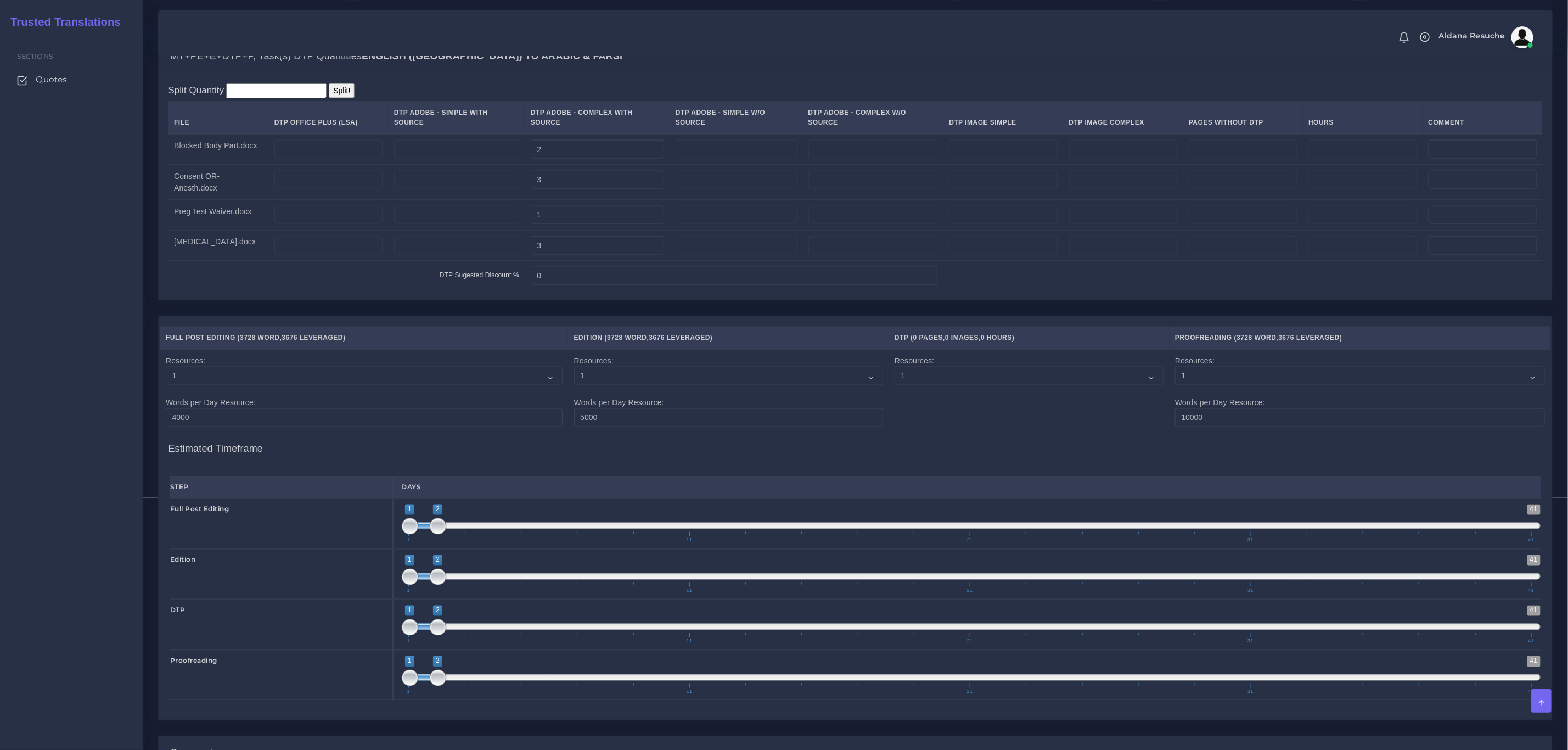
scroll to position [959, 0]
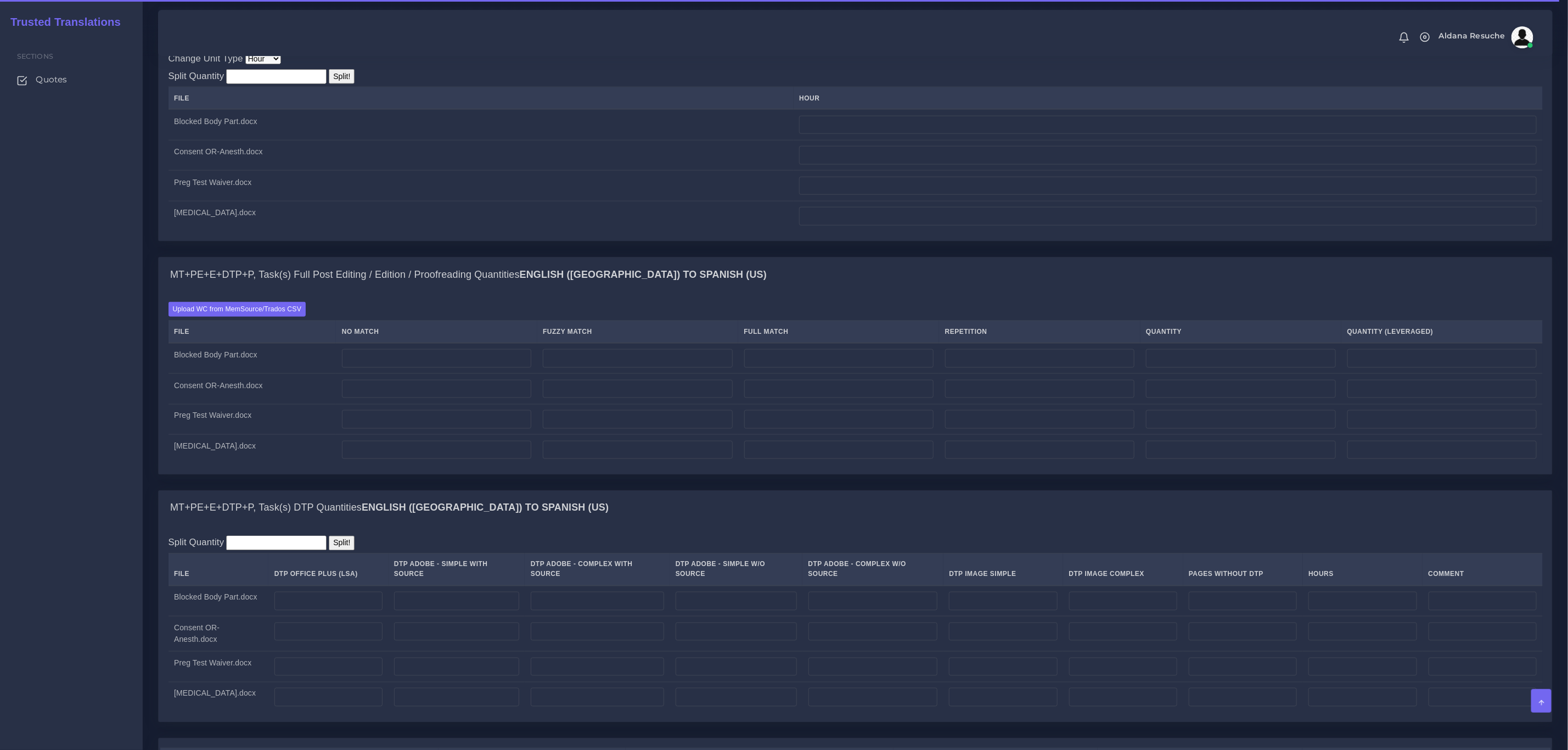
scroll to position [824, 0]
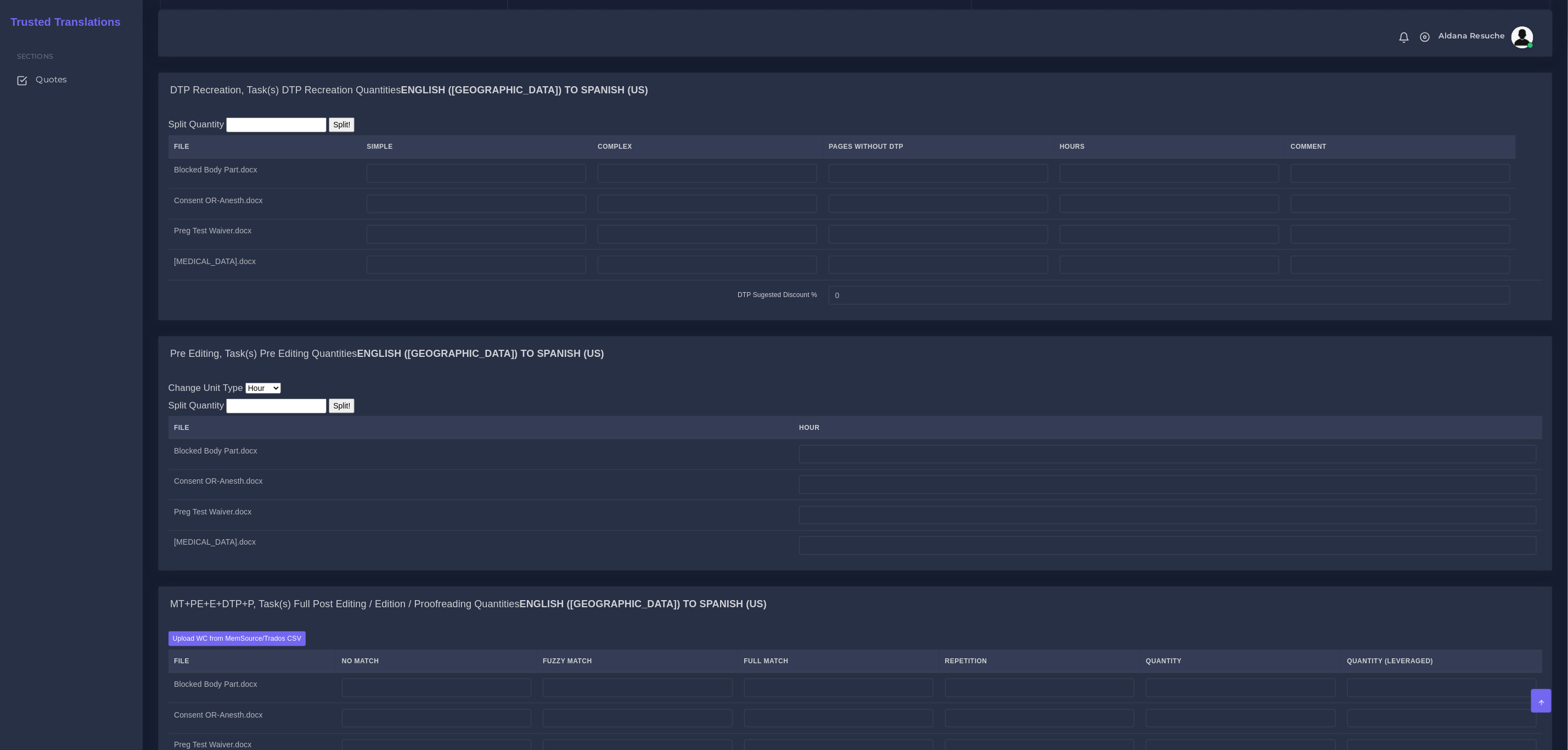
click at [403, 320] on div "Split Quantity Split! File Simple Complex Pages Without DTP Hours Comment Block…" at bounding box center [855, 214] width 1394 height 212
click at [697, 186] on td at bounding box center [708, 174] width 231 height 31
click at [692, 183] on input "number" at bounding box center [708, 173] width 220 height 18
type input "2"
click at [668, 214] on input "number" at bounding box center [708, 204] width 220 height 18
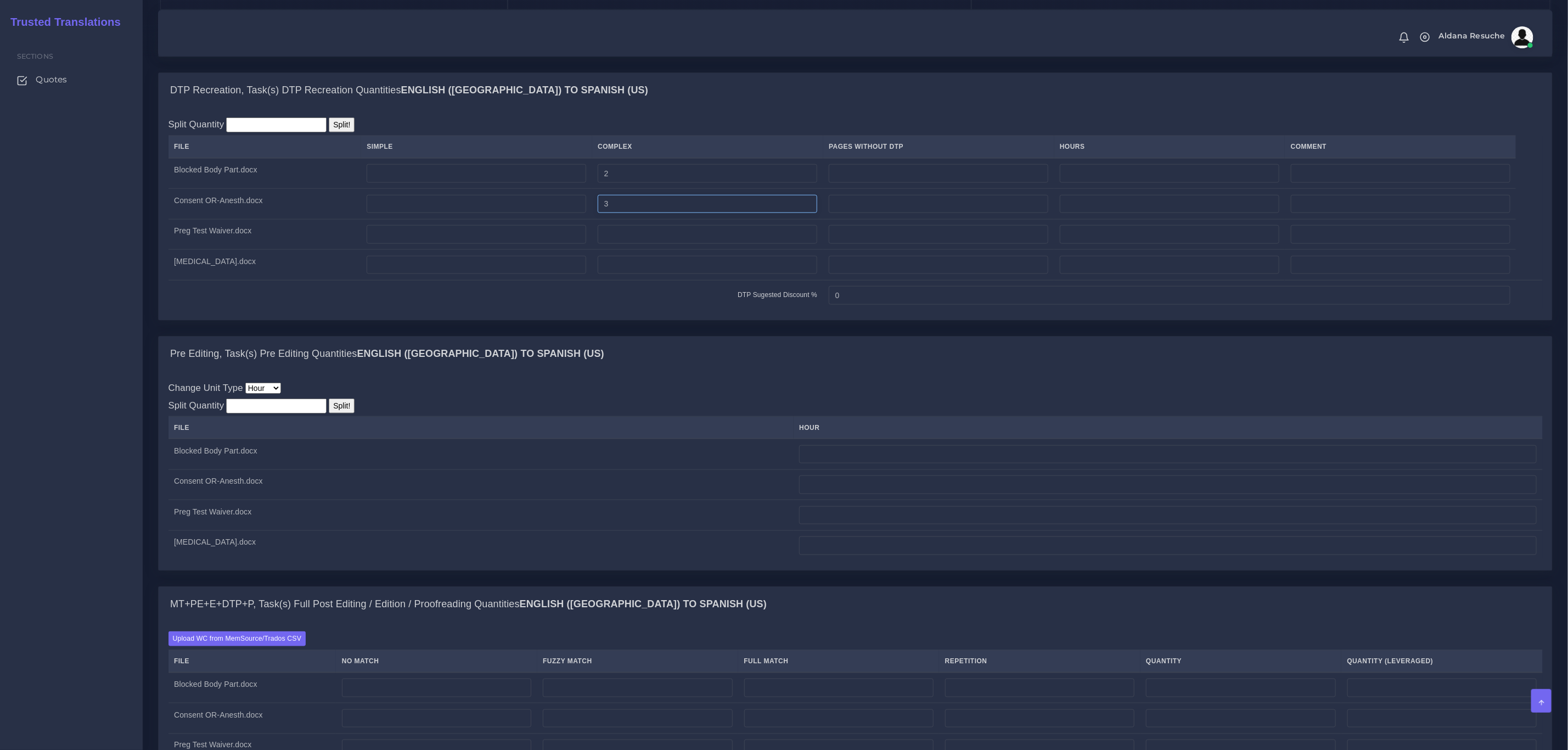
type input "3"
click at [673, 244] on input "number" at bounding box center [708, 234] width 220 height 18
click at [267, 646] on label "Upload WC from MemSource/Trados CSV" at bounding box center [238, 639] width 138 height 15
click at [0, 0] on input "Upload WC from MemSource/Trados CSV" at bounding box center [0, 0] width 0 height 0
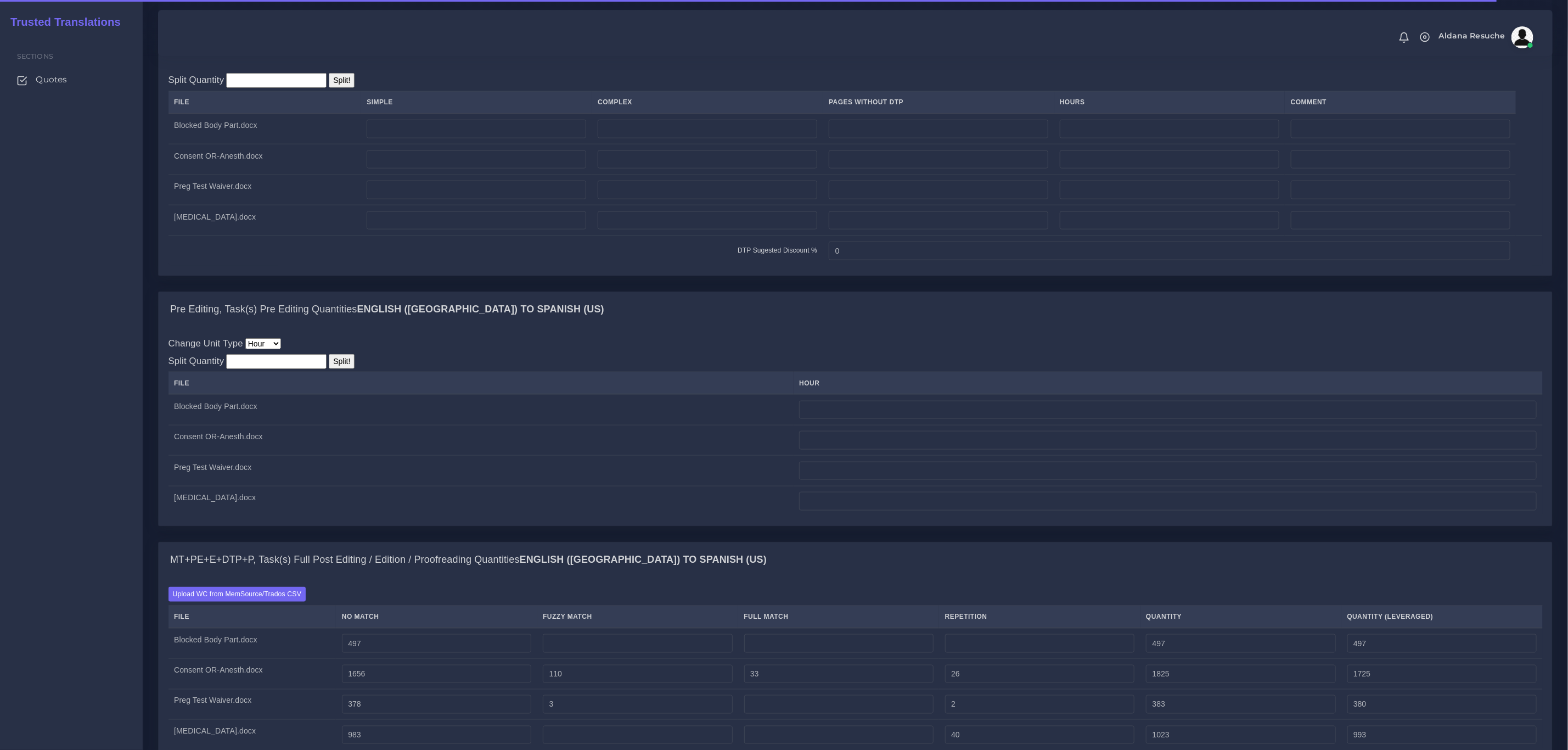
scroll to position [906, 0]
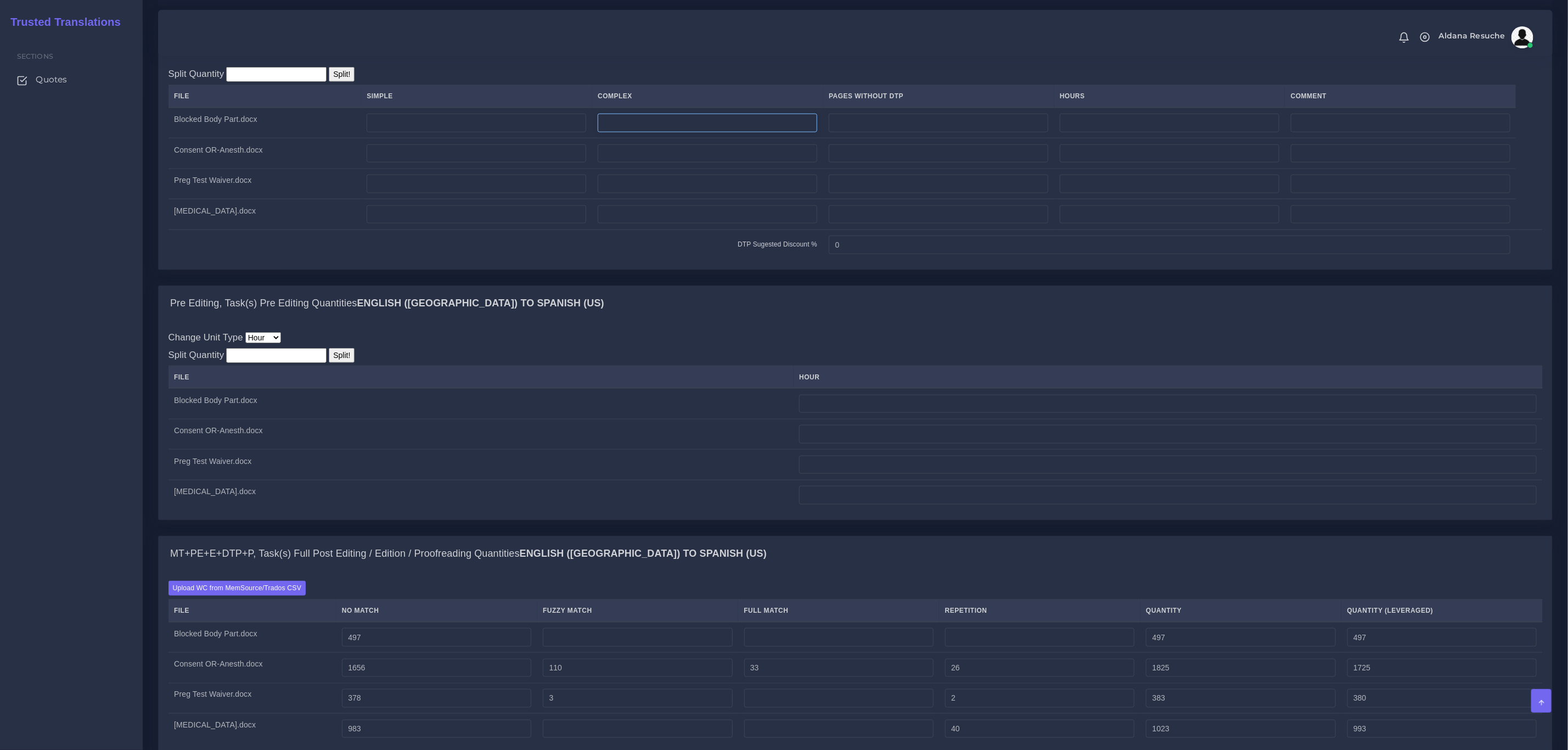
click at [666, 133] on input "number" at bounding box center [708, 123] width 220 height 18
type input "2"
click at [659, 163] on input "number" at bounding box center [708, 153] width 220 height 18
type input "3"
click at [657, 193] on input "number" at bounding box center [708, 184] width 220 height 18
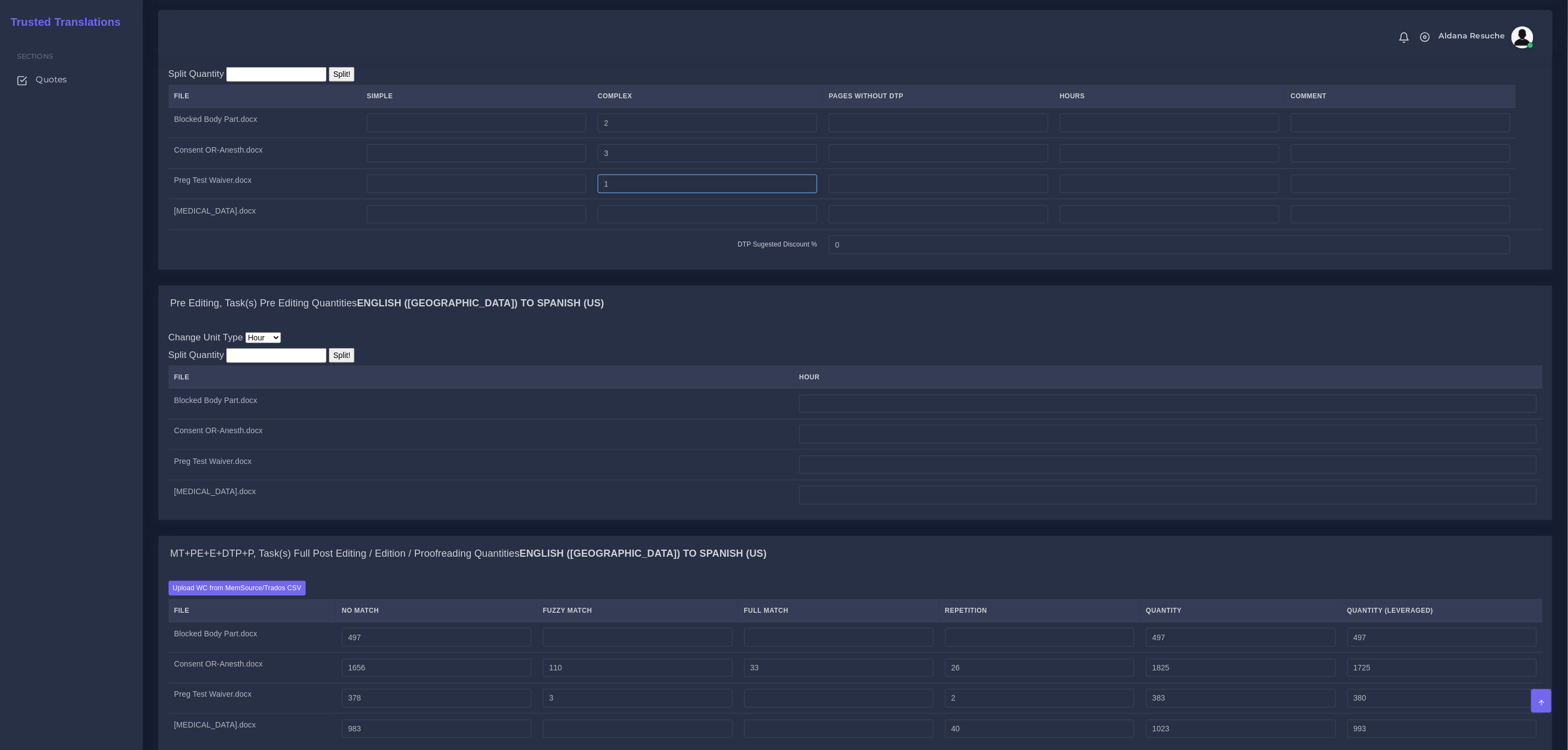
type input "1"
click at [662, 254] on td "DTP Sugested Discount %" at bounding box center [496, 244] width 655 height 30
click at [669, 224] on input "number" at bounding box center [708, 215] width 220 height 18
type input "3"
click at [673, 321] on div "Pre Editing, Task(s) Pre Editing Quantities English ([GEOGRAPHIC_DATA]) TO Span…" at bounding box center [855, 303] width 1394 height 35
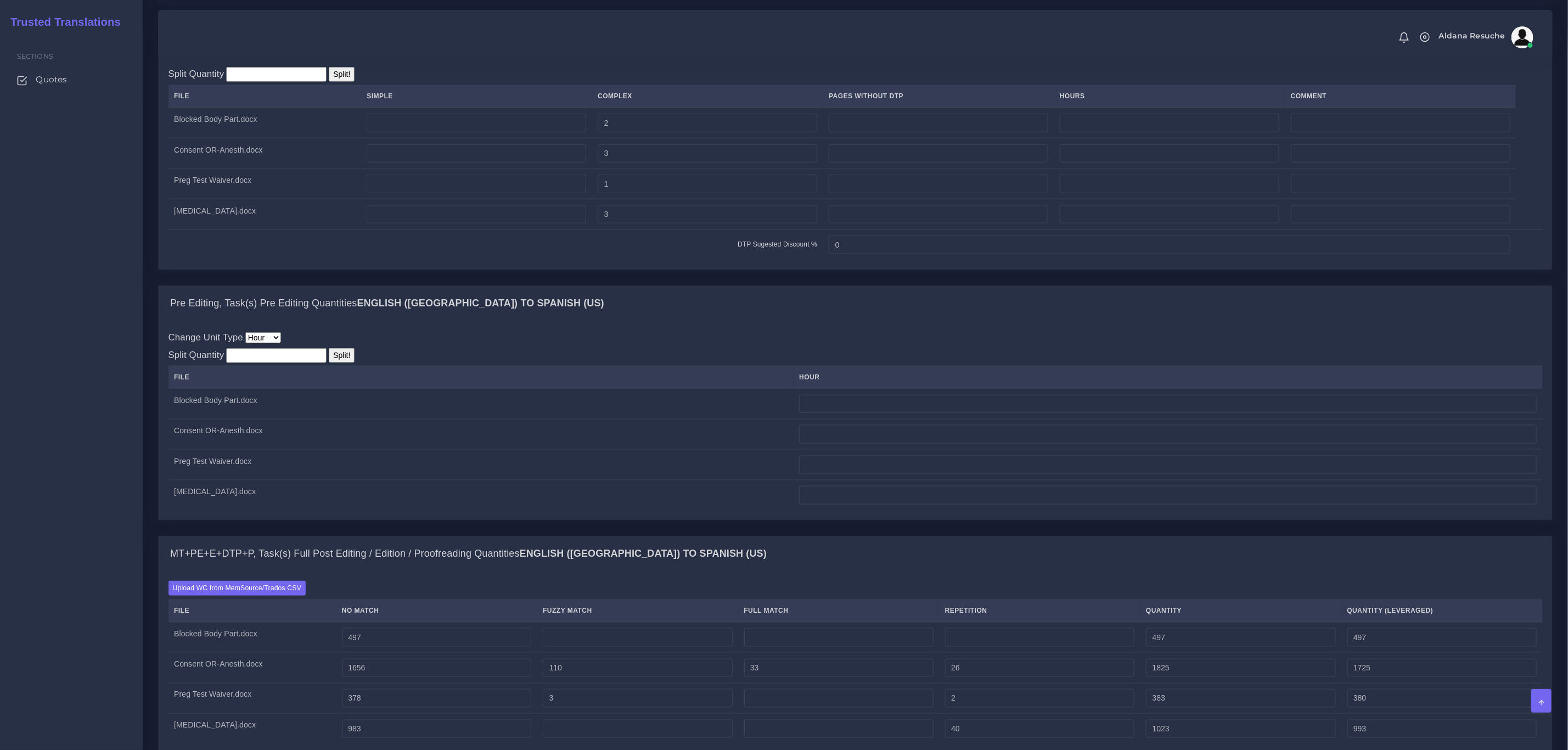
click at [269, 363] on input "number" at bounding box center [277, 355] width 101 height 15
type input "1.25"
click at [339, 363] on input "Split!" at bounding box center [342, 355] width 26 height 15
type input "0.32"
type input "0.31"
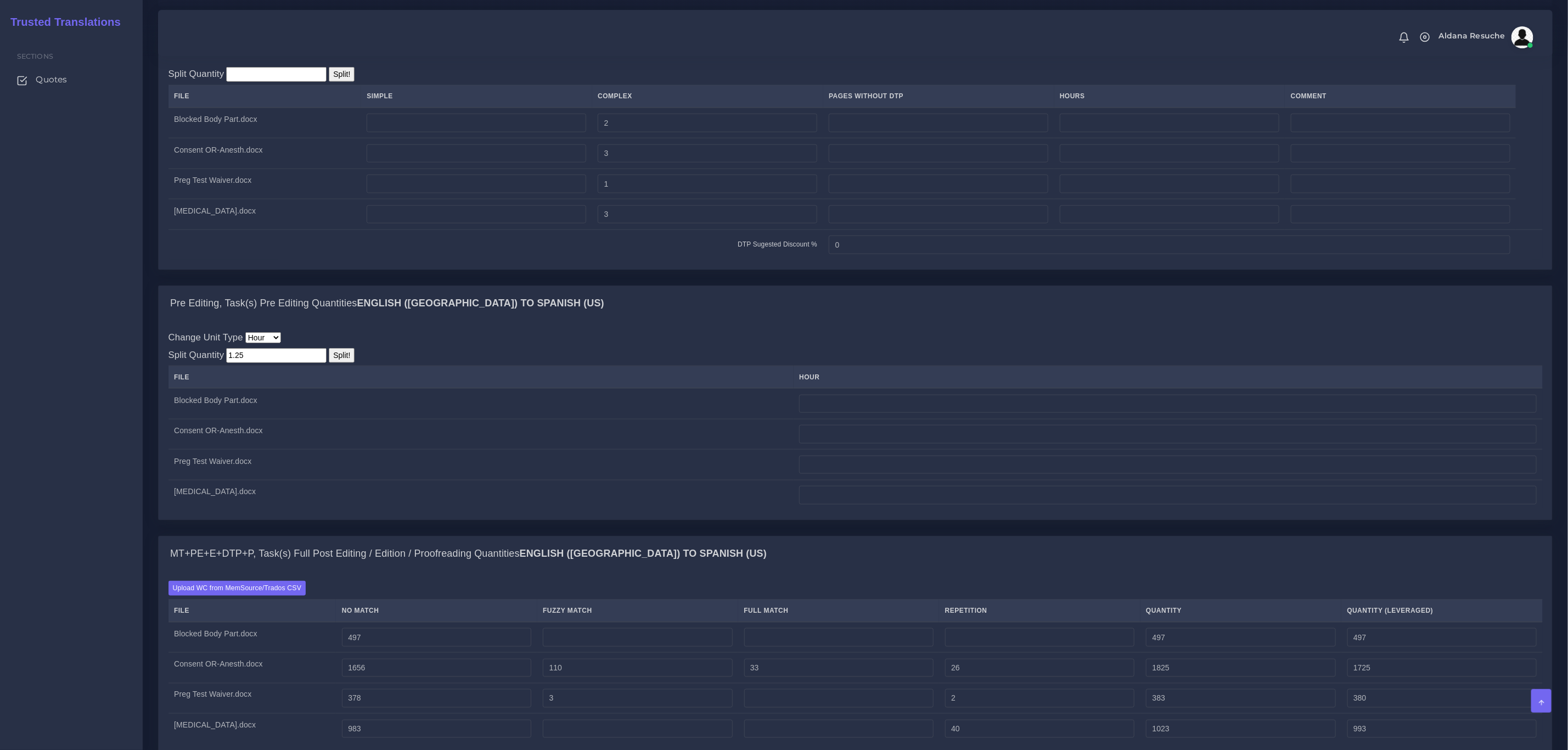
type input "0.31"
click at [241, 363] on input "1.25" at bounding box center [277, 355] width 101 height 15
click at [690, 285] on div "DTP Recreation, Task(s) DTP Recreation Quantities English (US) TO Spanish (US) …" at bounding box center [855, 153] width 1412 height 263
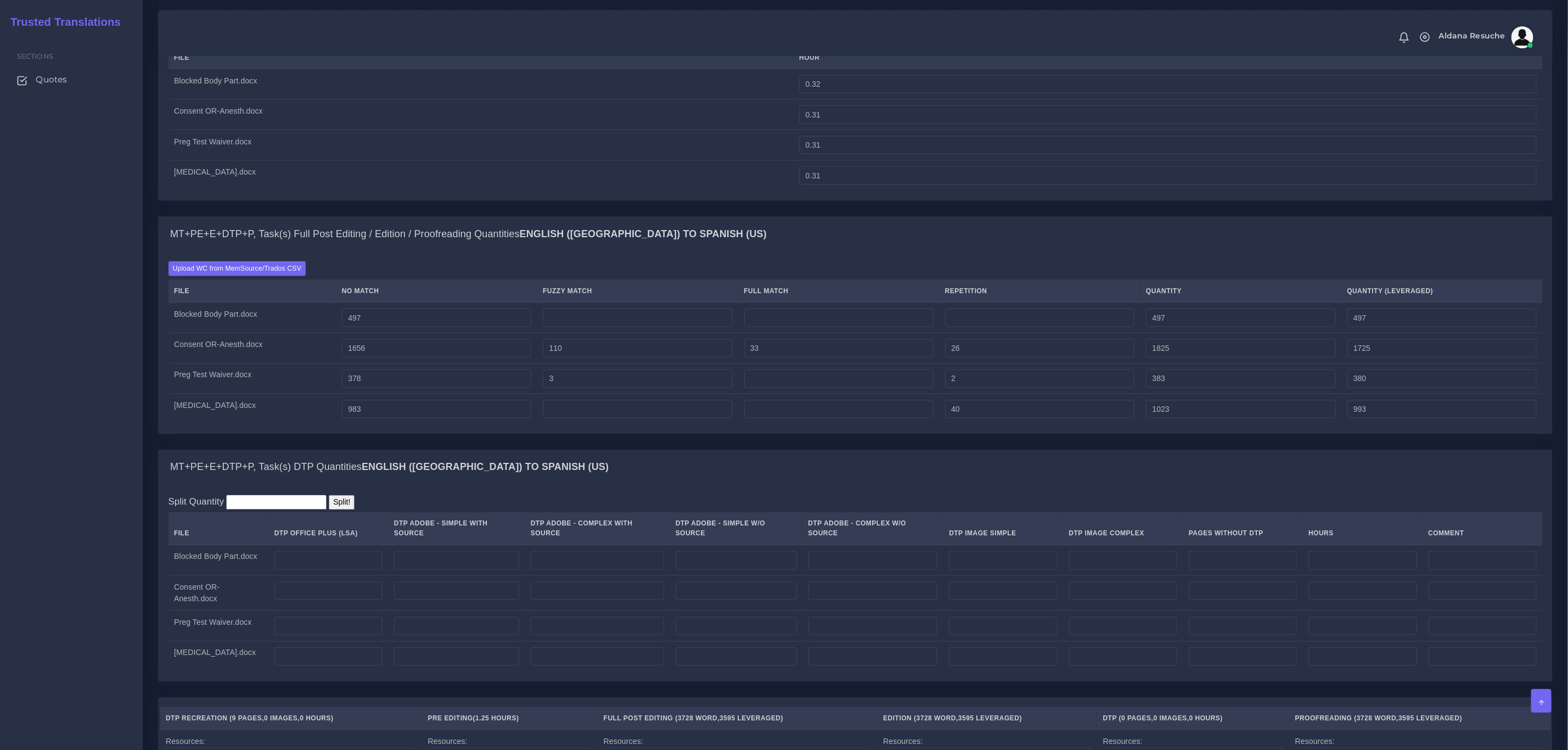
scroll to position [1235, 0]
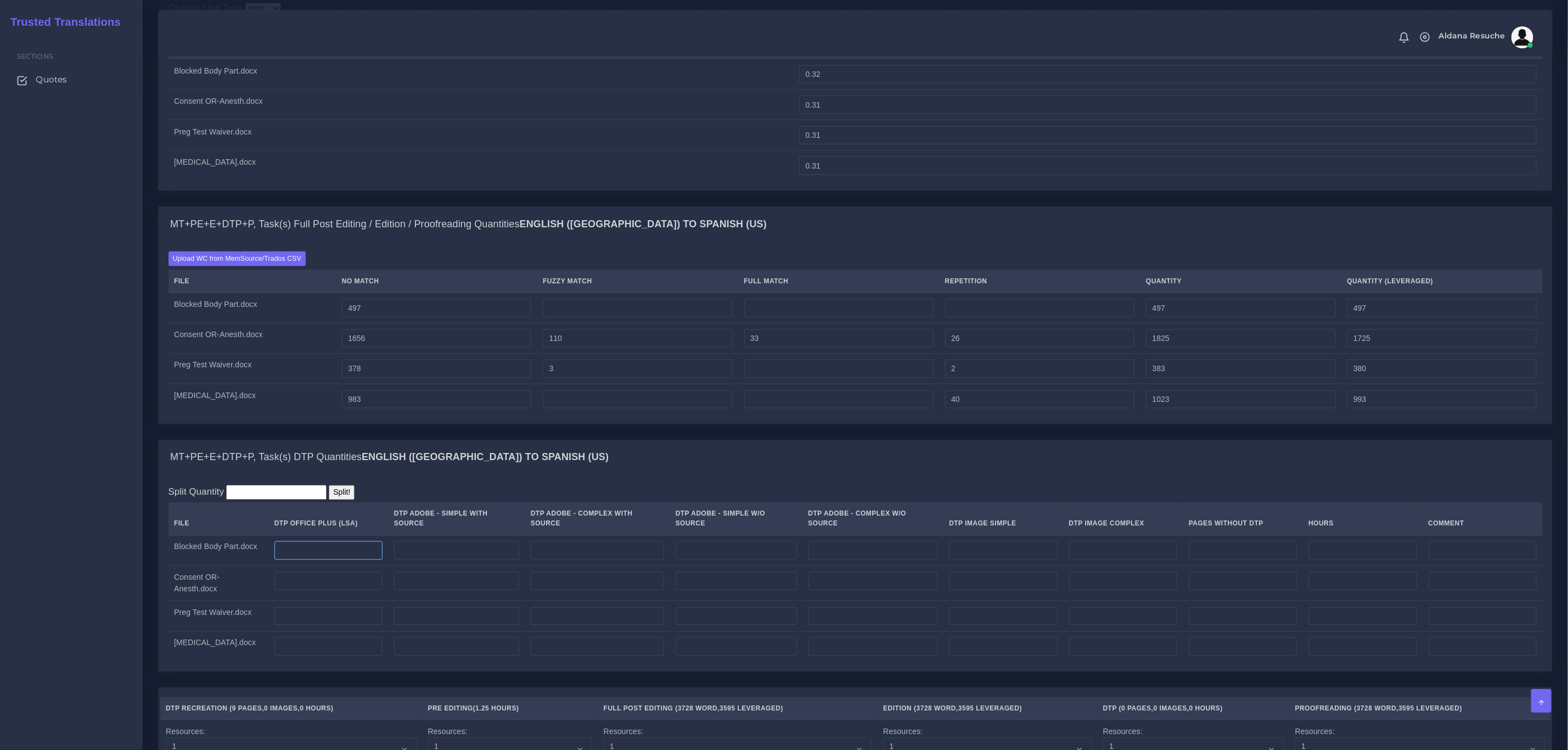
click at [308, 560] on input "number" at bounding box center [328, 551] width 108 height 18
type input "2"
click at [315, 590] on input "number" at bounding box center [328, 581] width 108 height 18
type input "3"
click at [309, 632] on td at bounding box center [328, 616] width 120 height 31
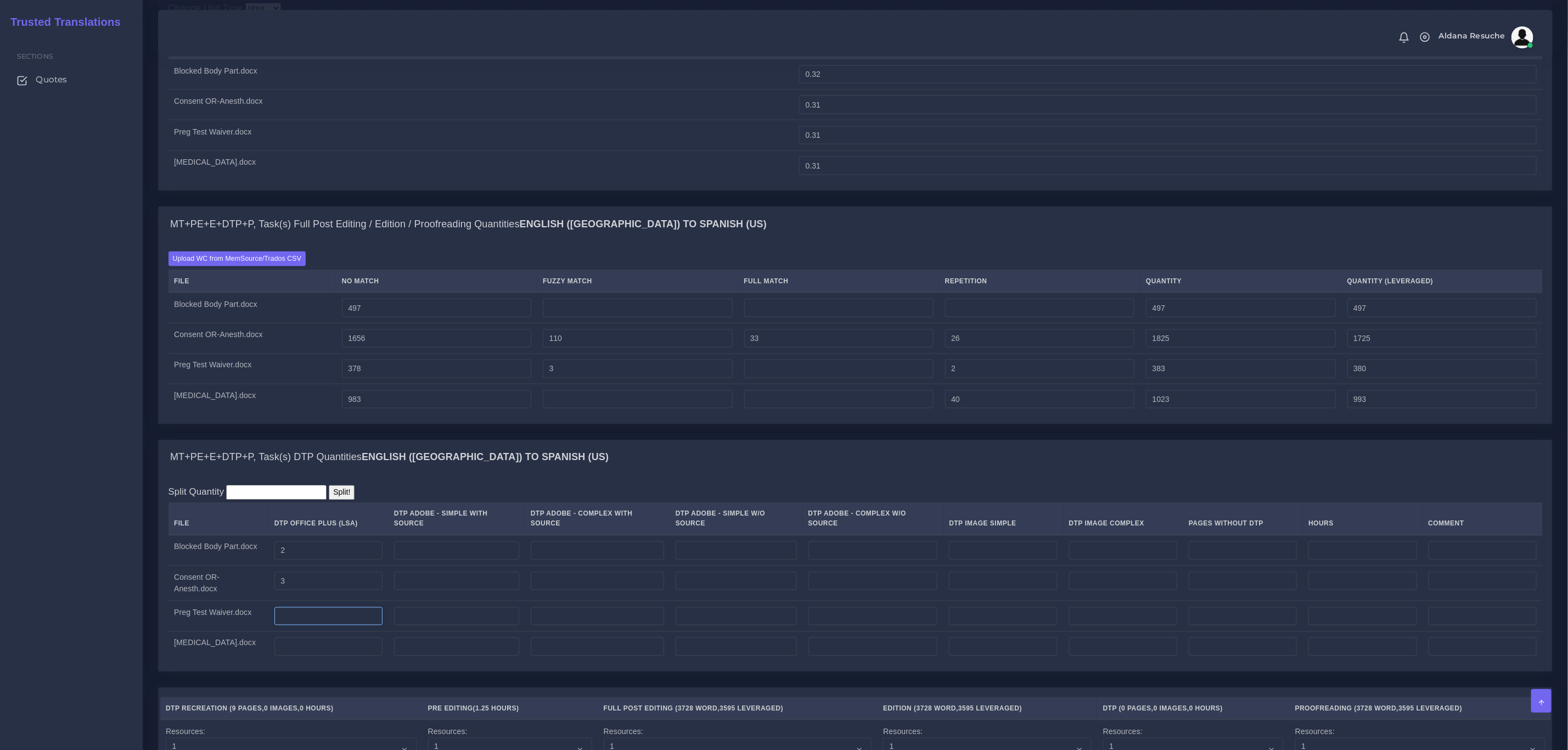
click at [325, 626] on input "number" at bounding box center [328, 616] width 108 height 18
type input "1"
click at [316, 656] on input "number" at bounding box center [328, 646] width 108 height 18
type input "3"
click at [554, 440] on div "MT+PE+E+DTP+P, Task(s) Full Post Editing / Edition / Proofreading Quantities En…" at bounding box center [855, 323] width 1412 height 234
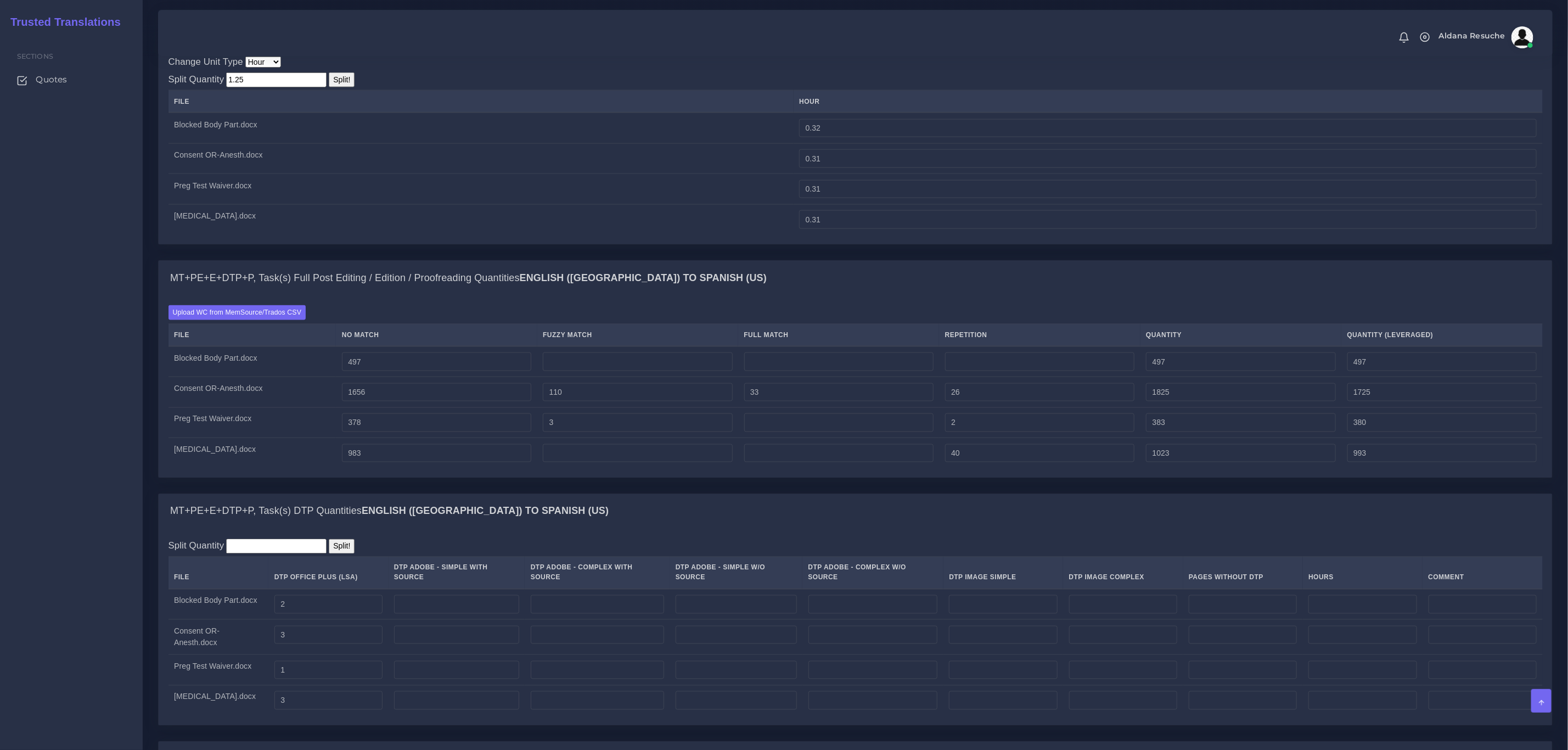
scroll to position [1153, 0]
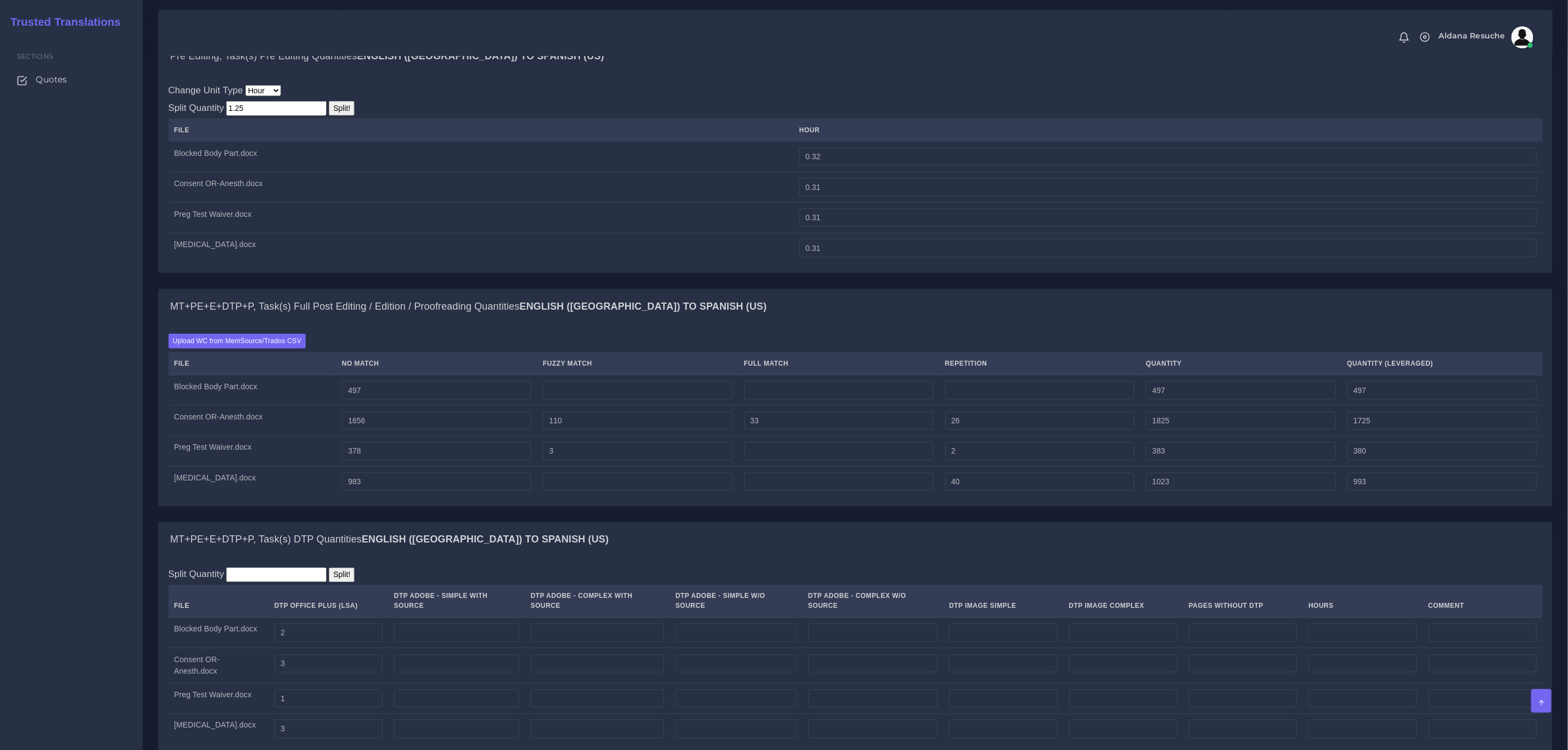
click at [239, 116] on input "1.25" at bounding box center [277, 109] width 101 height 15
type input "1.5"
click at [340, 116] on input "Split!" at bounding box center [342, 109] width 26 height 15
type input "0.39"
type input "0.37"
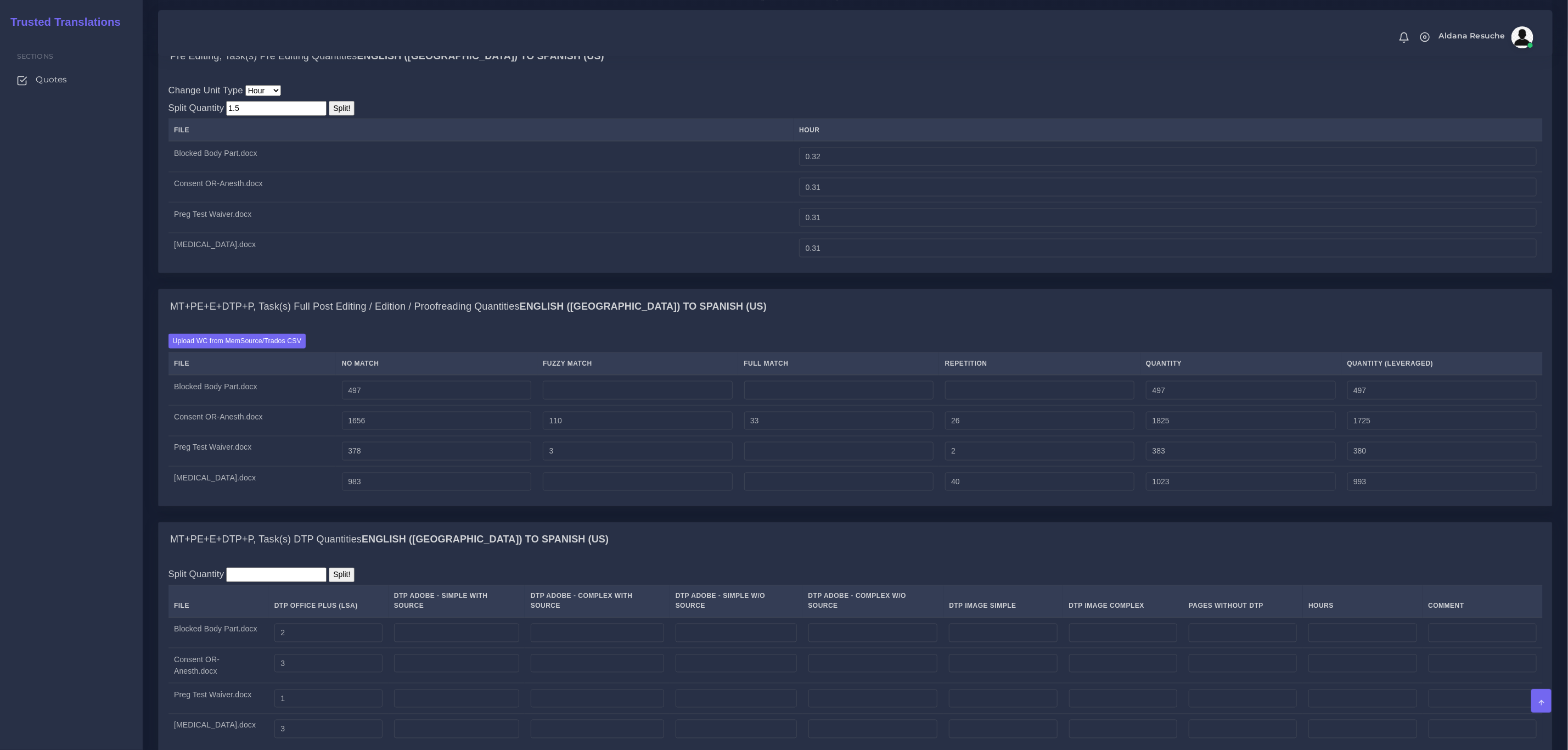
type input "0.37"
click at [486, 138] on div "Change Unit Type File Hour Image Minute Other Page Slide Word Split Quantity 1.…" at bounding box center [856, 173] width 1375 height 179
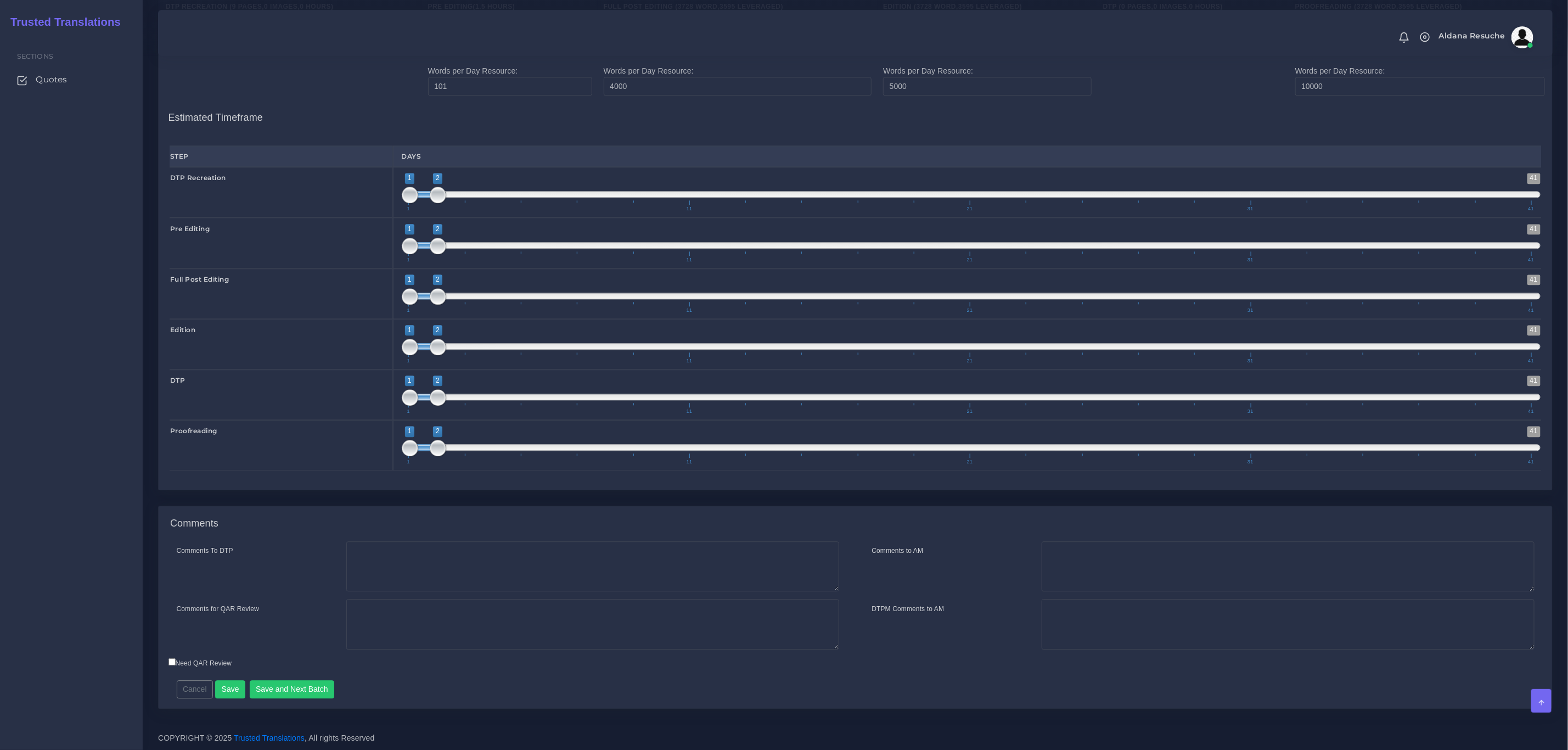
scroll to position [1958, 0]
click at [381, 549] on textarea "Comments To DTP" at bounding box center [592, 566] width 493 height 50
type textarea "DTP recreation in word + DTP in word"
type textarea "PEEP+DTP+Recreation"
click at [284, 686] on button "Save and Next Batch" at bounding box center [292, 689] width 85 height 18
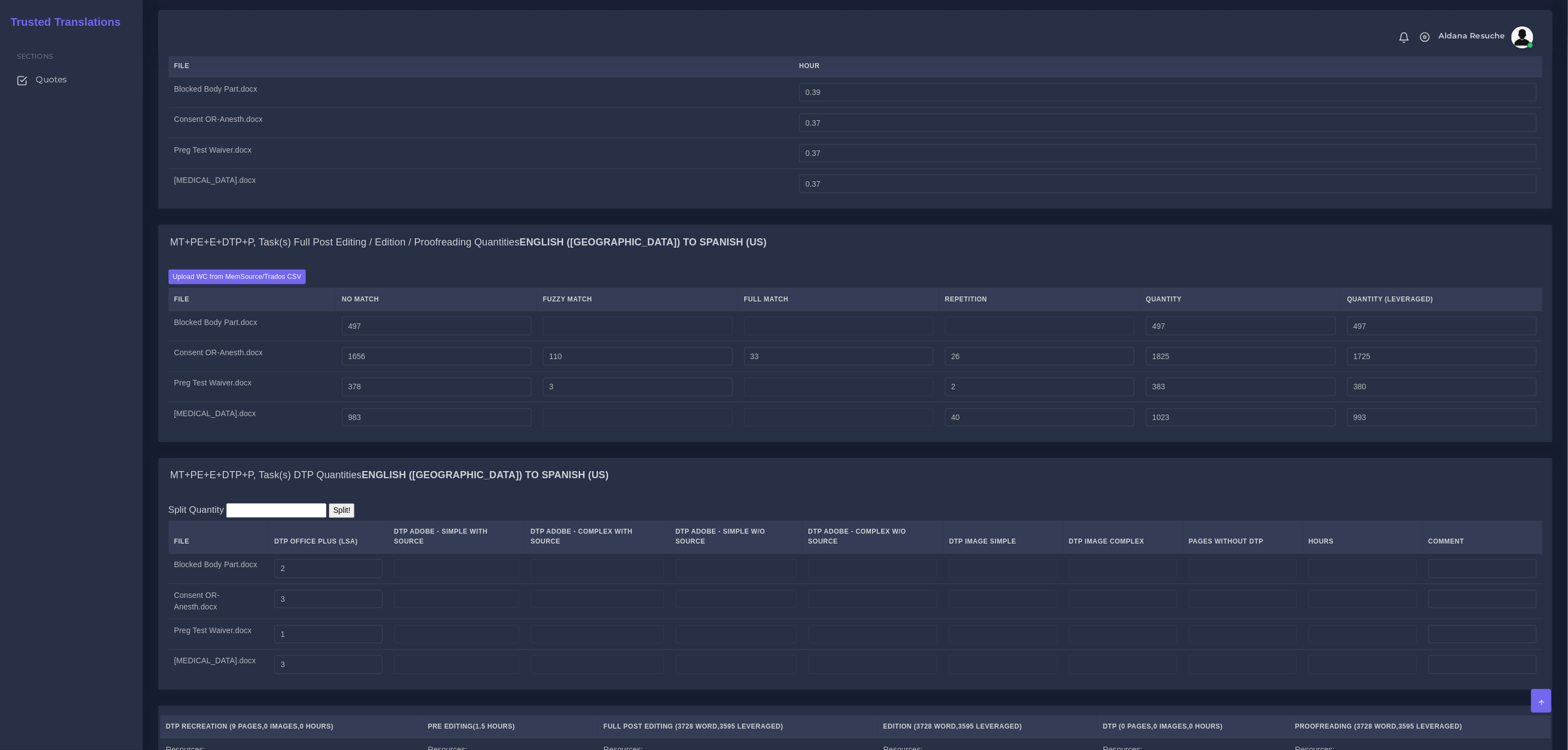
scroll to position [1135, 0]
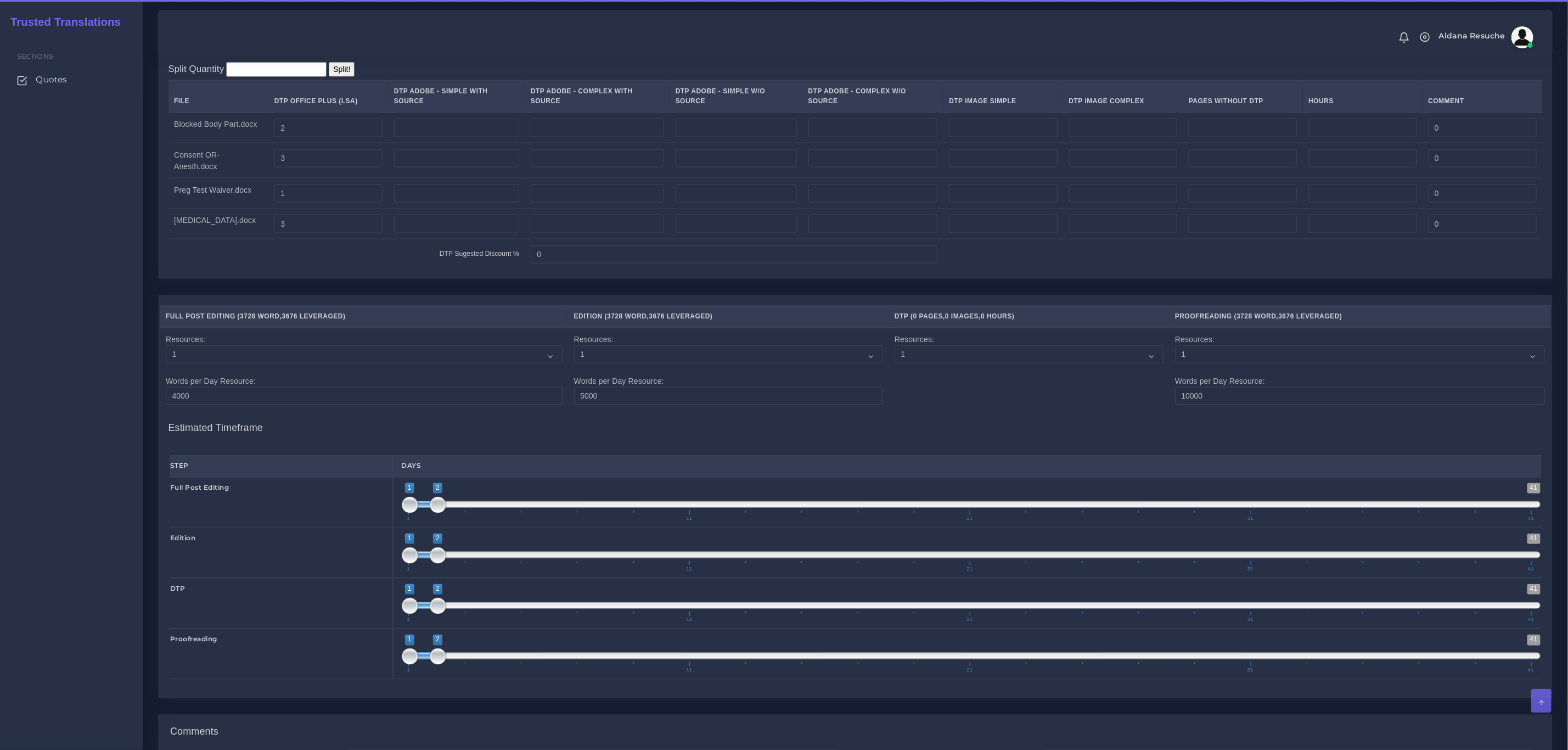
scroll to position [1338, 0]
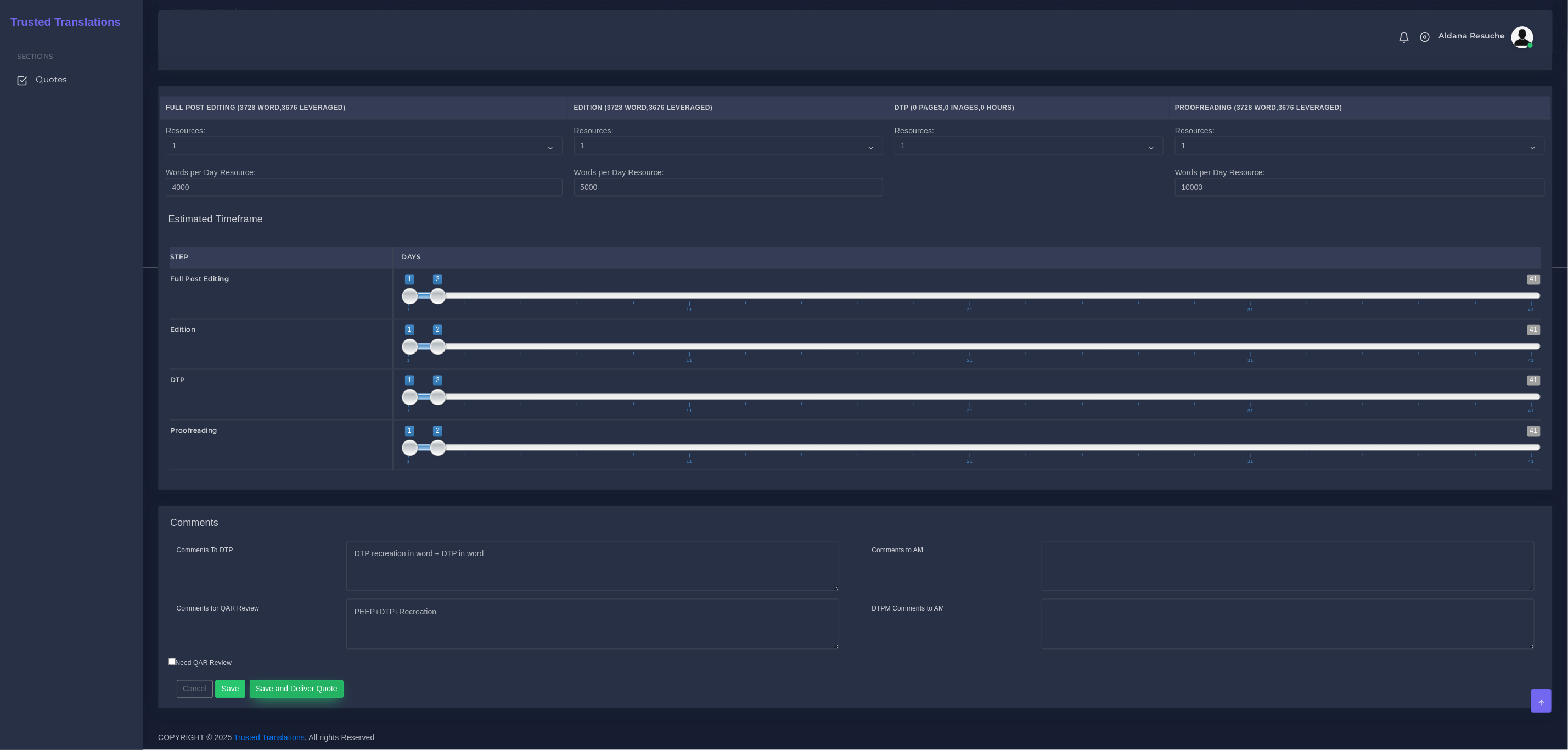
click at [268, 682] on button "Save and Deliver Quote" at bounding box center [297, 689] width 95 height 18
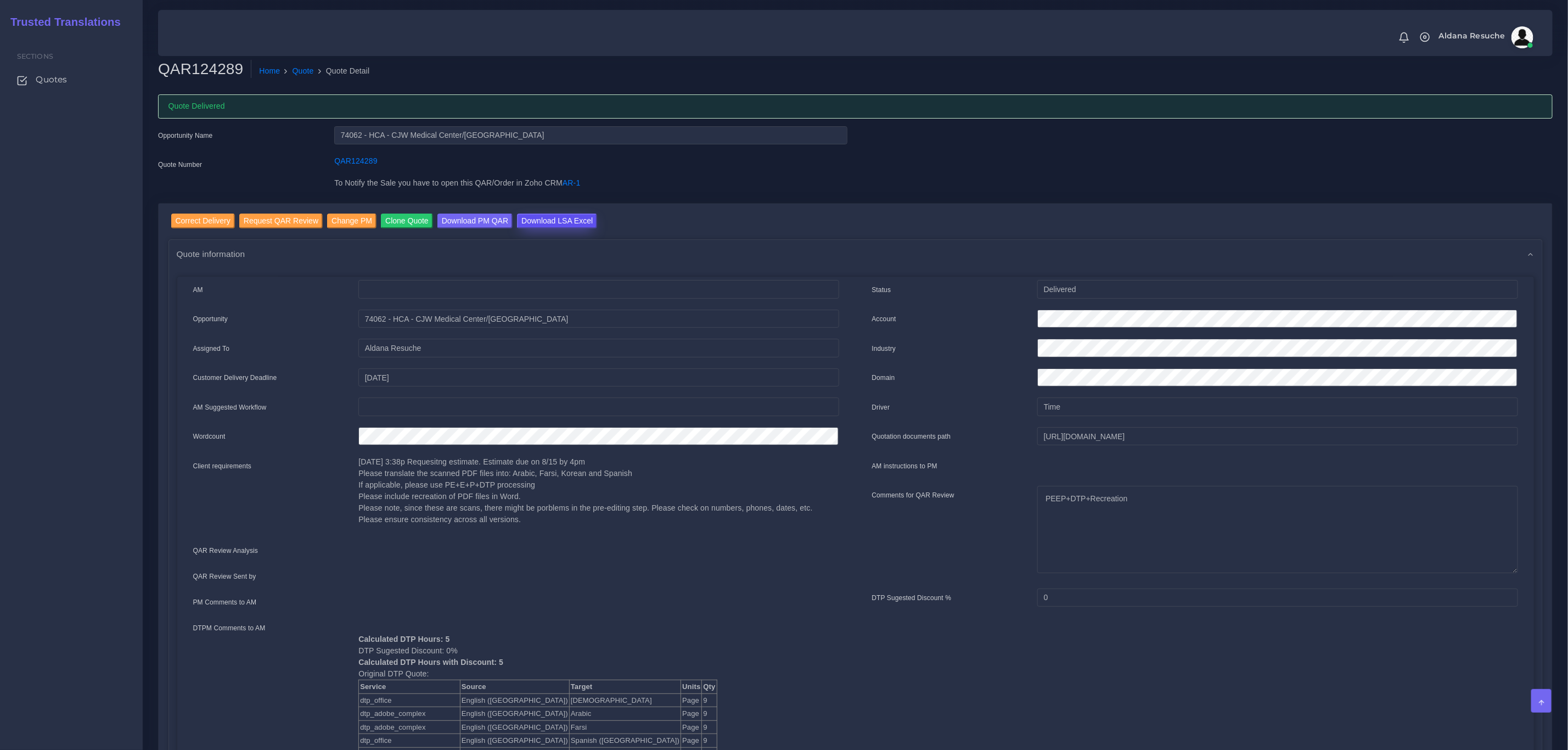
click at [557, 221] on input "Download LSA Excel" at bounding box center [557, 221] width 80 height 15
click at [299, 71] on link "Quote" at bounding box center [303, 71] width 21 height 12
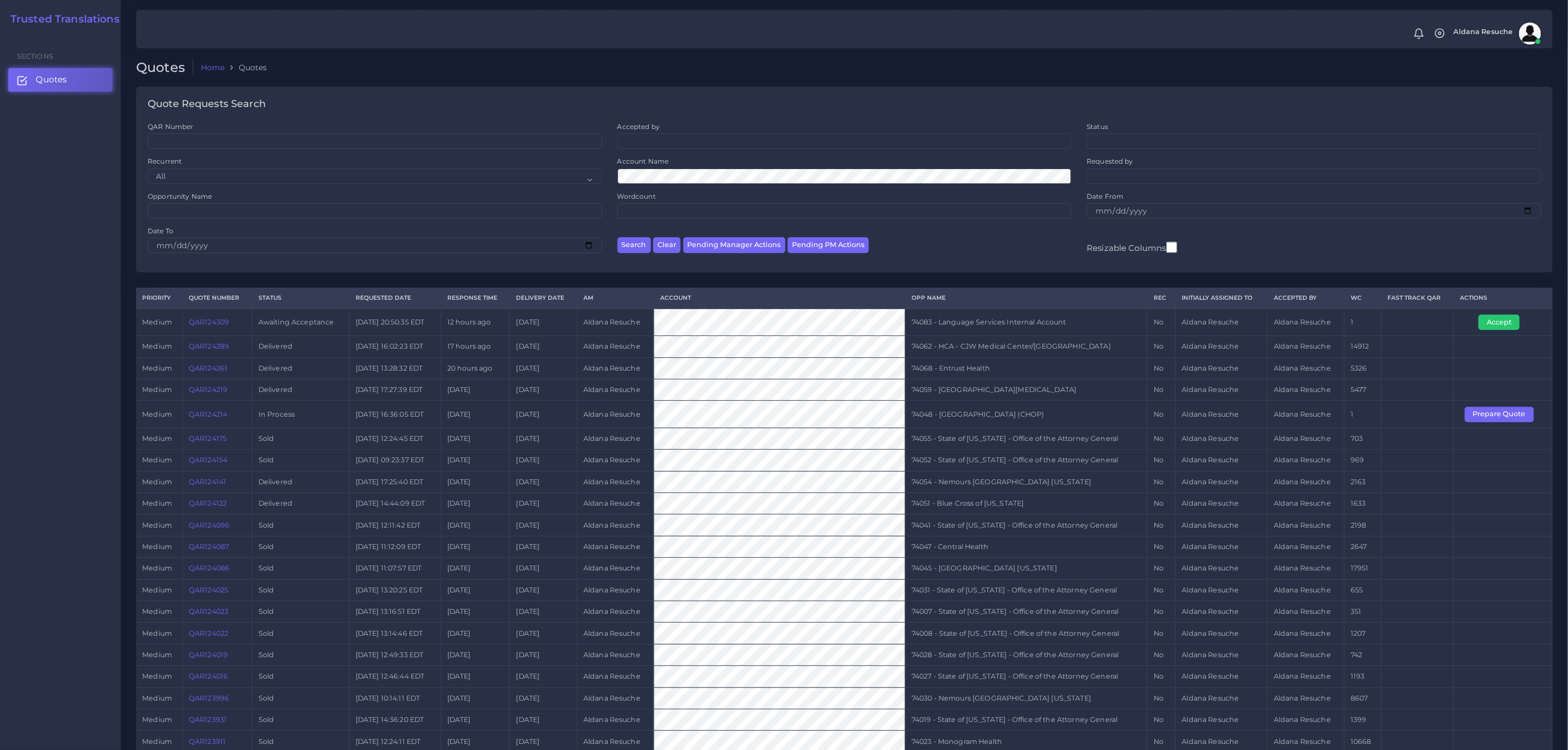
click at [598, 278] on div "Quote Requests Search QAR Number Accepted by All [PERSON_NAME] [PERSON_NAME] [P…" at bounding box center [844, 187] width 1432 height 201
